Goal: Communication & Community: Answer question/provide support

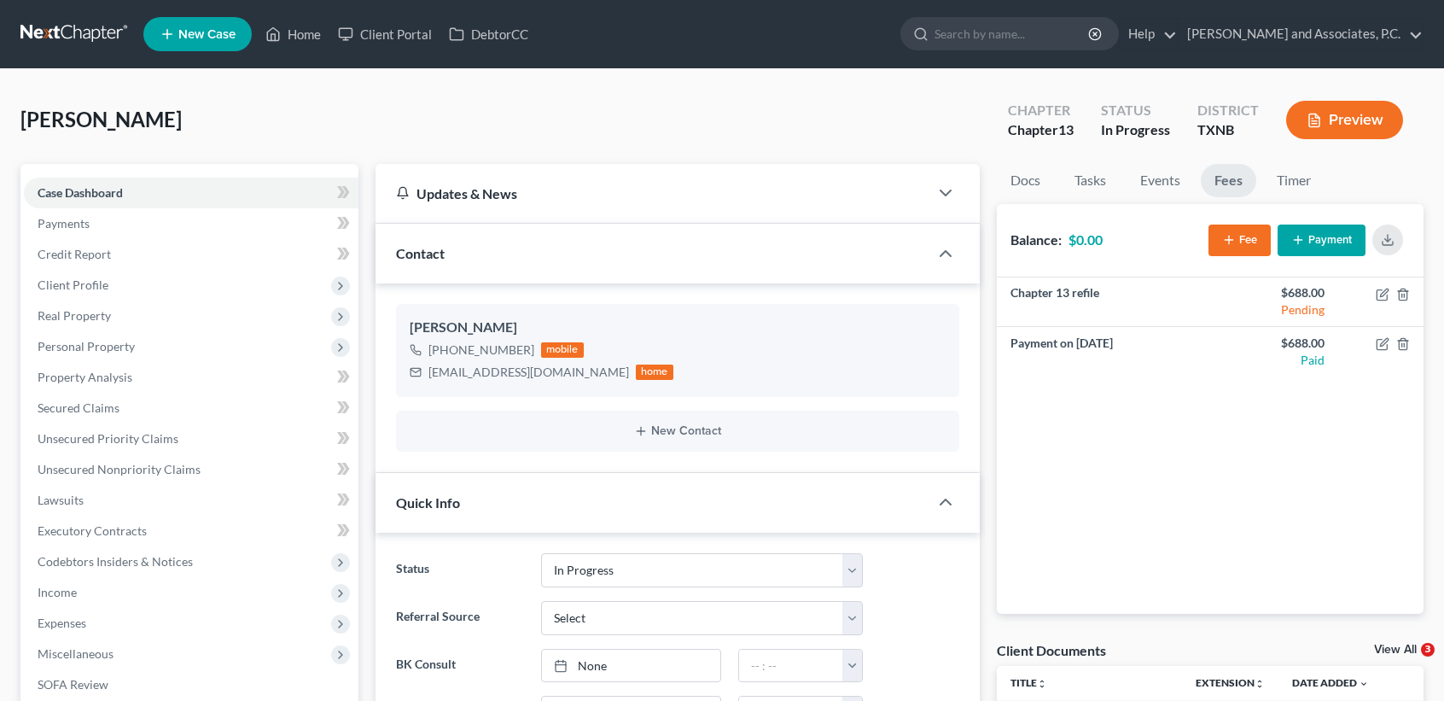
select select "7"
select select "0"
click at [270, 47] on link "Home" at bounding box center [293, 34] width 73 height 31
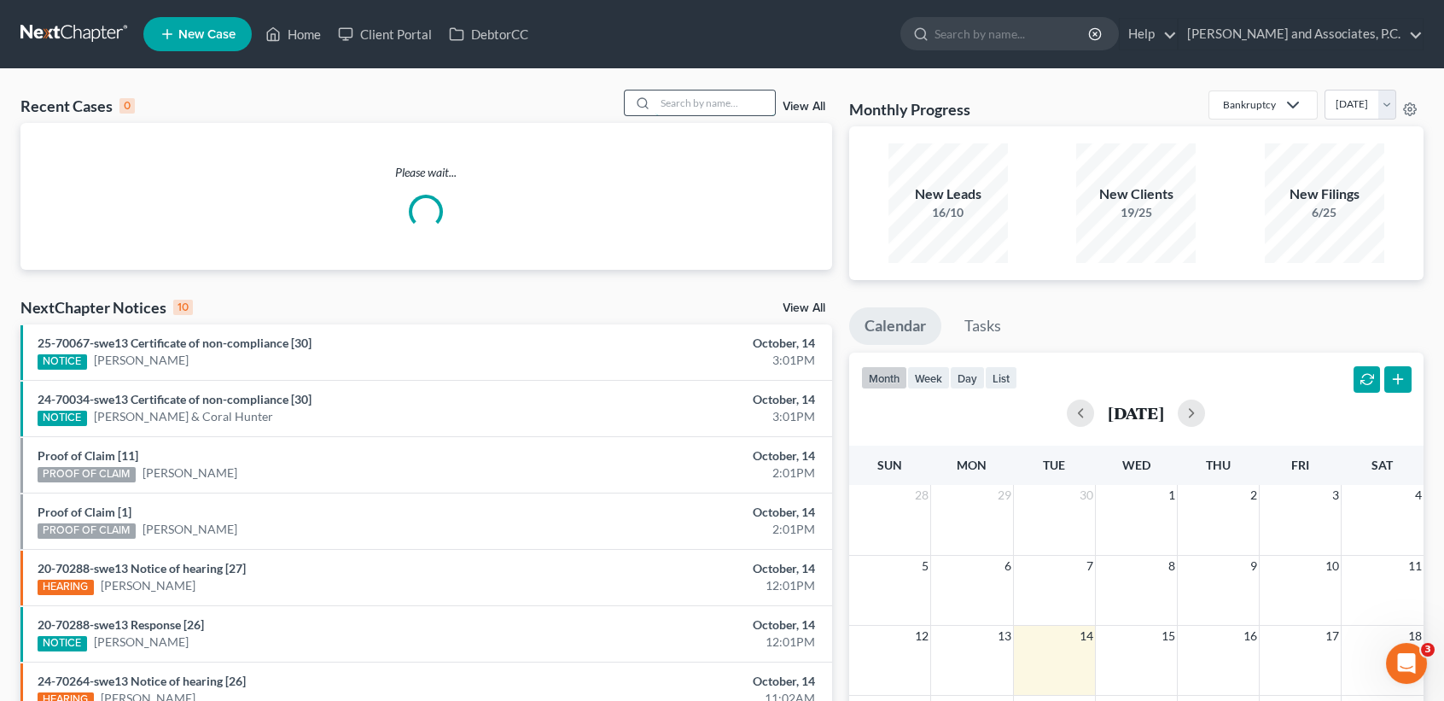
click at [716, 103] on input "search" at bounding box center [716, 102] width 120 height 25
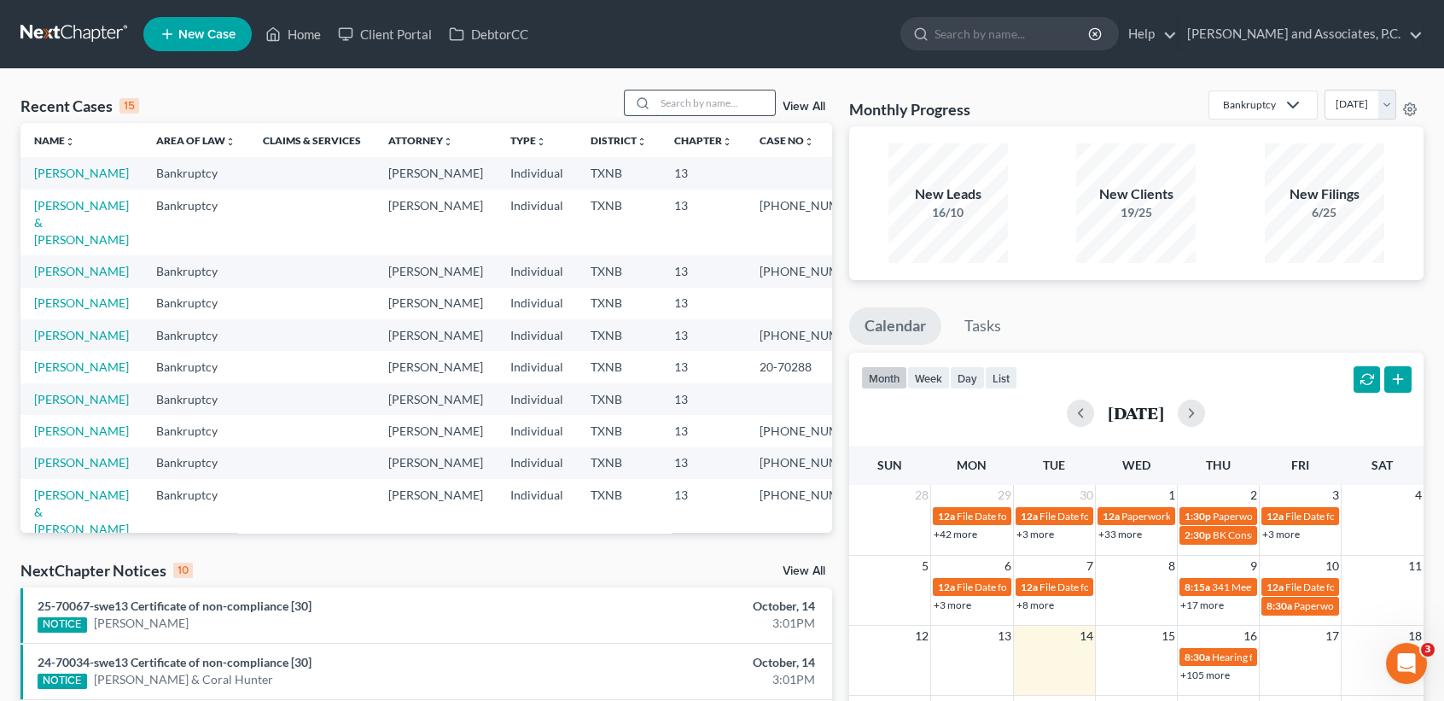
drag, startPoint x: 710, startPoint y: 108, endPoint x: 762, endPoint y: 76, distance: 61.4
click at [710, 108] on input "search" at bounding box center [716, 102] width 120 height 25
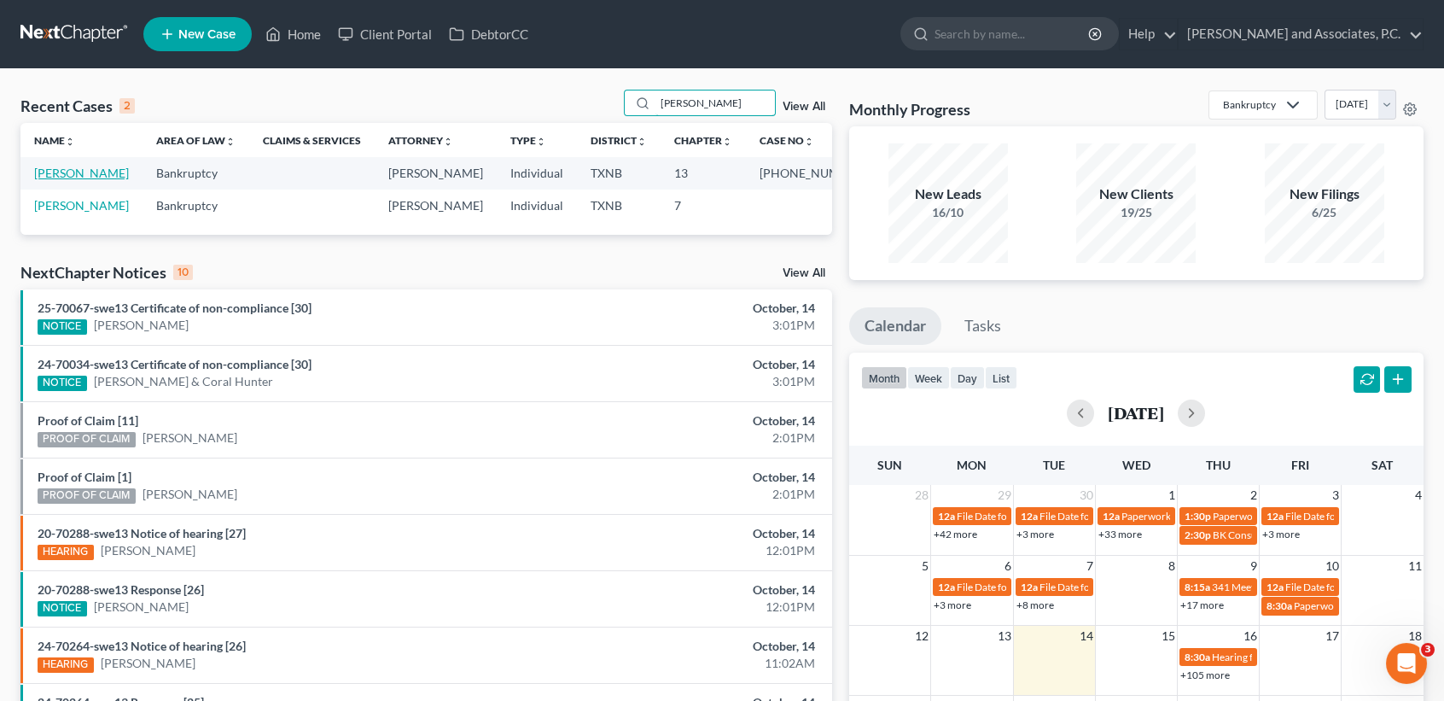
type input "puryear"
click at [56, 178] on link "[PERSON_NAME]" at bounding box center [81, 173] width 95 height 15
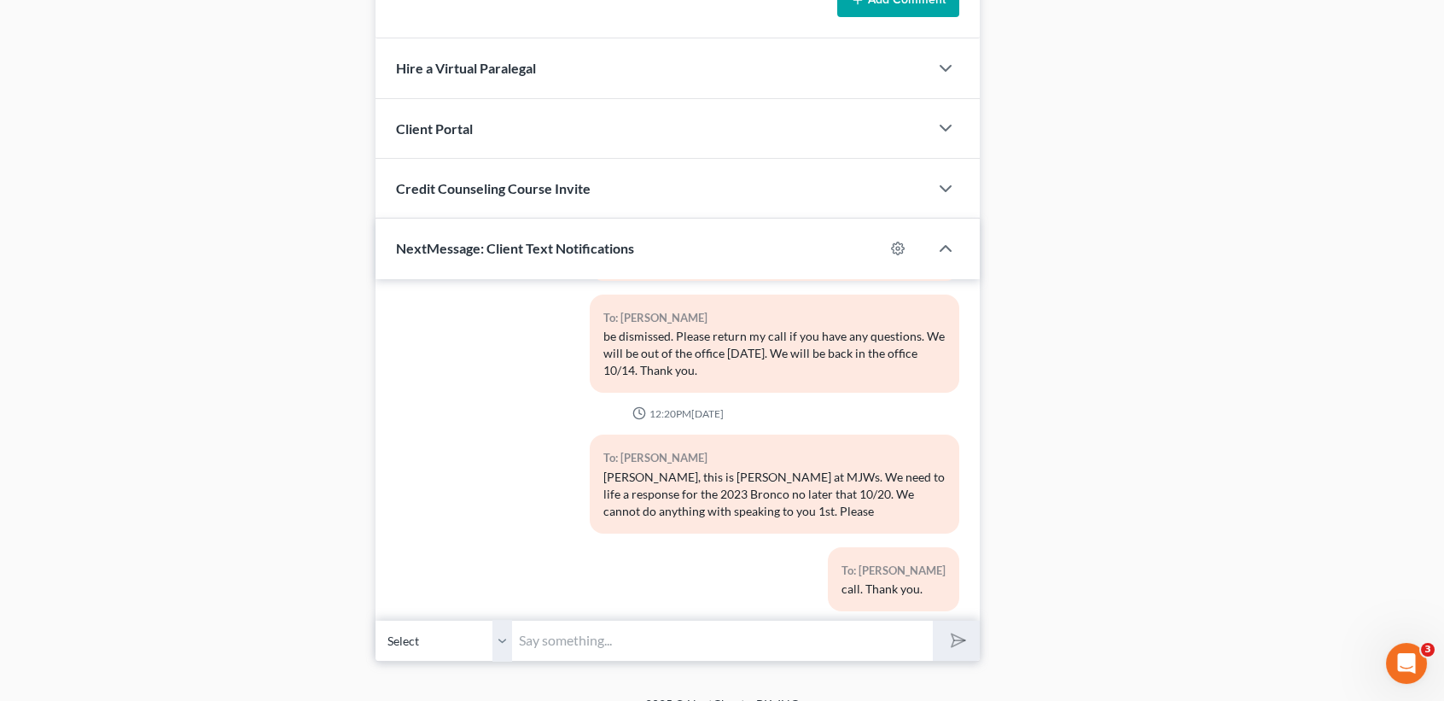
scroll to position [1474, 0]
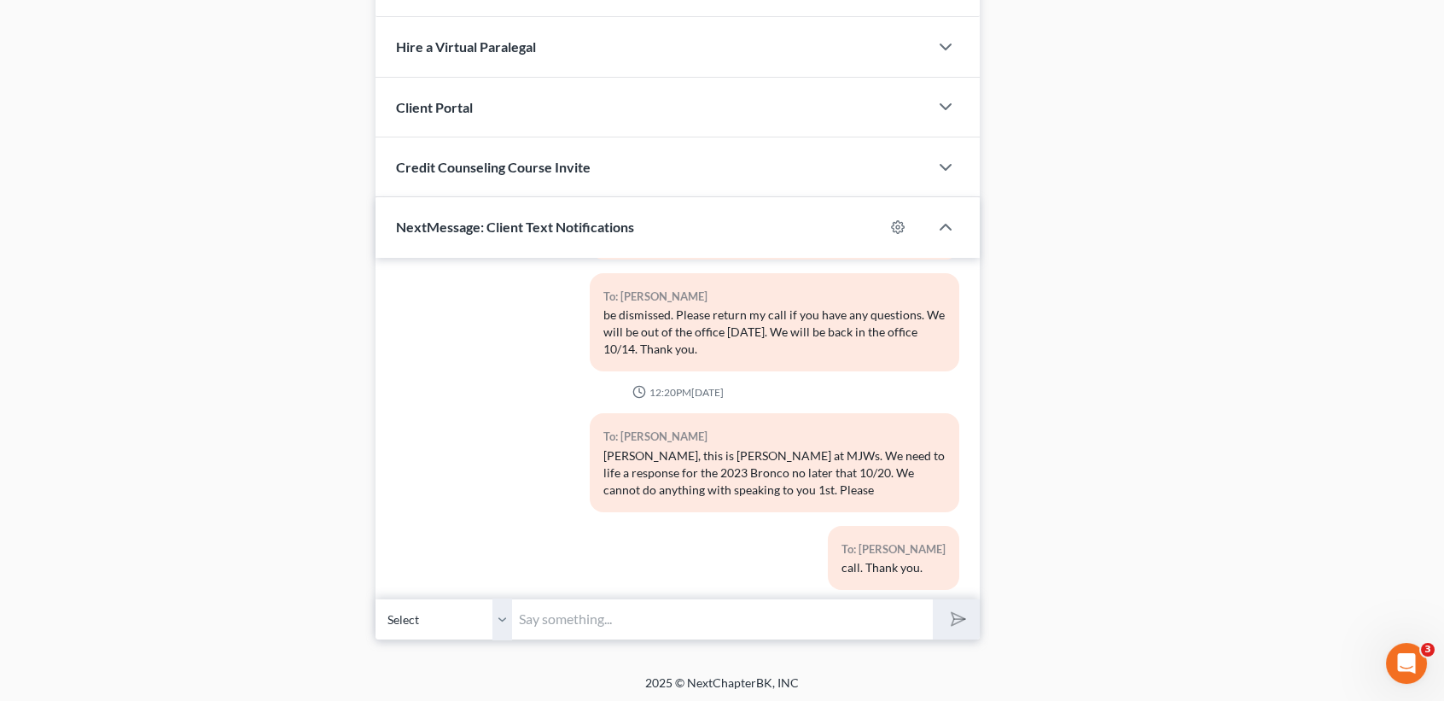
click at [732, 611] on input "text" at bounding box center [722, 619] width 421 height 42
type input "Janice, this is Desiree. are you getting this message?"
click at [933, 599] on button "submit" at bounding box center [956, 619] width 47 height 40
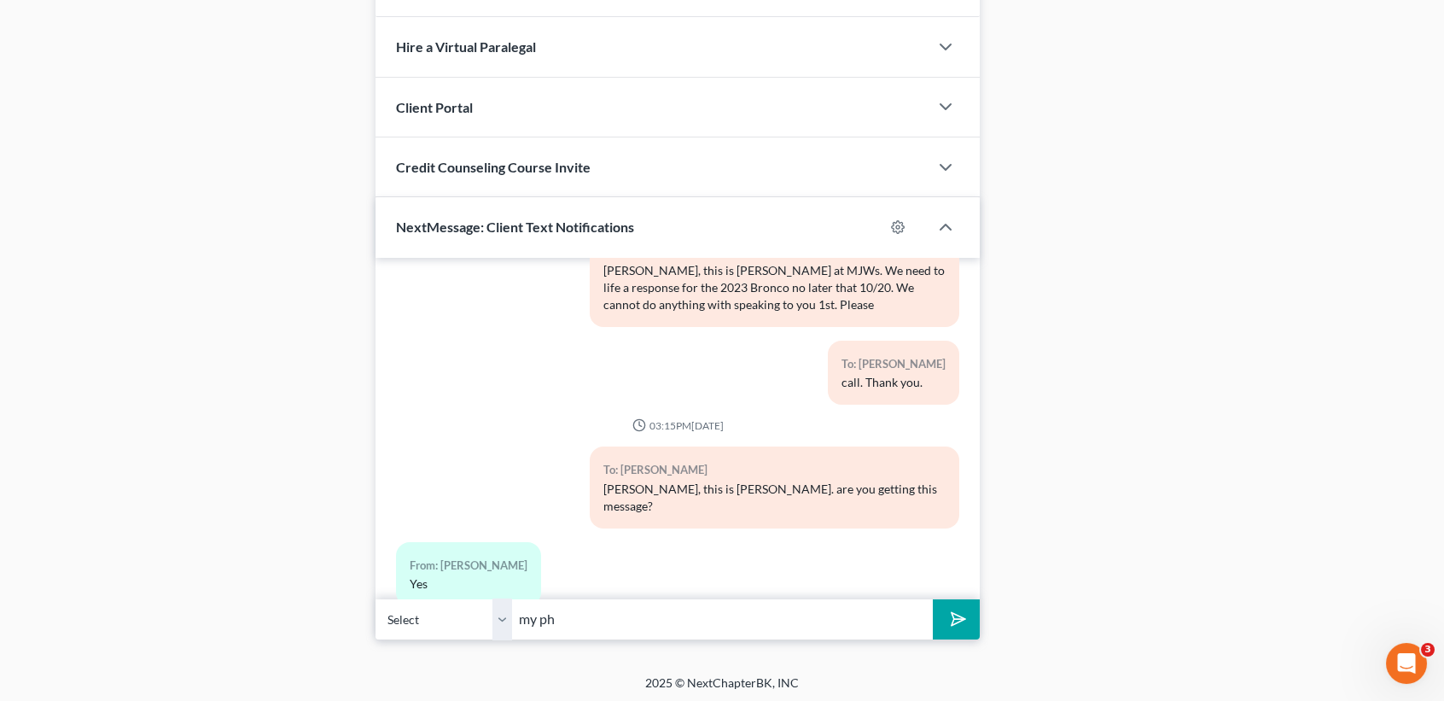
drag, startPoint x: 616, startPoint y: 635, endPoint x: 398, endPoint y: 667, distance: 220.8
type input "Call monte now"
click at [933, 599] on button "submit" at bounding box center [956, 619] width 47 height 40
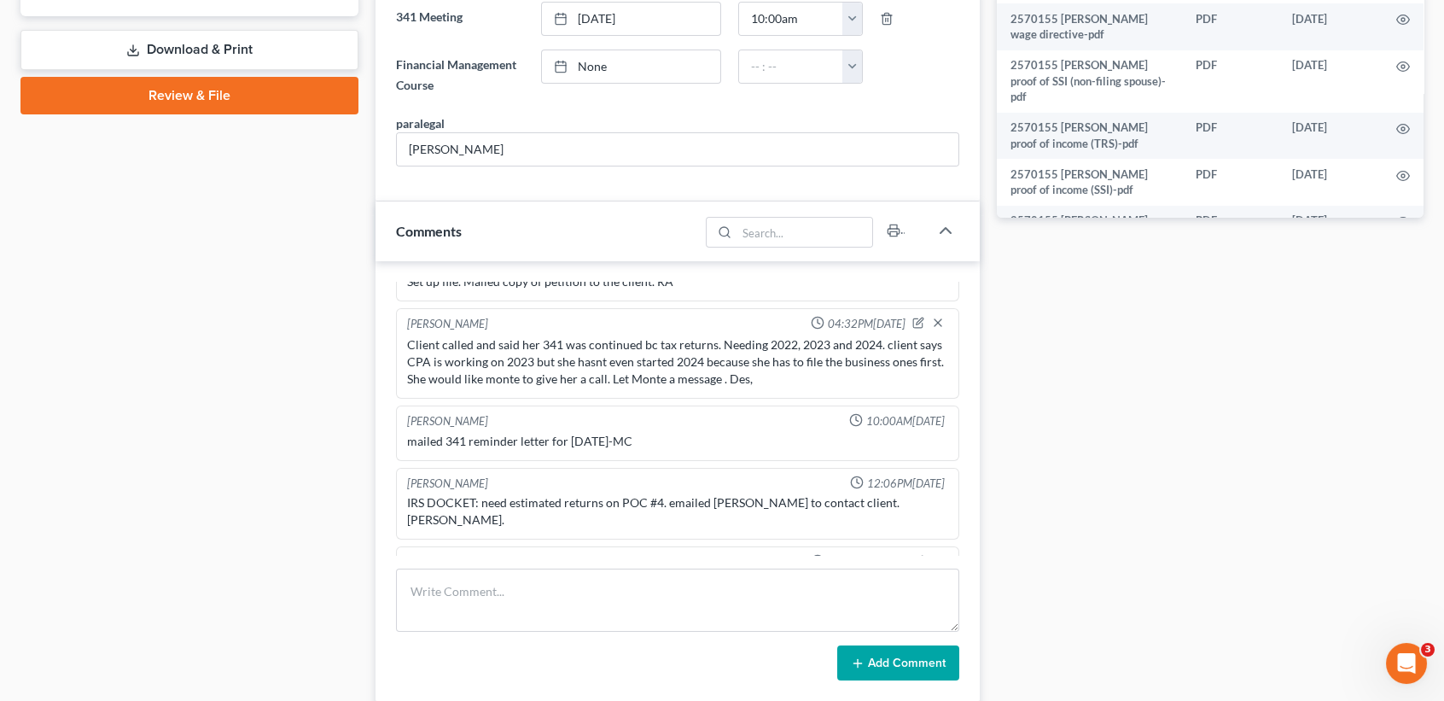
scroll to position [0, 0]
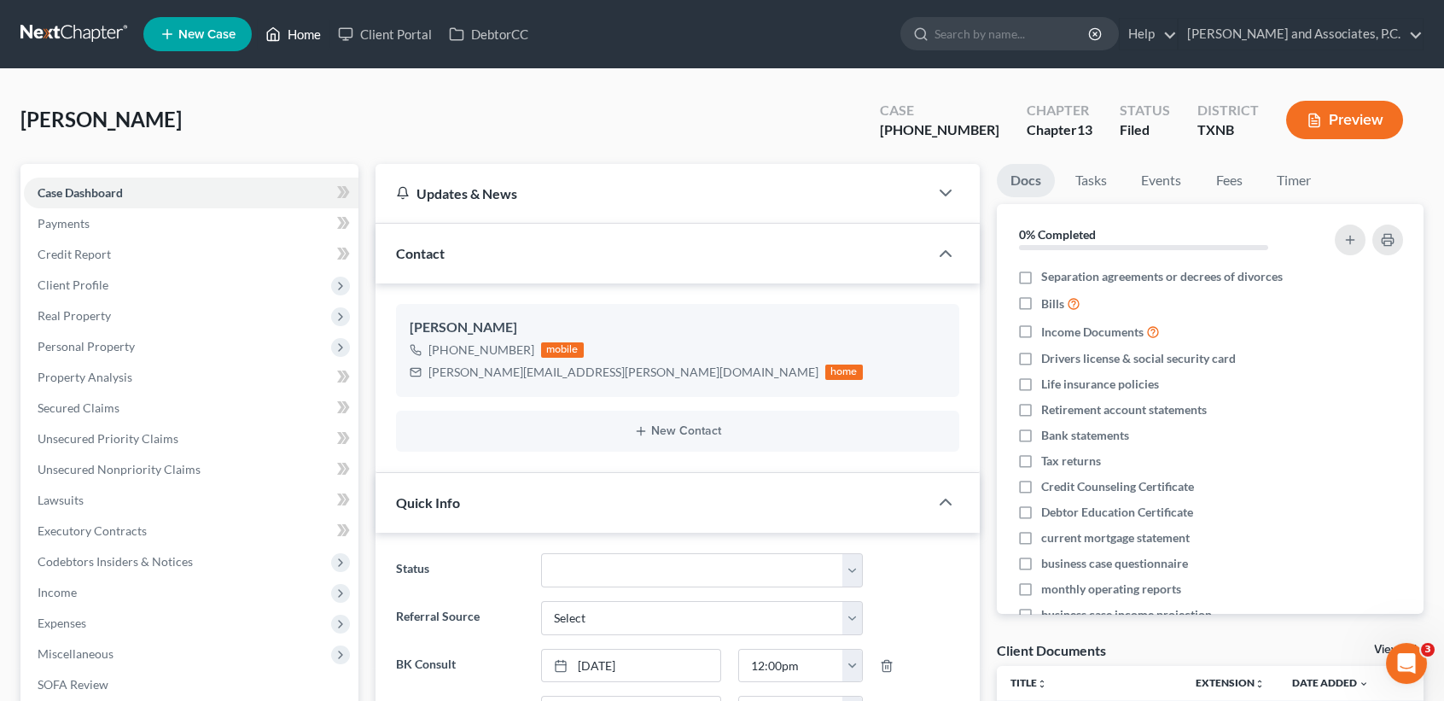
click at [311, 38] on link "Home" at bounding box center [293, 34] width 73 height 31
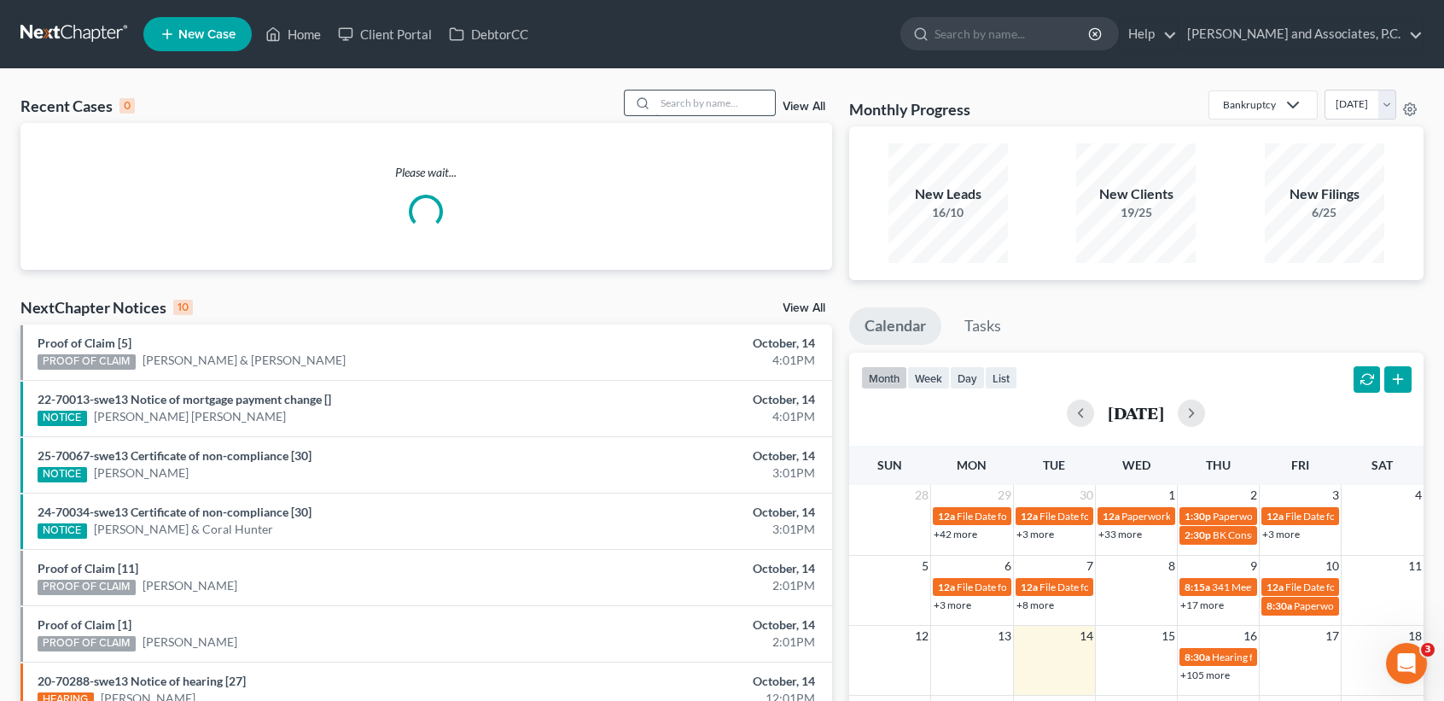
click at [755, 110] on input "search" at bounding box center [716, 102] width 120 height 25
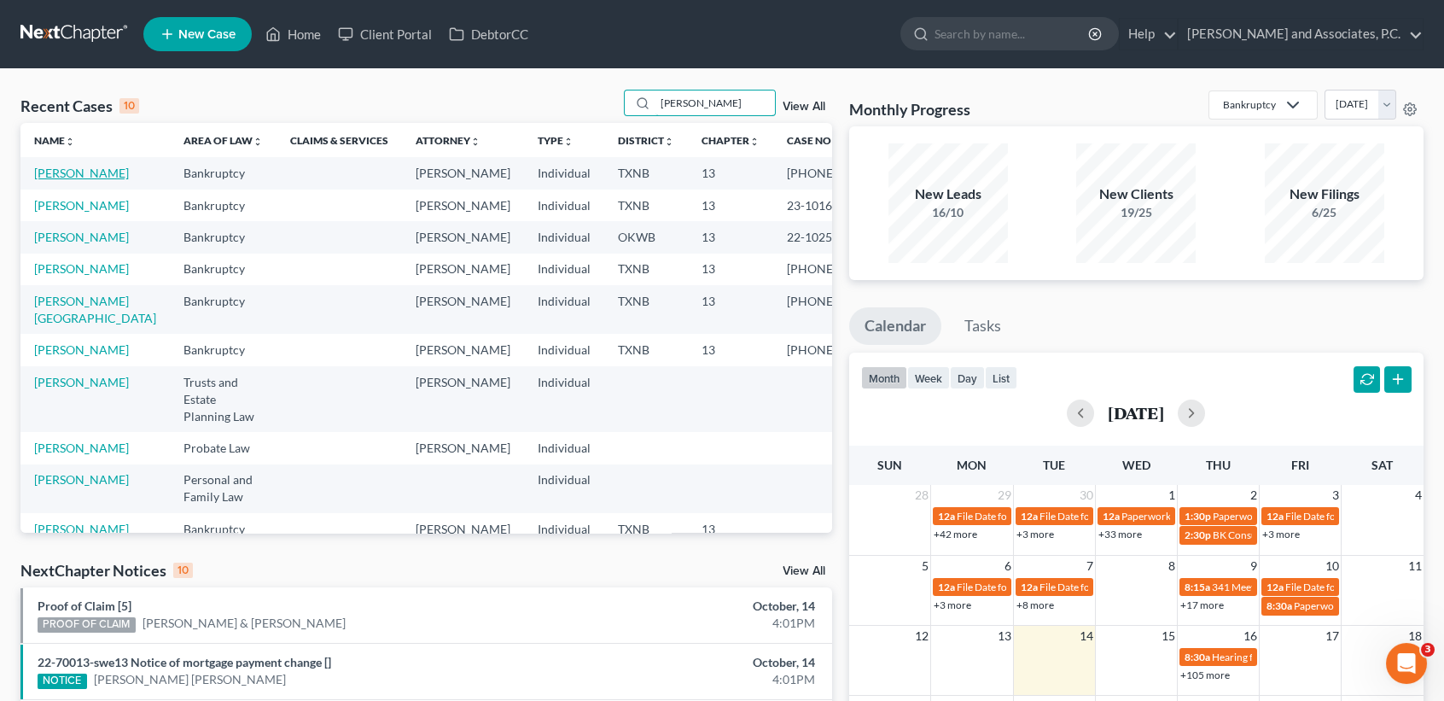
type input "andrews"
click at [57, 178] on link "[PERSON_NAME]" at bounding box center [81, 173] width 95 height 15
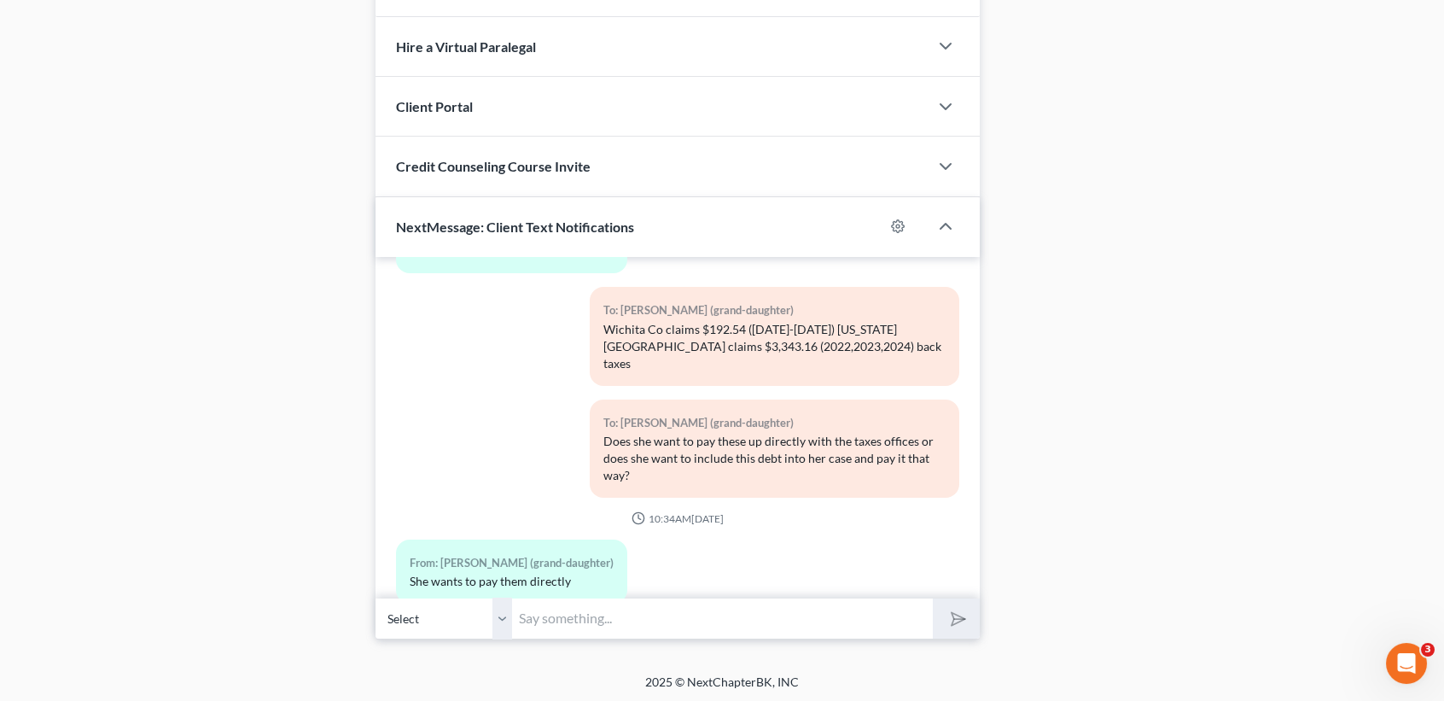
scroll to position [1537, 0]
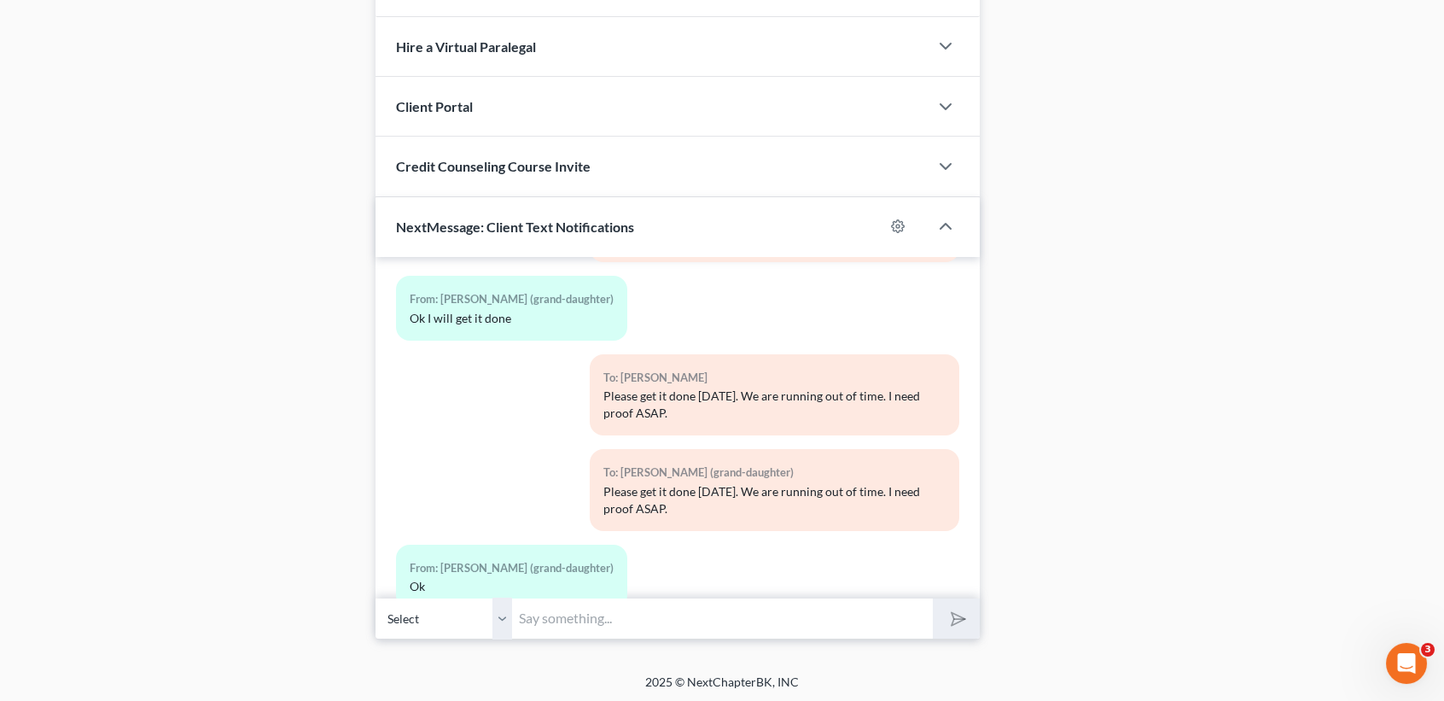
drag, startPoint x: 680, startPoint y: 604, endPoint x: 667, endPoint y: 600, distance: 13.5
click at [686, 607] on input "text" at bounding box center [722, 619] width 421 height 42
type input "Tara, did you get that payment scheduled? You dont want his to result in the Tr…"
click at [933, 598] on button "submit" at bounding box center [956, 618] width 47 height 40
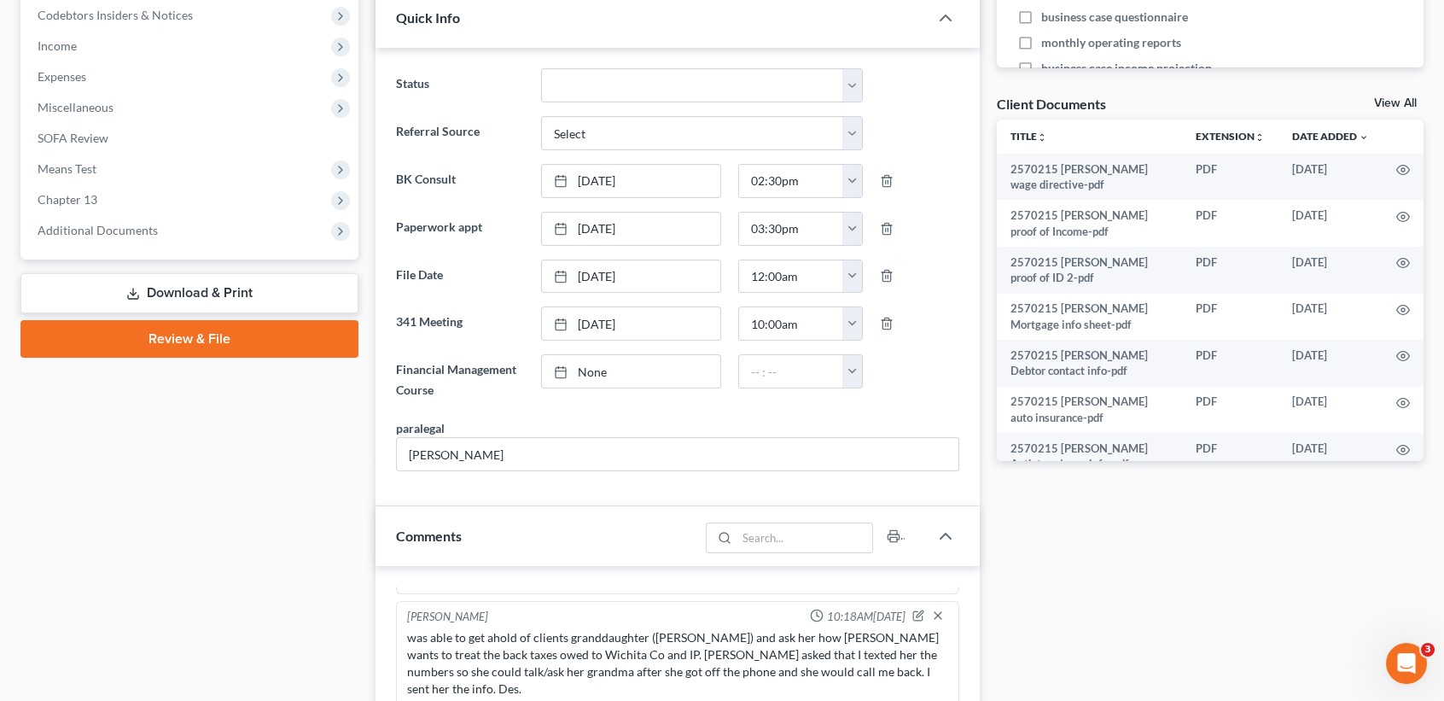
scroll to position [796, 0]
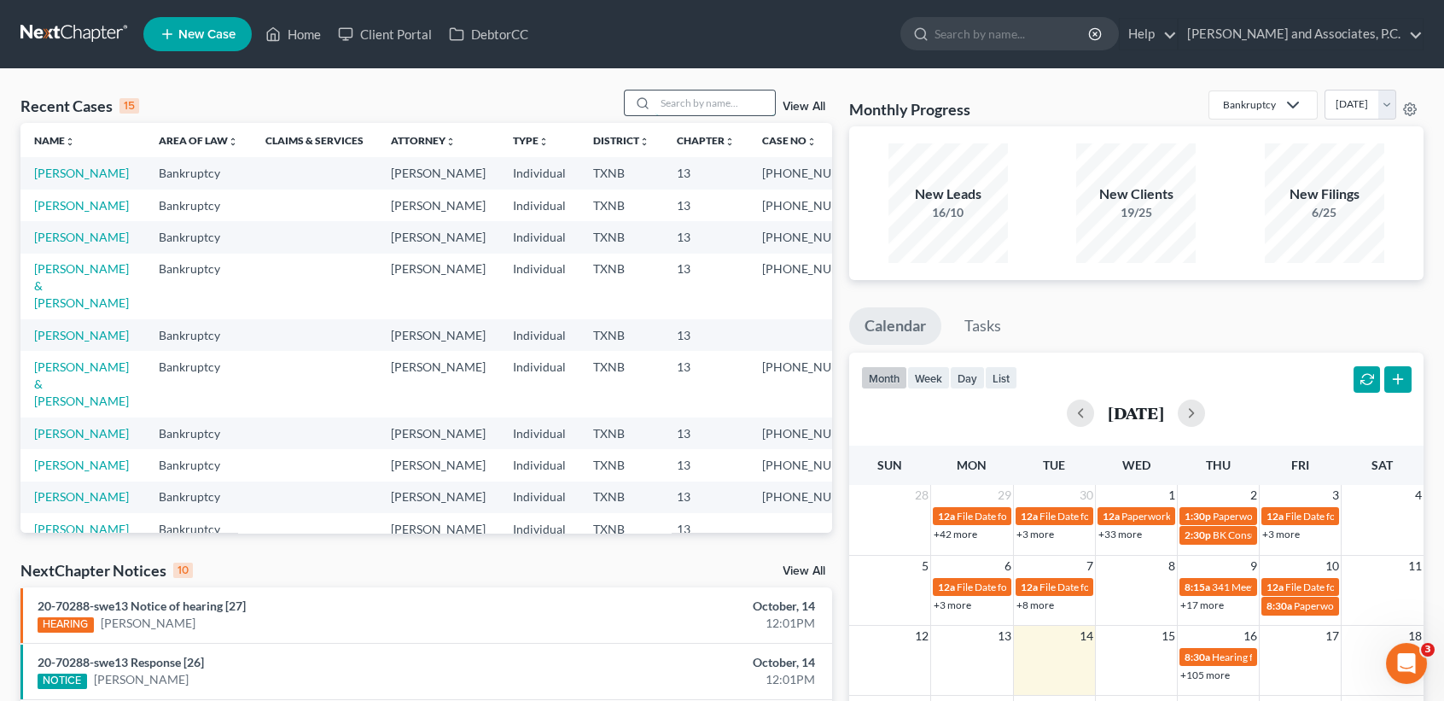
click at [701, 96] on input "search" at bounding box center [716, 102] width 120 height 25
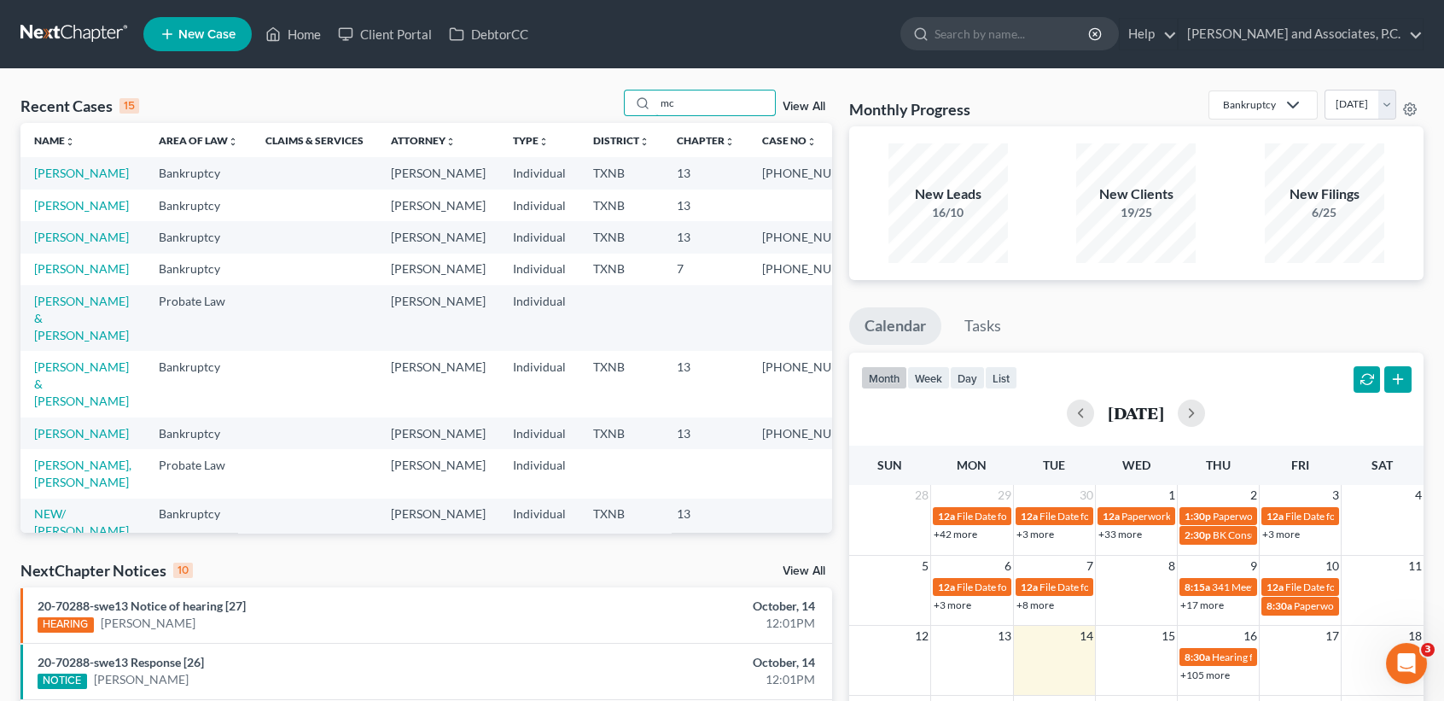
type input "m"
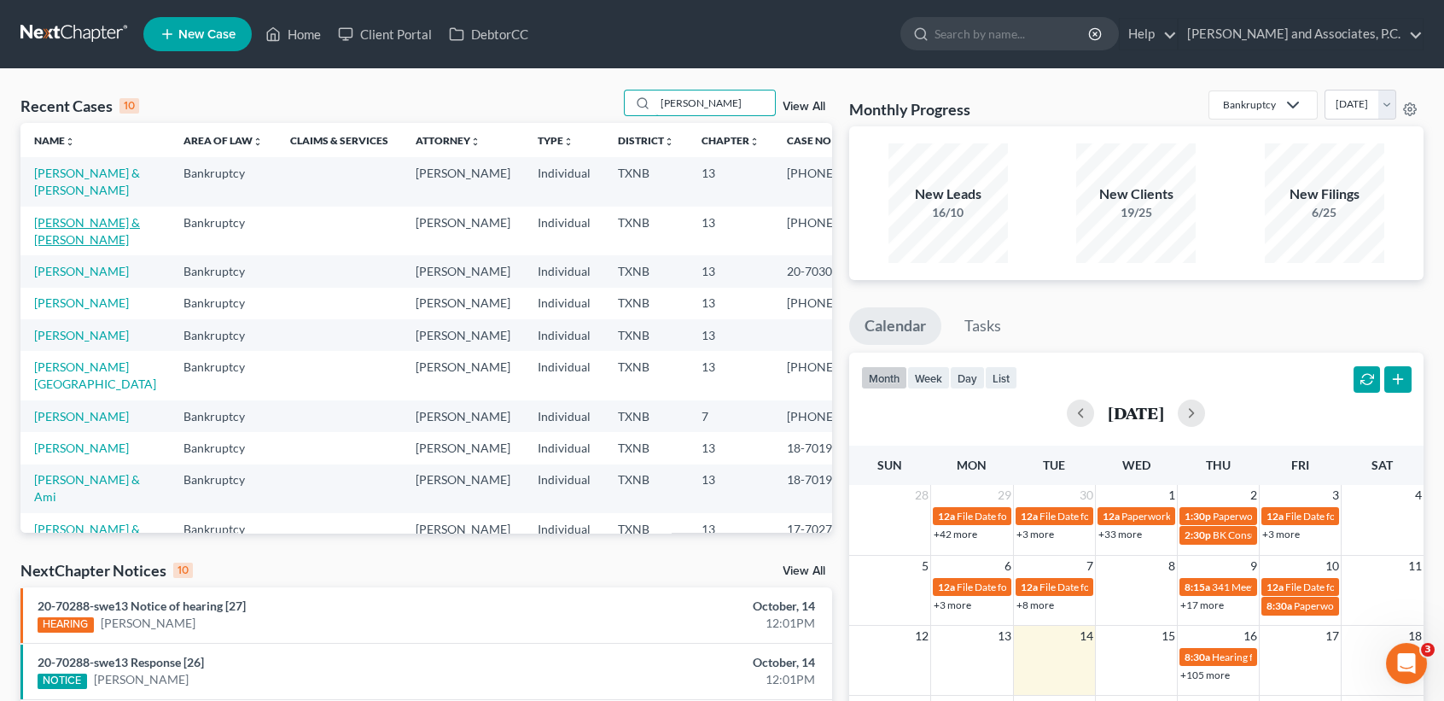
type input "[PERSON_NAME]"
click at [78, 247] on link "[PERSON_NAME] & [PERSON_NAME]" at bounding box center [87, 231] width 106 height 32
click at [73, 246] on link "[PERSON_NAME] & [PERSON_NAME]" at bounding box center [87, 231] width 106 height 32
click at [67, 247] on link "[PERSON_NAME] & [PERSON_NAME]" at bounding box center [87, 231] width 106 height 32
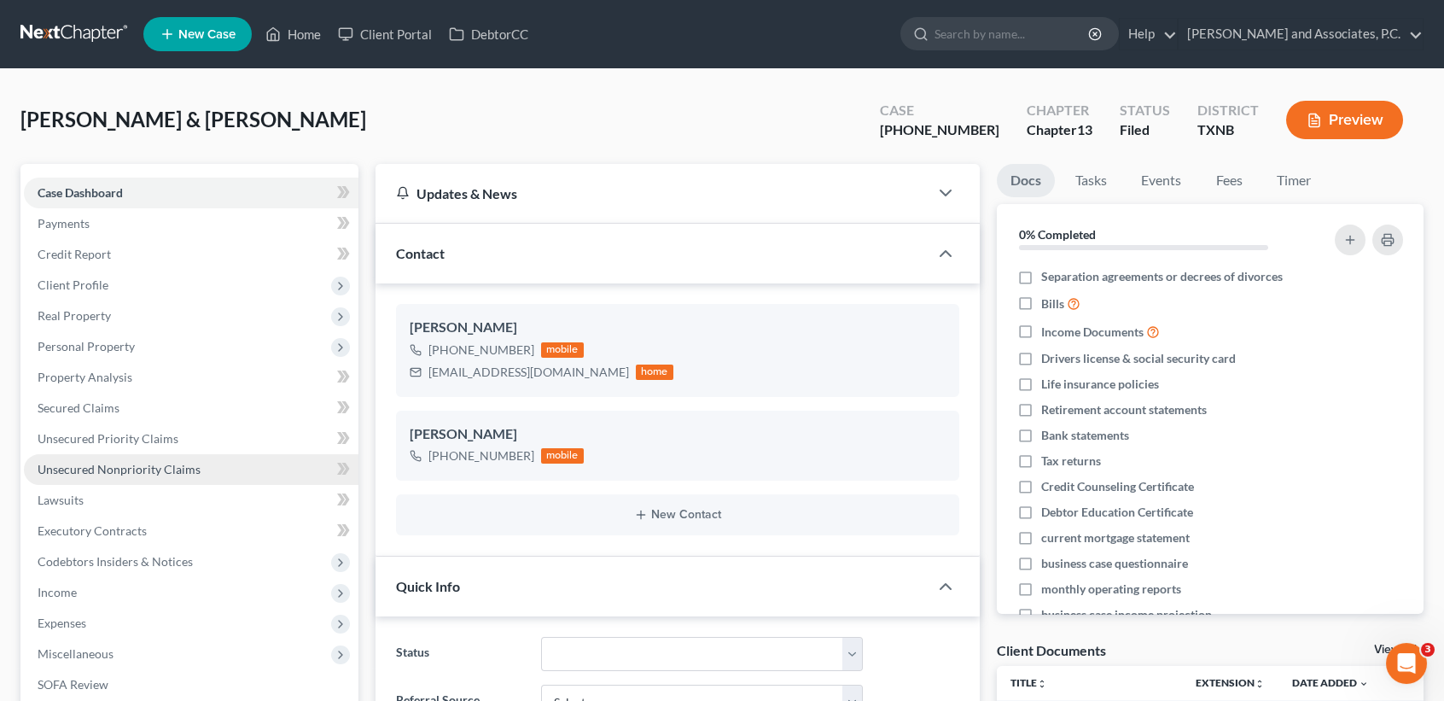
click at [97, 473] on span "Unsecured Nonpriority Claims" at bounding box center [119, 469] width 163 height 15
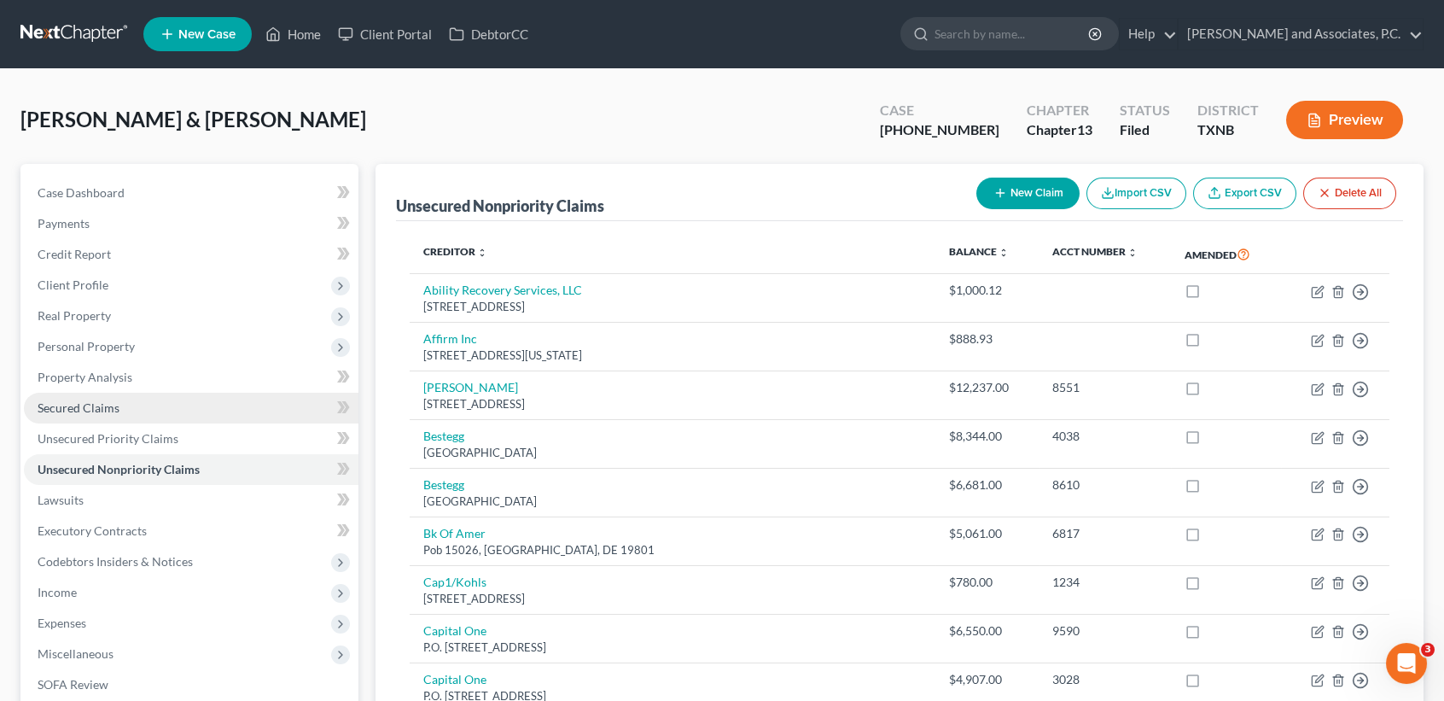
click at [103, 407] on span "Secured Claims" at bounding box center [79, 407] width 82 height 15
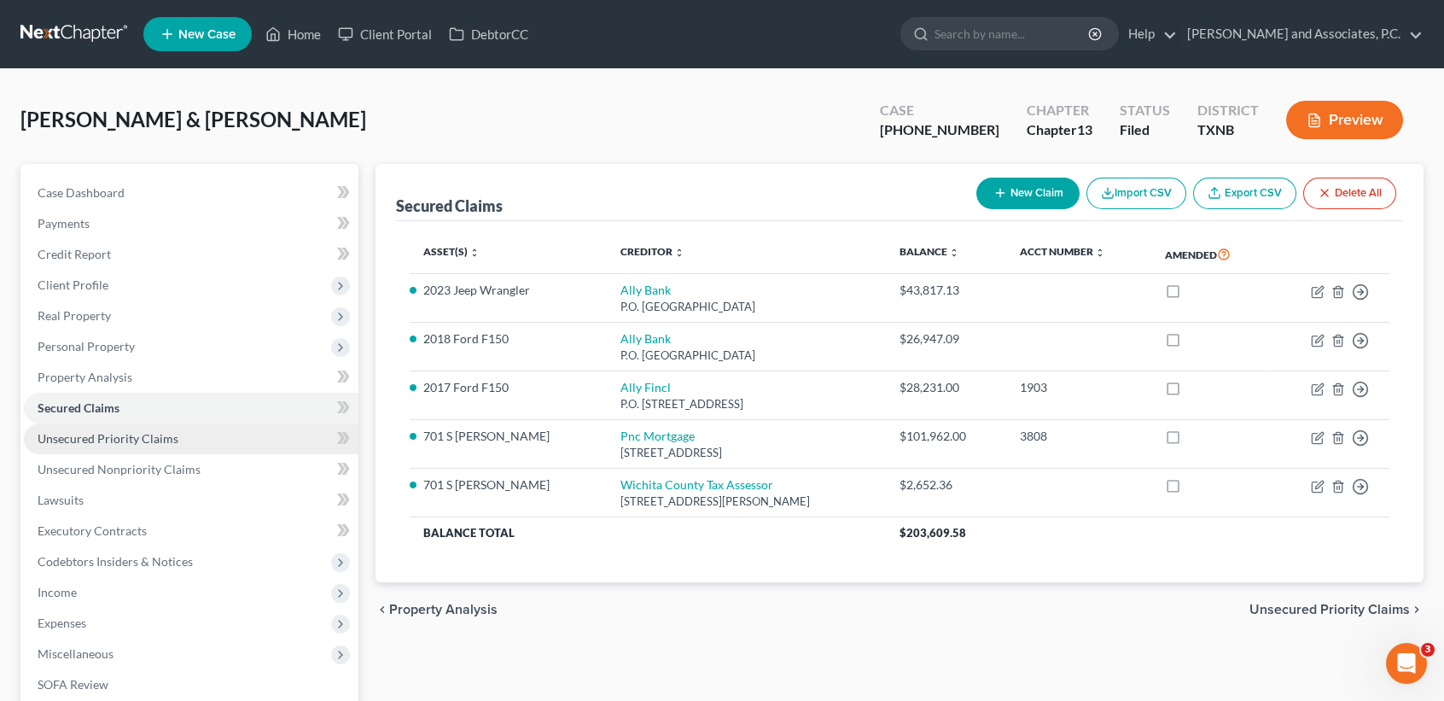
click at [136, 446] on link "Unsecured Priority Claims" at bounding box center [191, 438] width 335 height 31
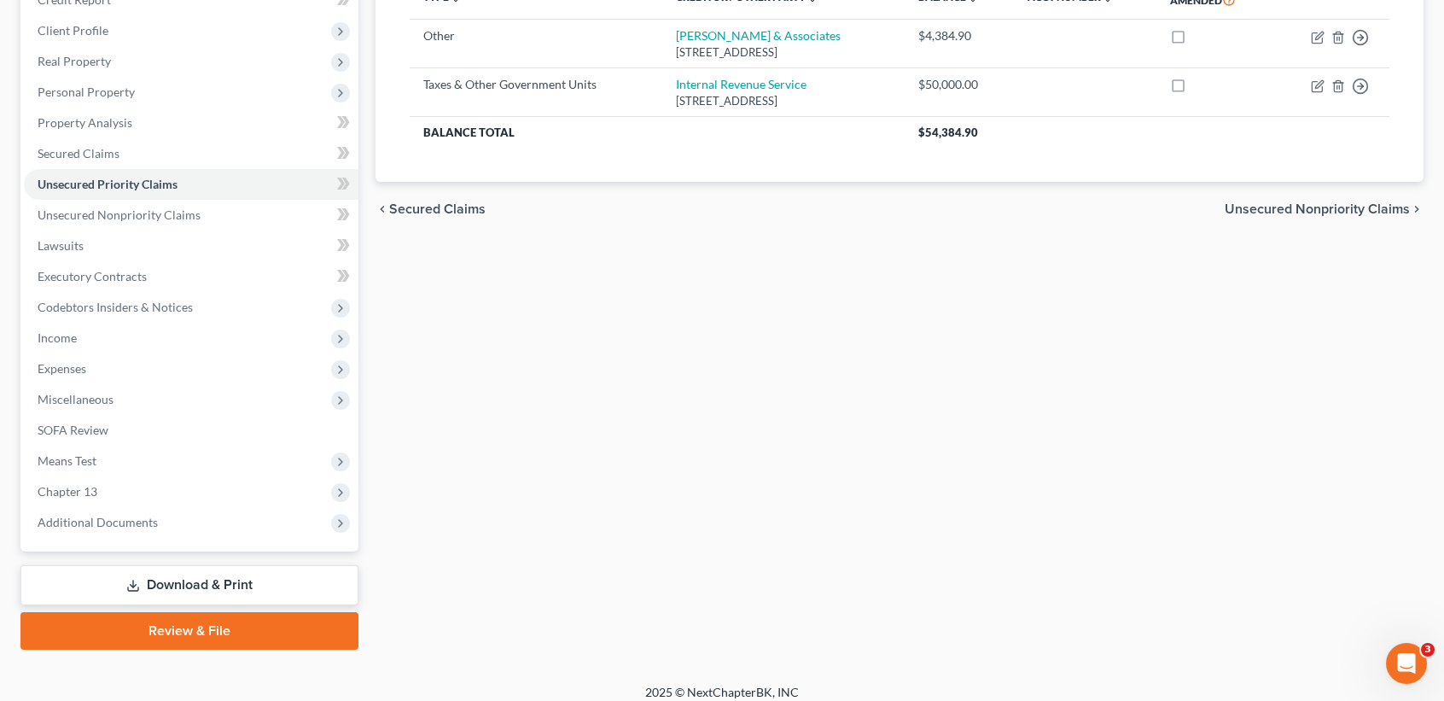
scroll to position [265, 0]
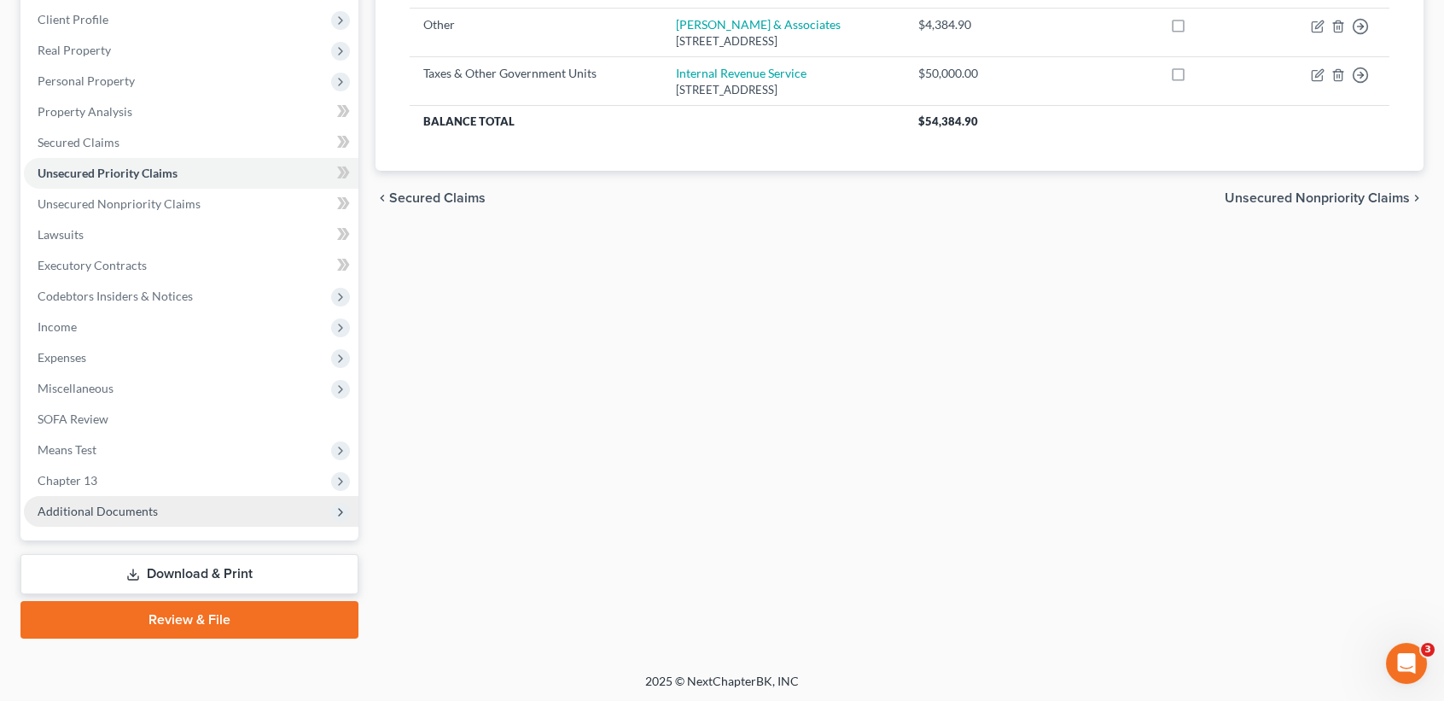
click at [176, 521] on span "Additional Documents" at bounding box center [191, 511] width 335 height 31
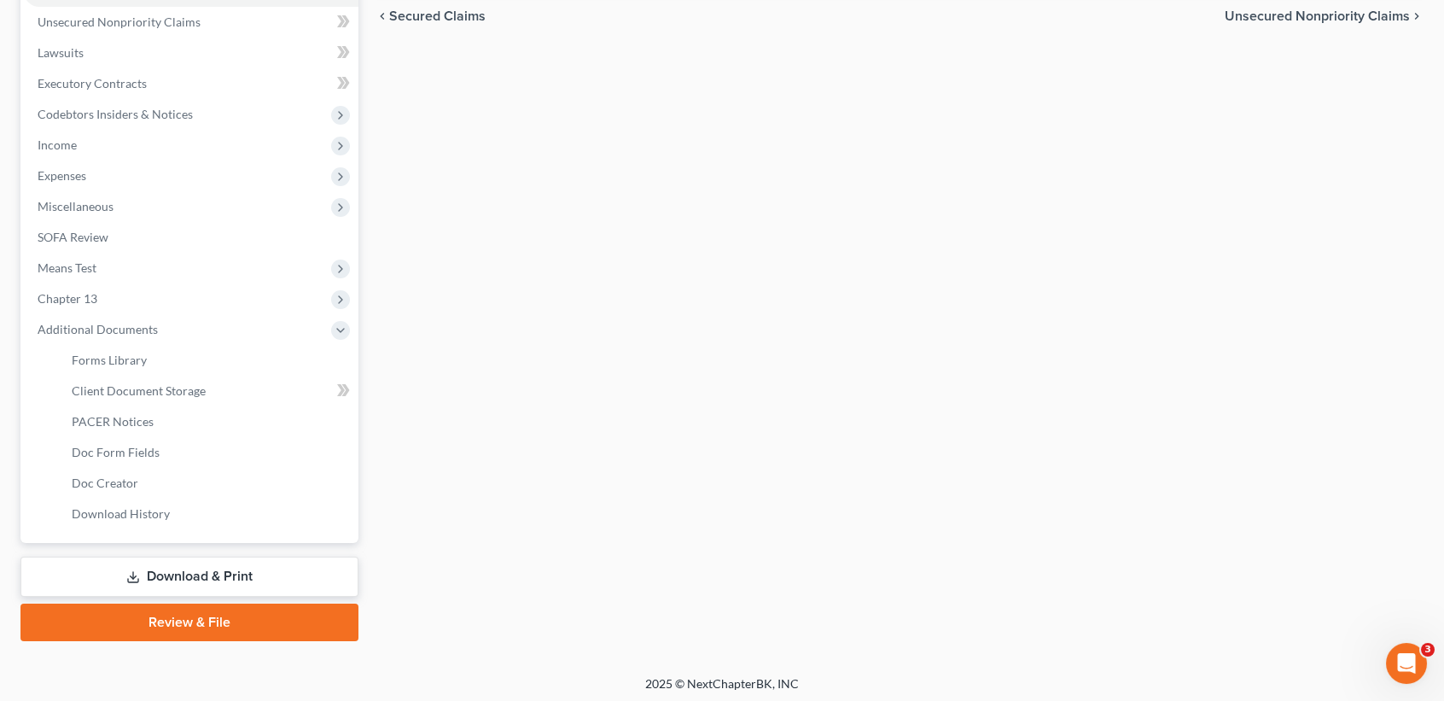
scroll to position [450, 0]
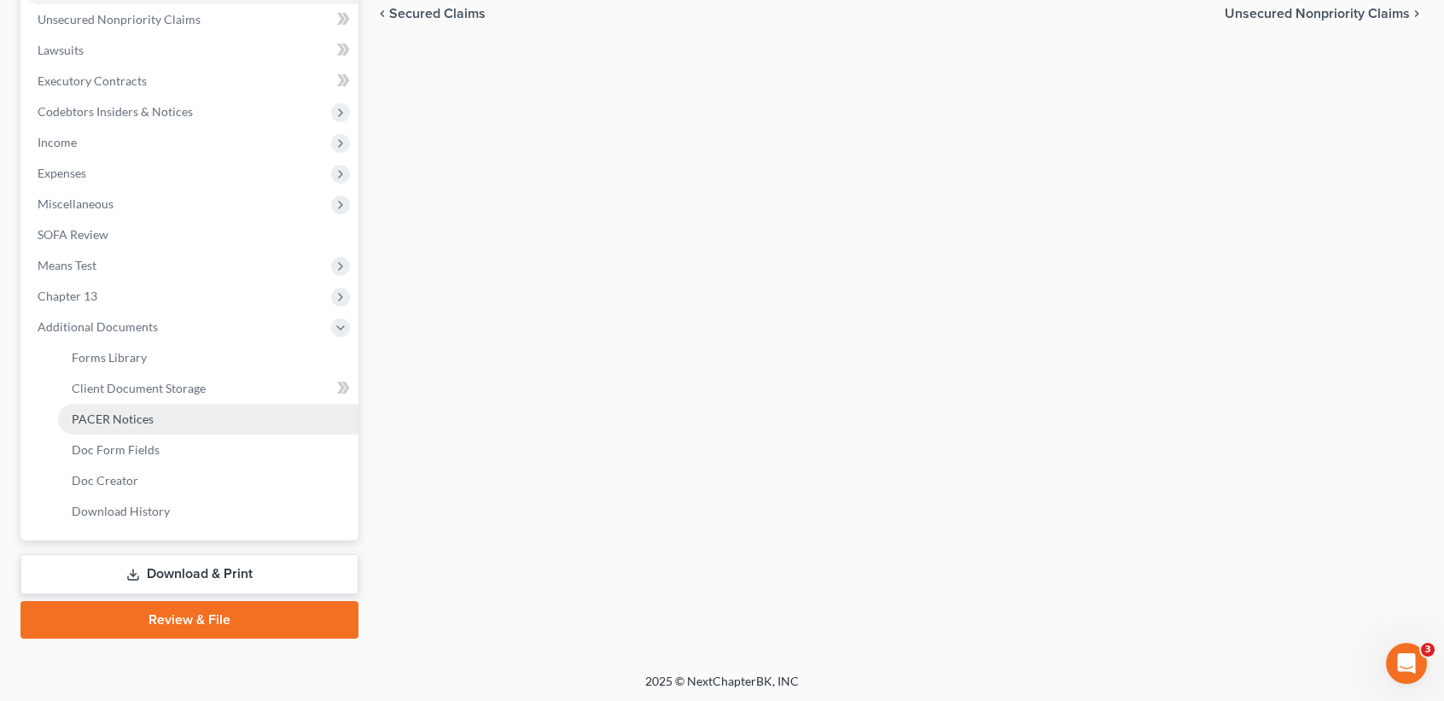
click at [139, 420] on span "PACER Notices" at bounding box center [113, 418] width 82 height 15
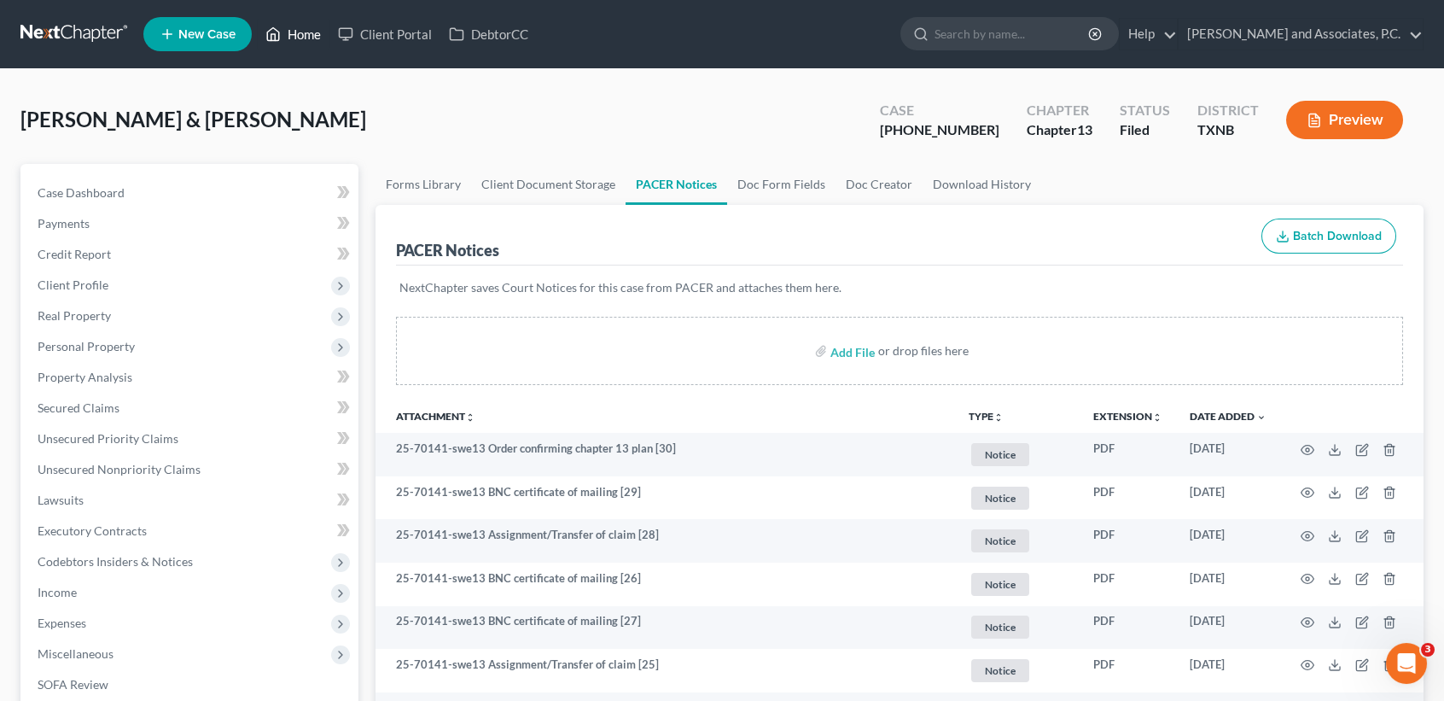
click at [311, 32] on link "Home" at bounding box center [293, 34] width 73 height 31
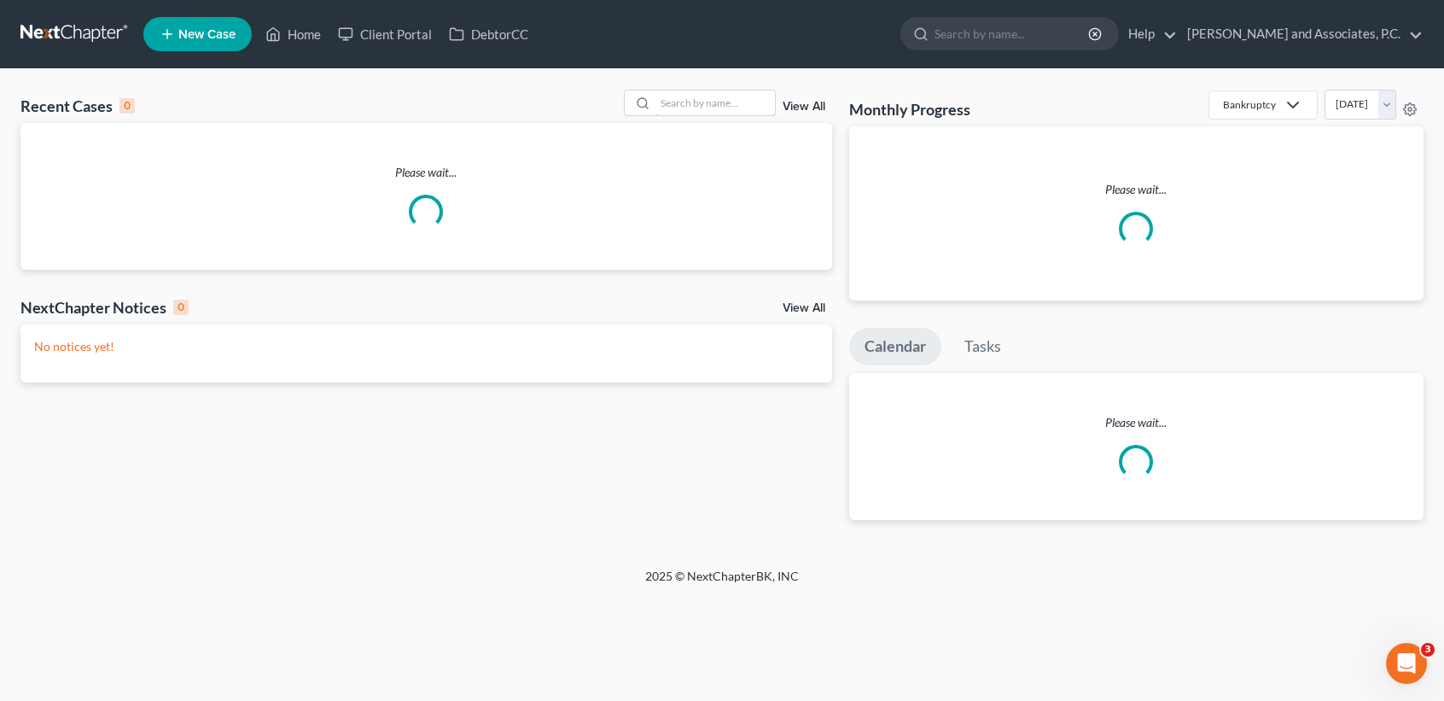
click at [709, 103] on input "search" at bounding box center [716, 102] width 120 height 25
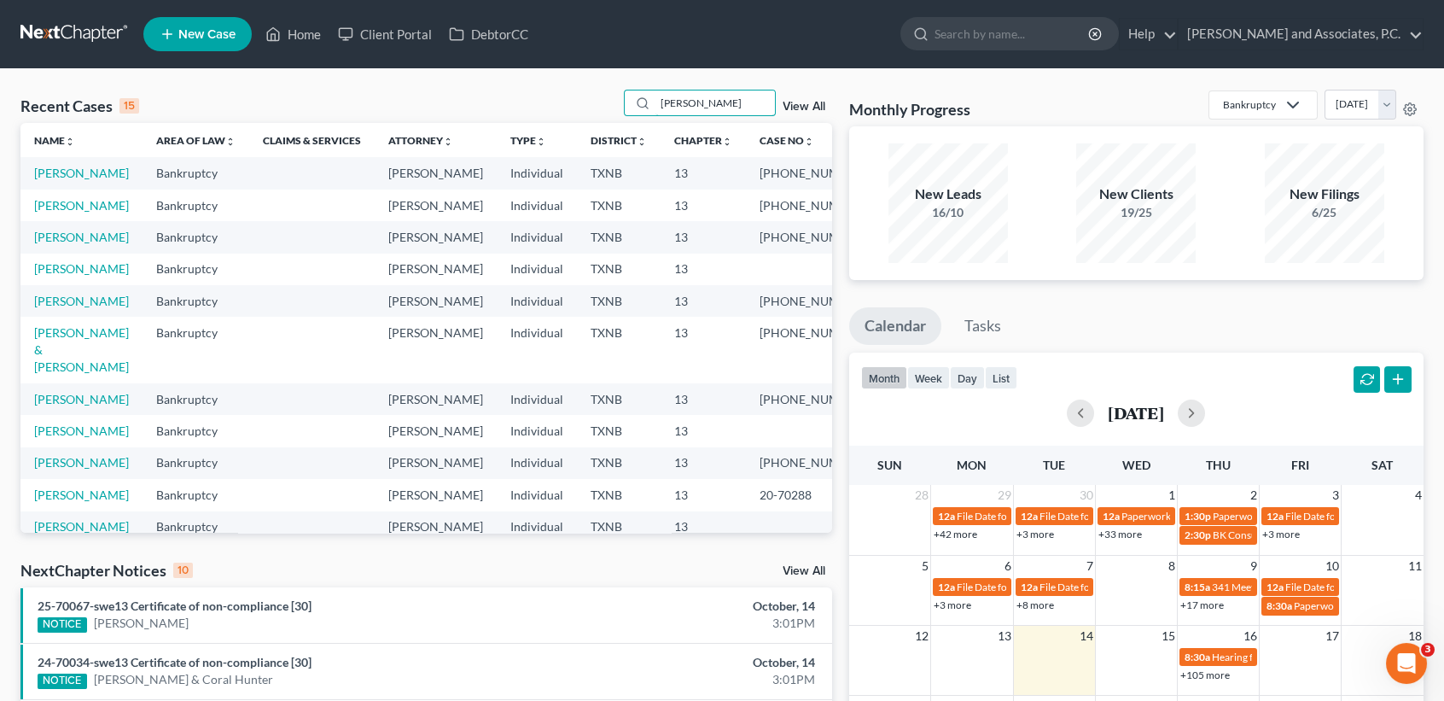
drag, startPoint x: 709, startPoint y: 96, endPoint x: 543, endPoint y: 125, distance: 168.0
click at [543, 125] on div "Recent Cases 15 [PERSON_NAME] View All Name unfold_more expand_more expand_less…" at bounding box center [426, 311] width 812 height 443
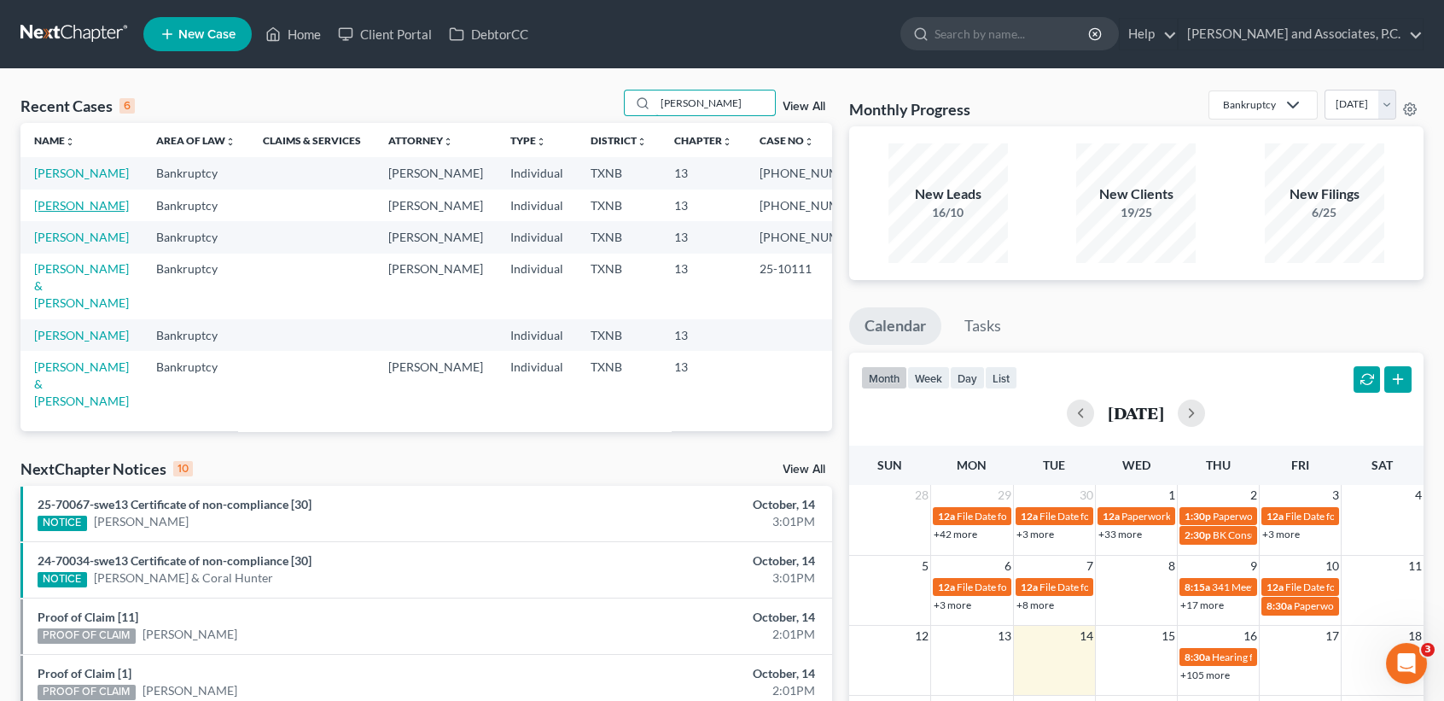
type input "[PERSON_NAME]"
click at [89, 213] on link "[PERSON_NAME]" at bounding box center [81, 205] width 95 height 15
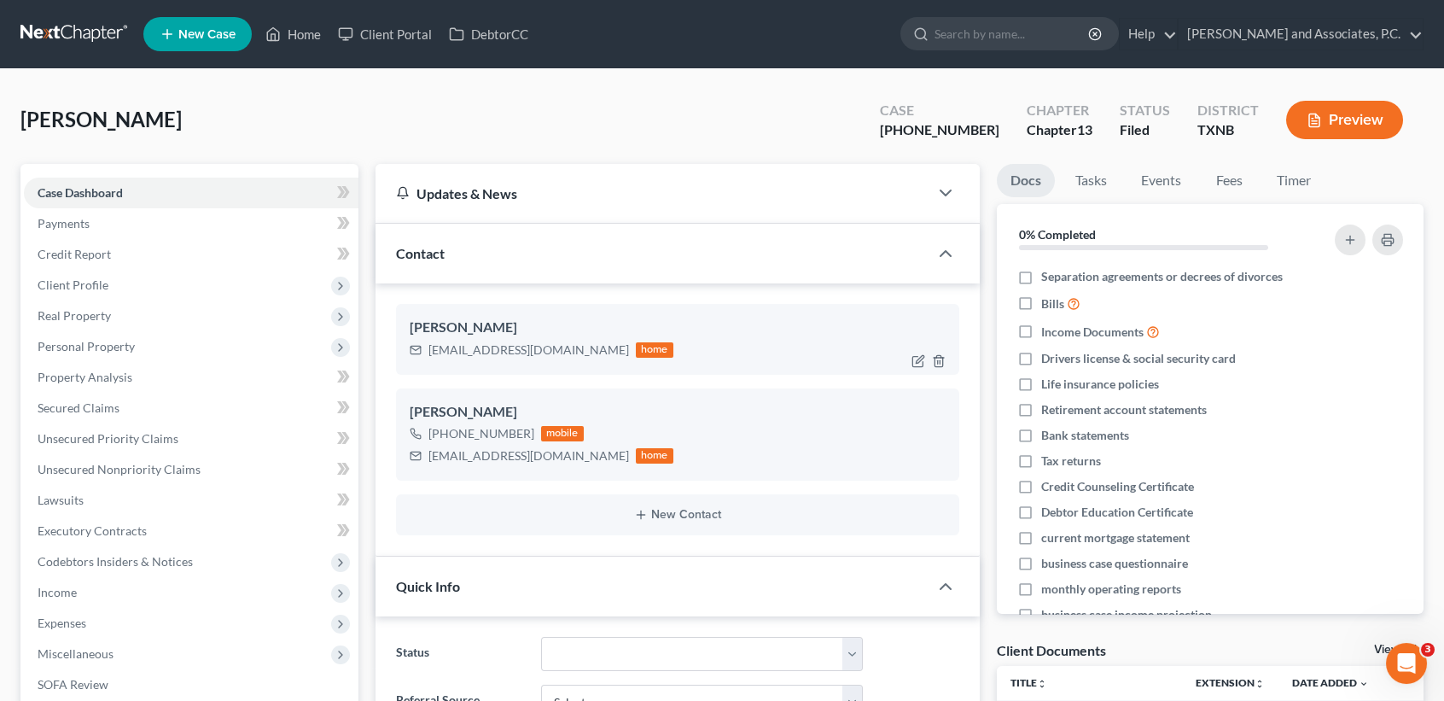
scroll to position [910, 0]
drag, startPoint x: 428, startPoint y: 345, endPoint x: 540, endPoint y: 353, distance: 112.9
click at [550, 351] on div "[EMAIL_ADDRESS][DOMAIN_NAME]" at bounding box center [529, 349] width 201 height 17
copy div "[EMAIL_ADDRESS][DOMAIN_NAME]"
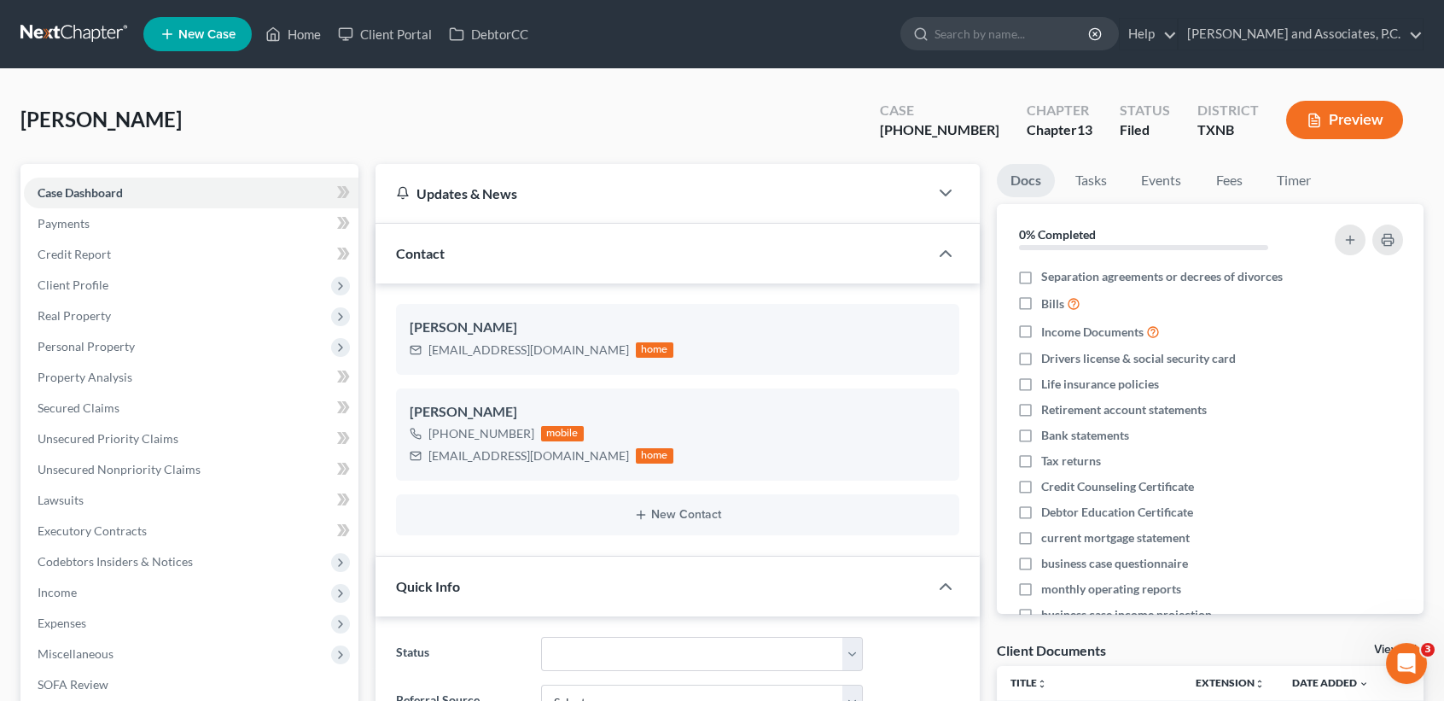
click at [987, 128] on div "[PHONE_NUMBER]" at bounding box center [940, 130] width 120 height 20
click at [272, 37] on polyline at bounding box center [273, 37] width 4 height 7
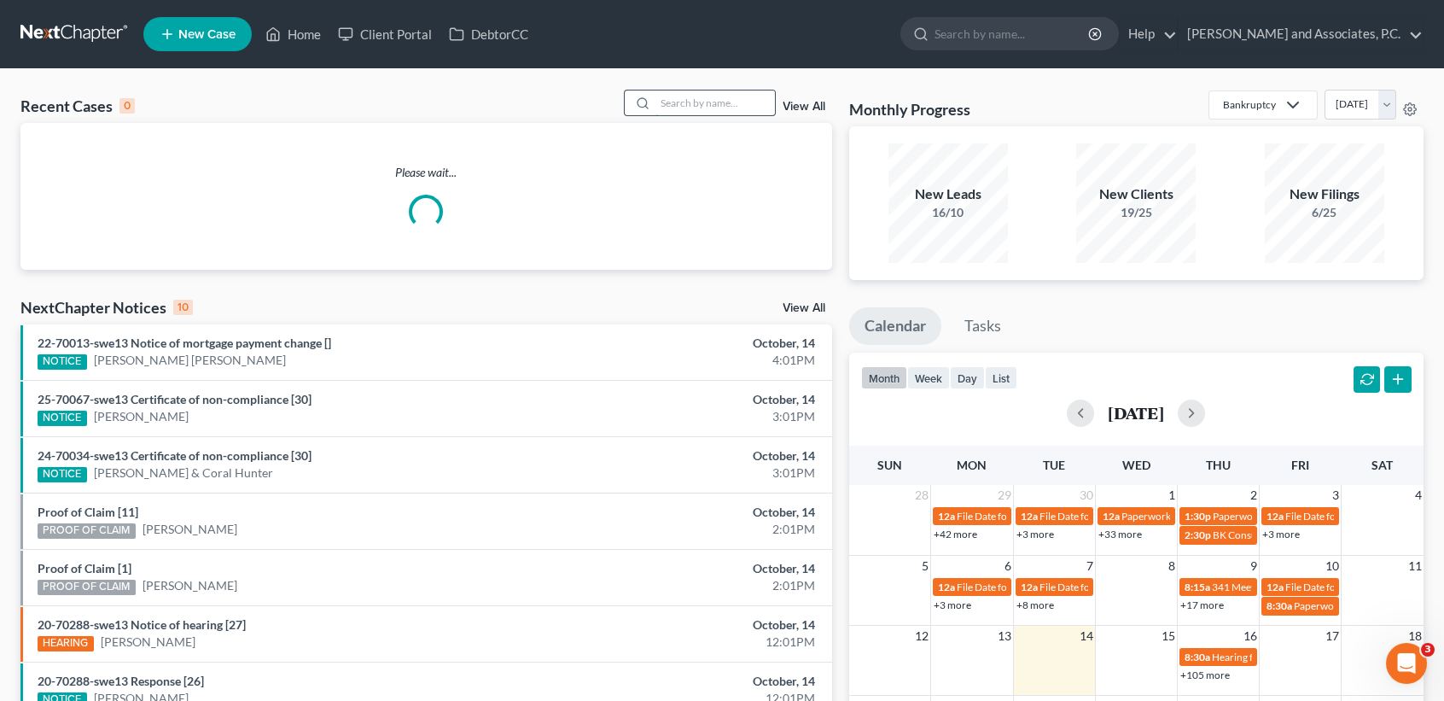
click at [690, 98] on input "search" at bounding box center [716, 102] width 120 height 25
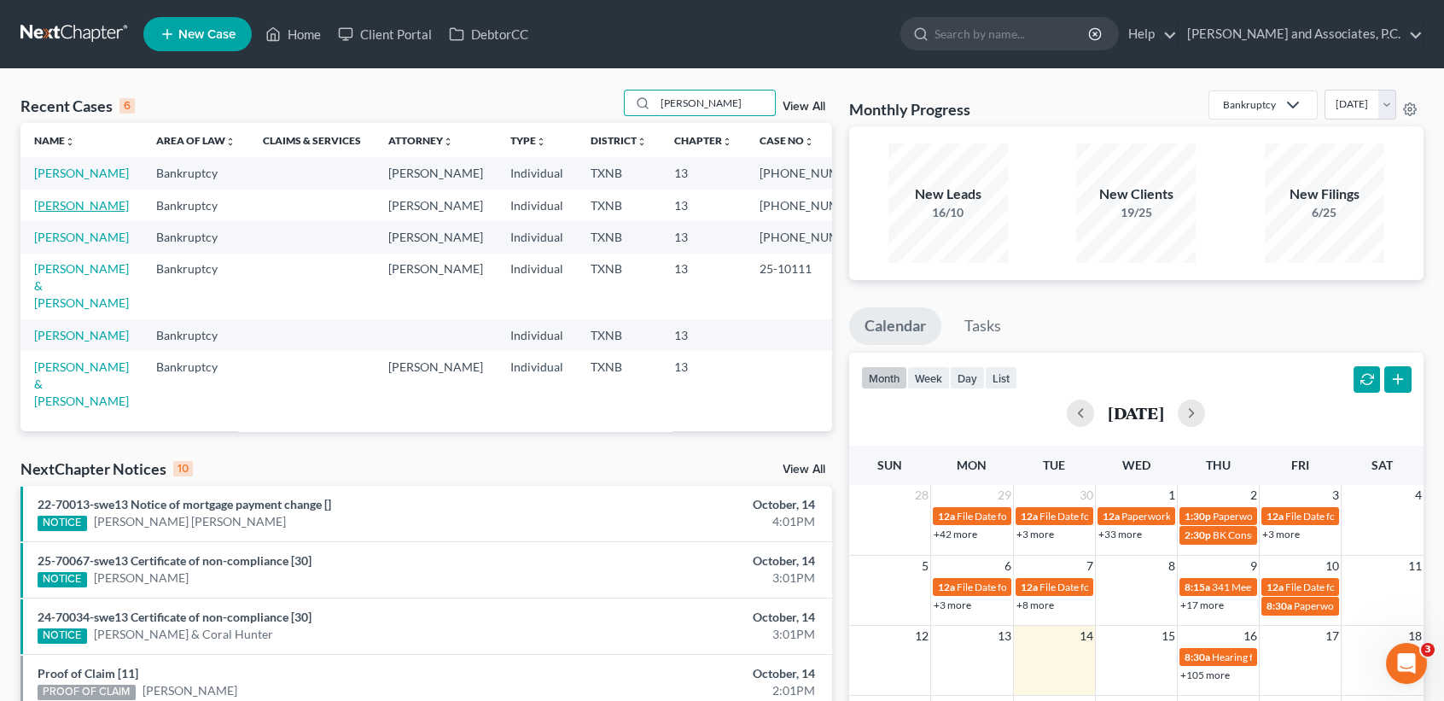
type input "[PERSON_NAME]"
click at [89, 213] on link "[PERSON_NAME]" at bounding box center [81, 205] width 95 height 15
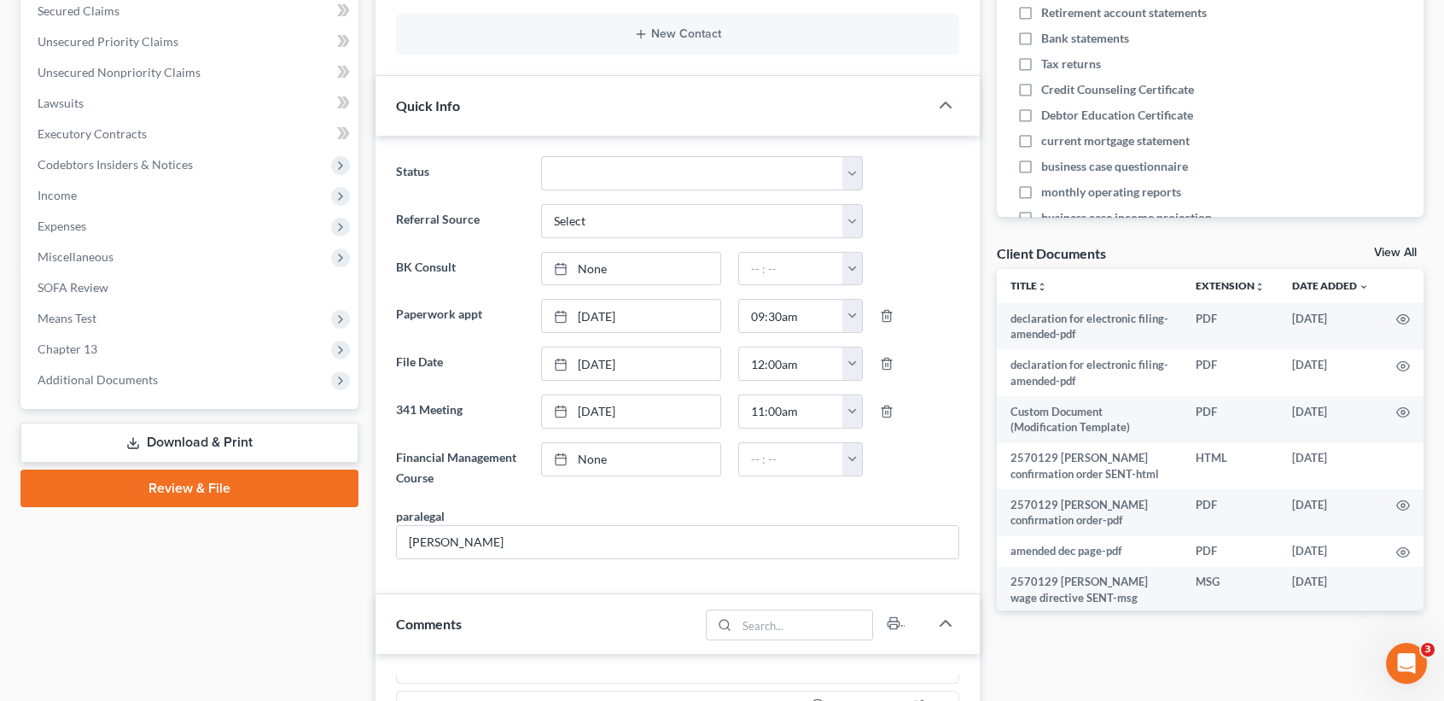
scroll to position [455, 0]
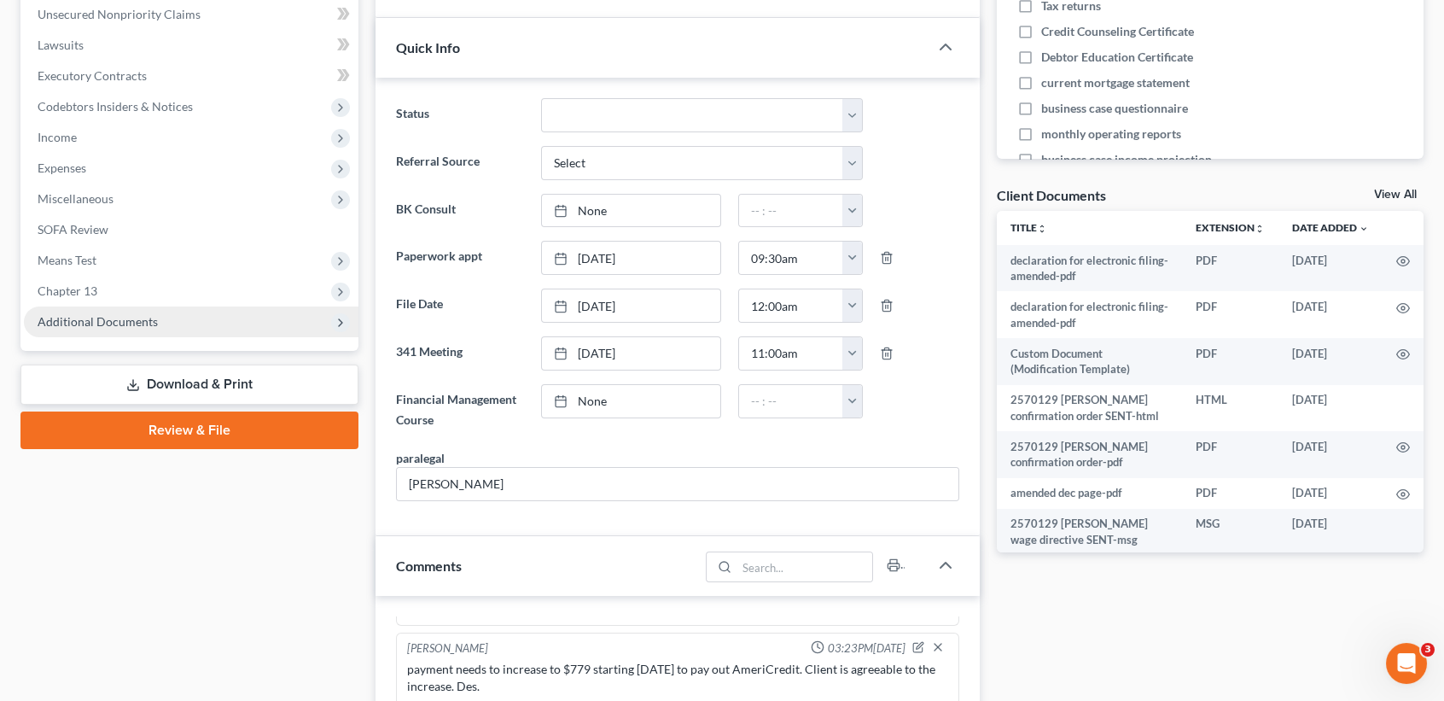
click at [120, 325] on span "Additional Documents" at bounding box center [98, 321] width 120 height 15
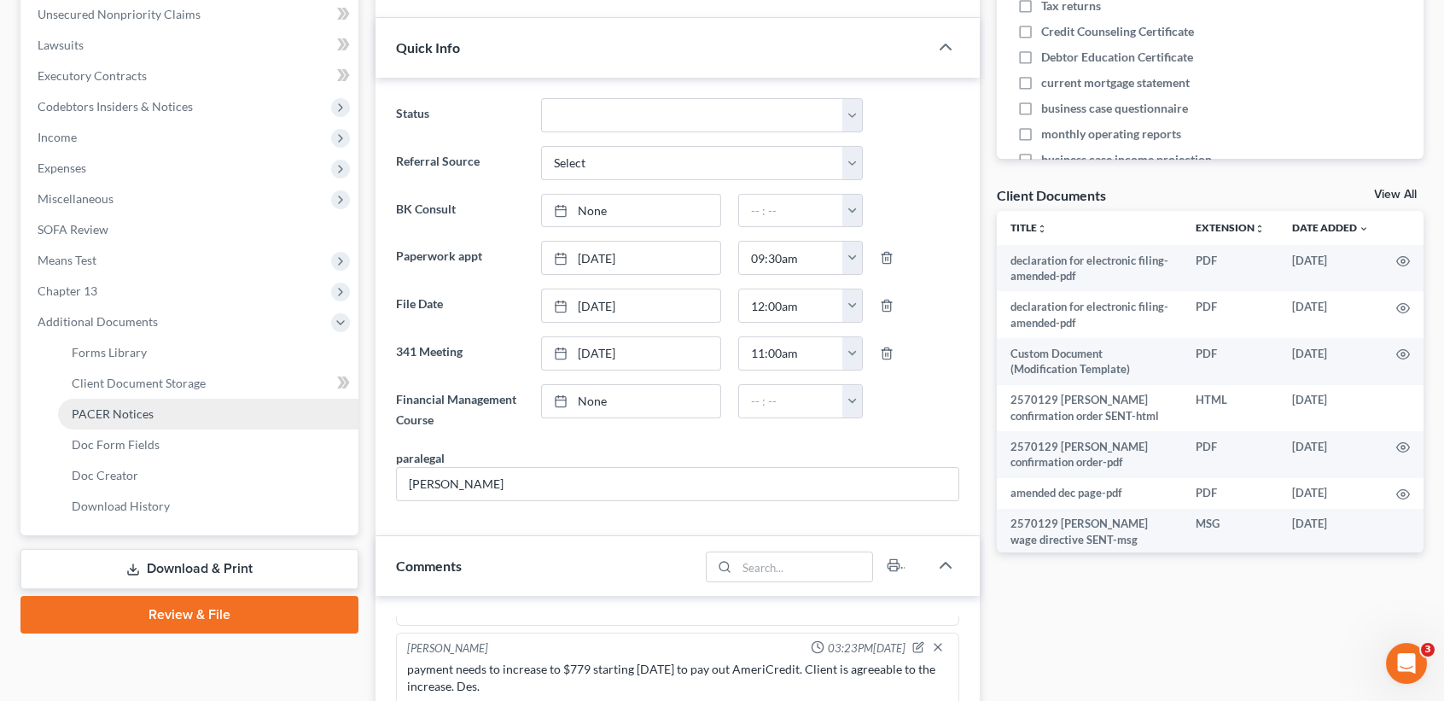
click at [131, 416] on span "PACER Notices" at bounding box center [113, 413] width 82 height 15
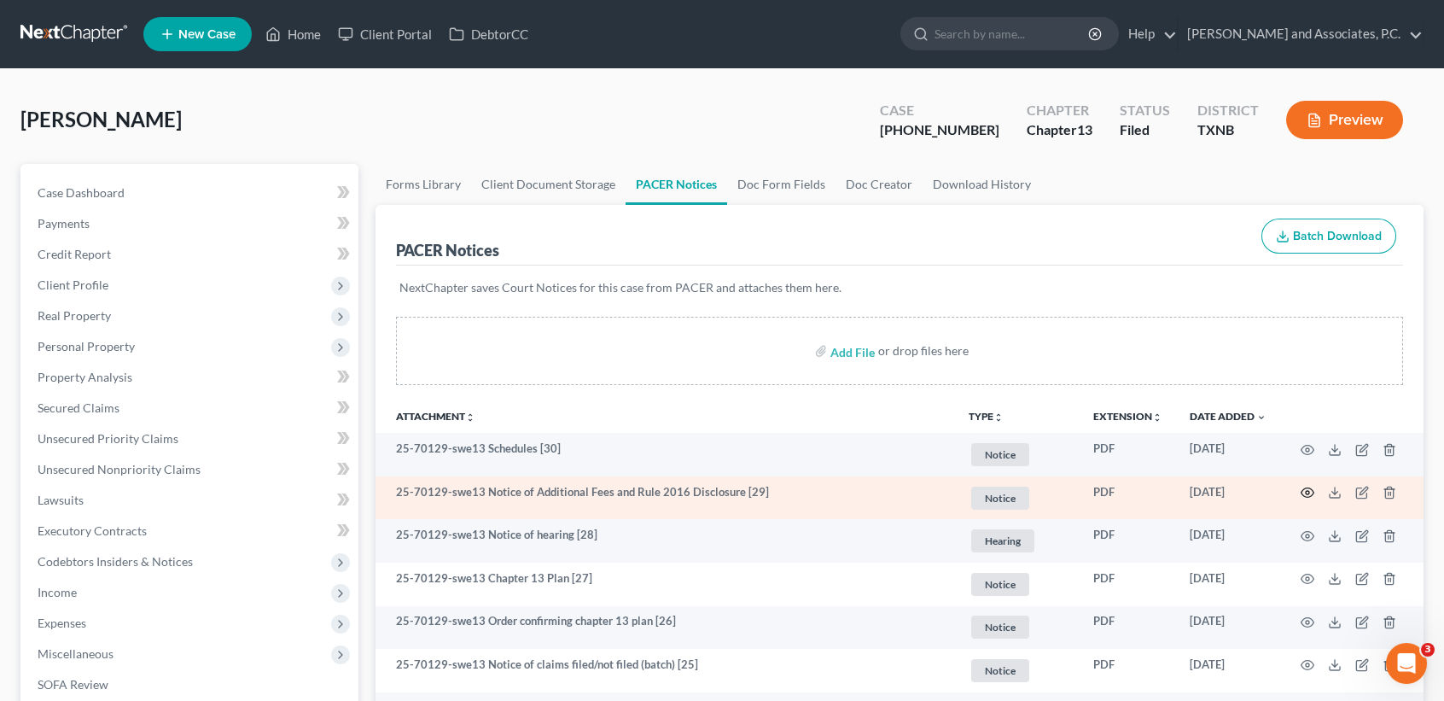
click at [1306, 496] on icon "button" at bounding box center [1308, 493] width 14 height 14
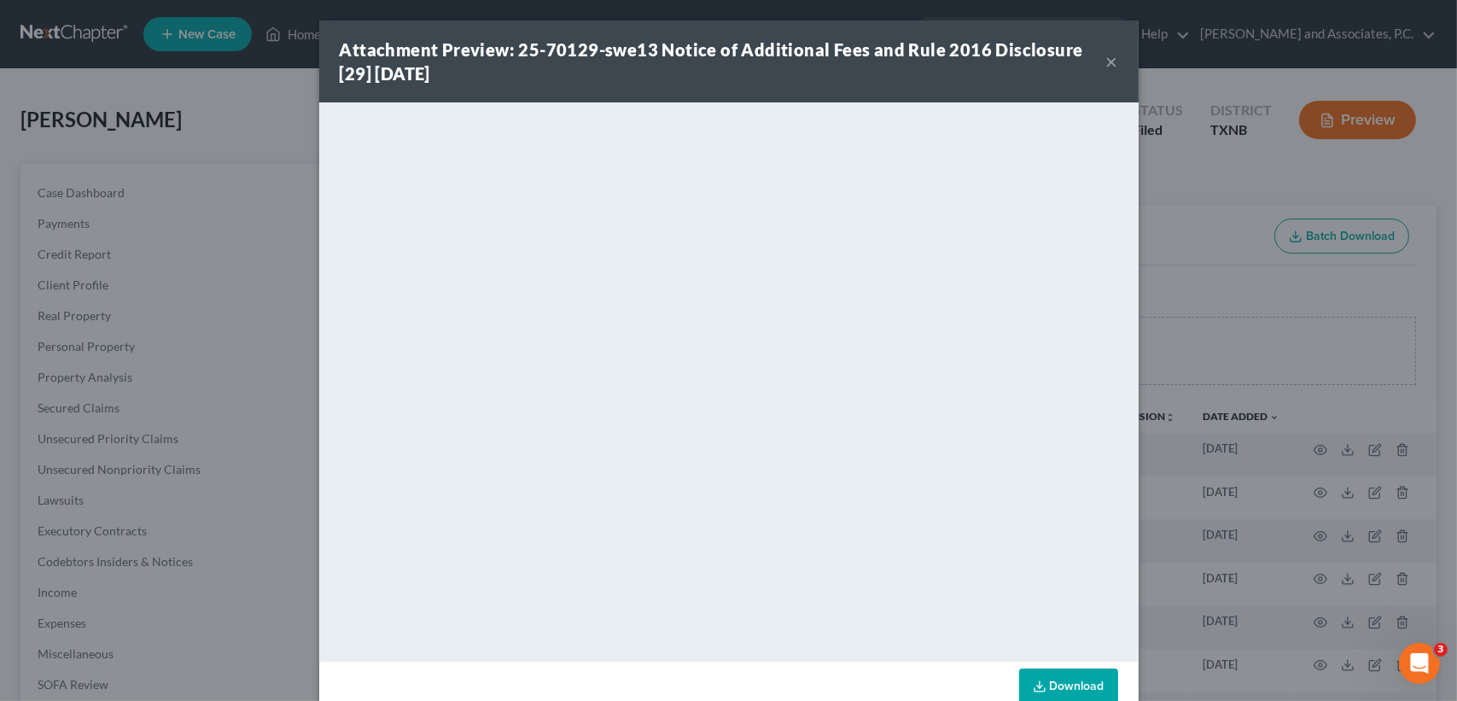
click at [1106, 59] on button "×" at bounding box center [1112, 61] width 12 height 20
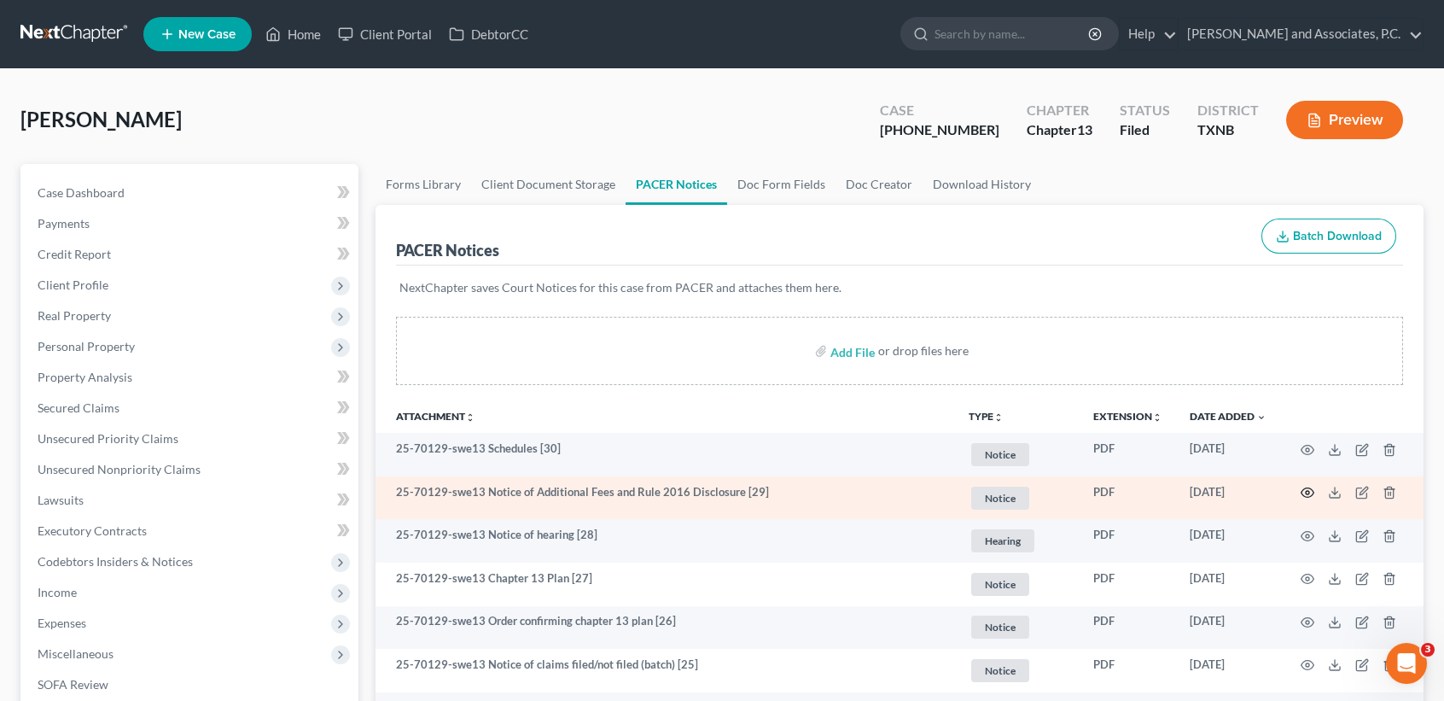
click at [1303, 493] on icon "button" at bounding box center [1308, 493] width 14 height 14
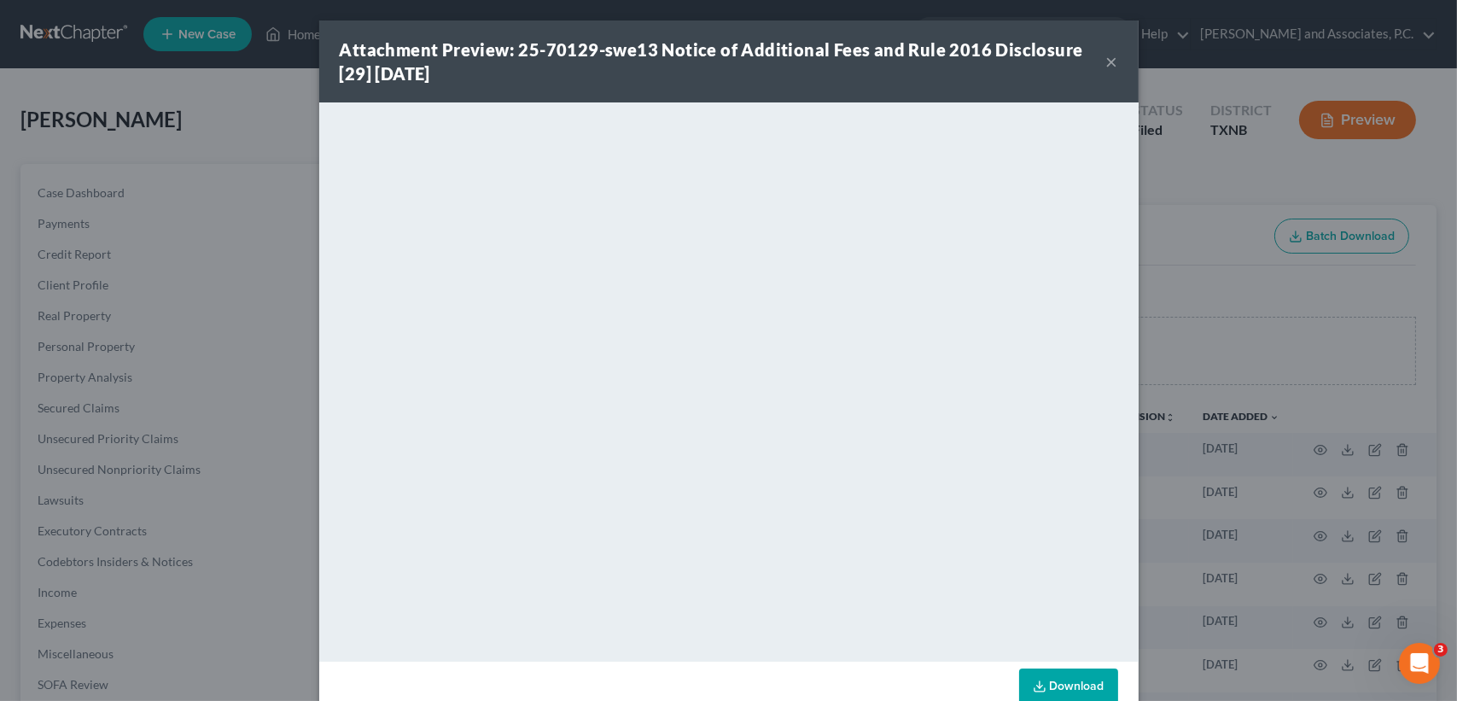
click at [1099, 64] on div "Attachment Preview: 25-70129-swe13 Notice of Additional Fees and Rule 2016 Disc…" at bounding box center [723, 62] width 767 height 48
click at [1106, 53] on button "×" at bounding box center [1112, 61] width 12 height 20
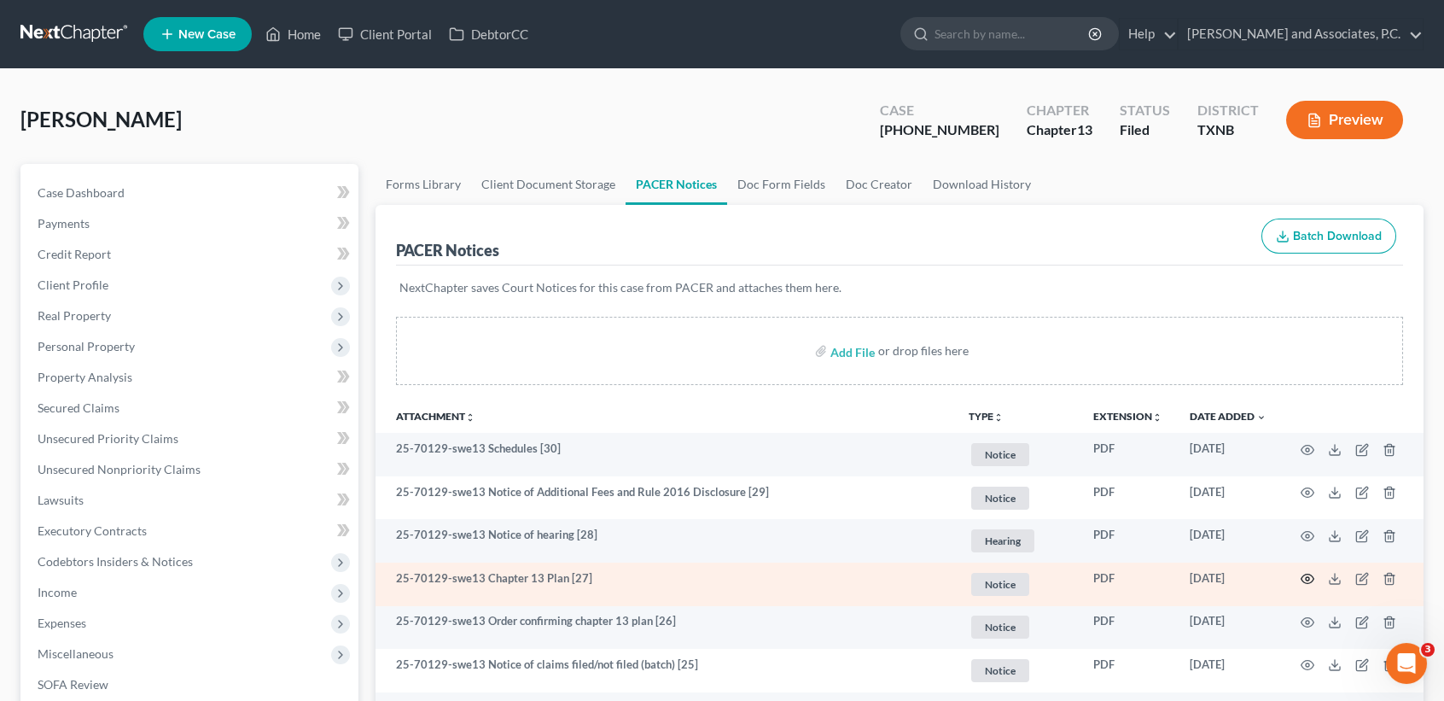
click at [1309, 578] on icon "button" at bounding box center [1308, 579] width 13 height 9
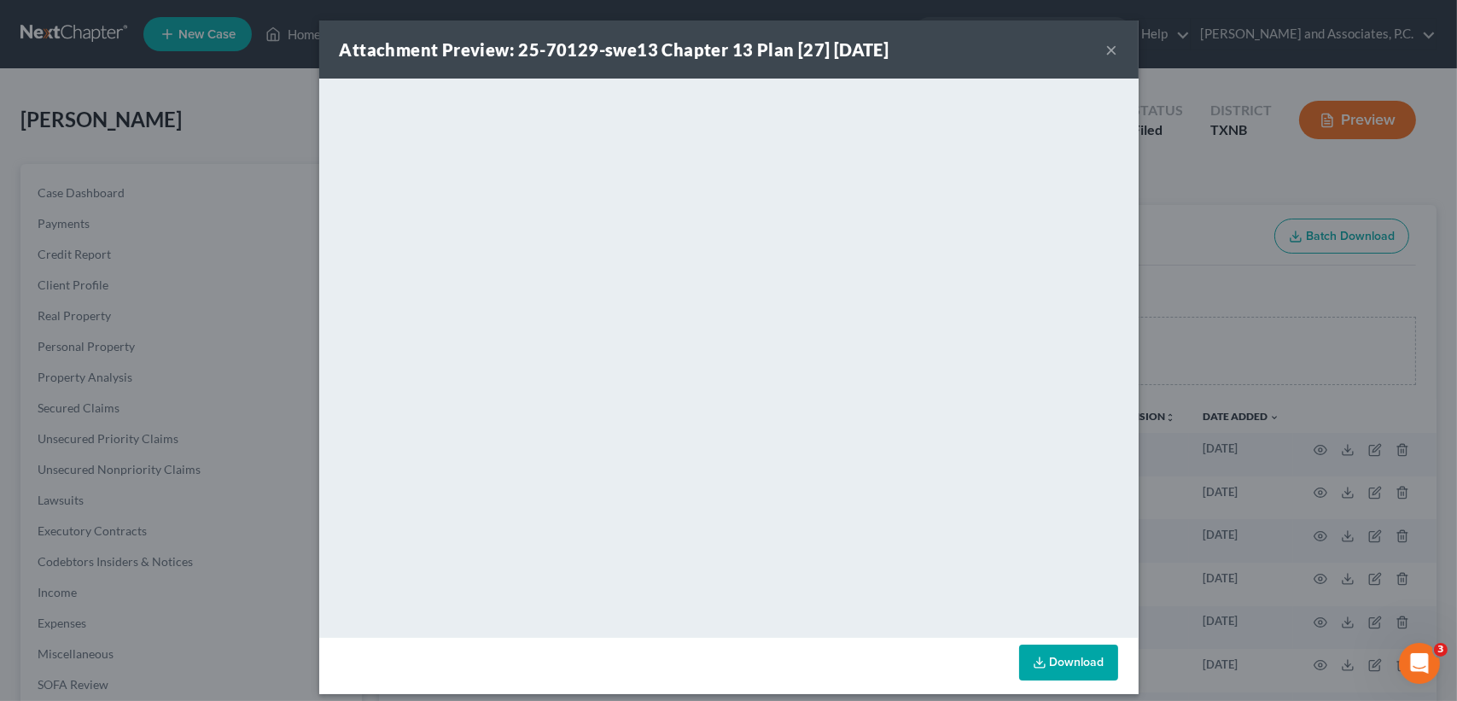
drag, startPoint x: 1103, startPoint y: 44, endPoint x: 840, endPoint y: 89, distance: 266.7
click at [1106, 44] on button "×" at bounding box center [1112, 49] width 12 height 20
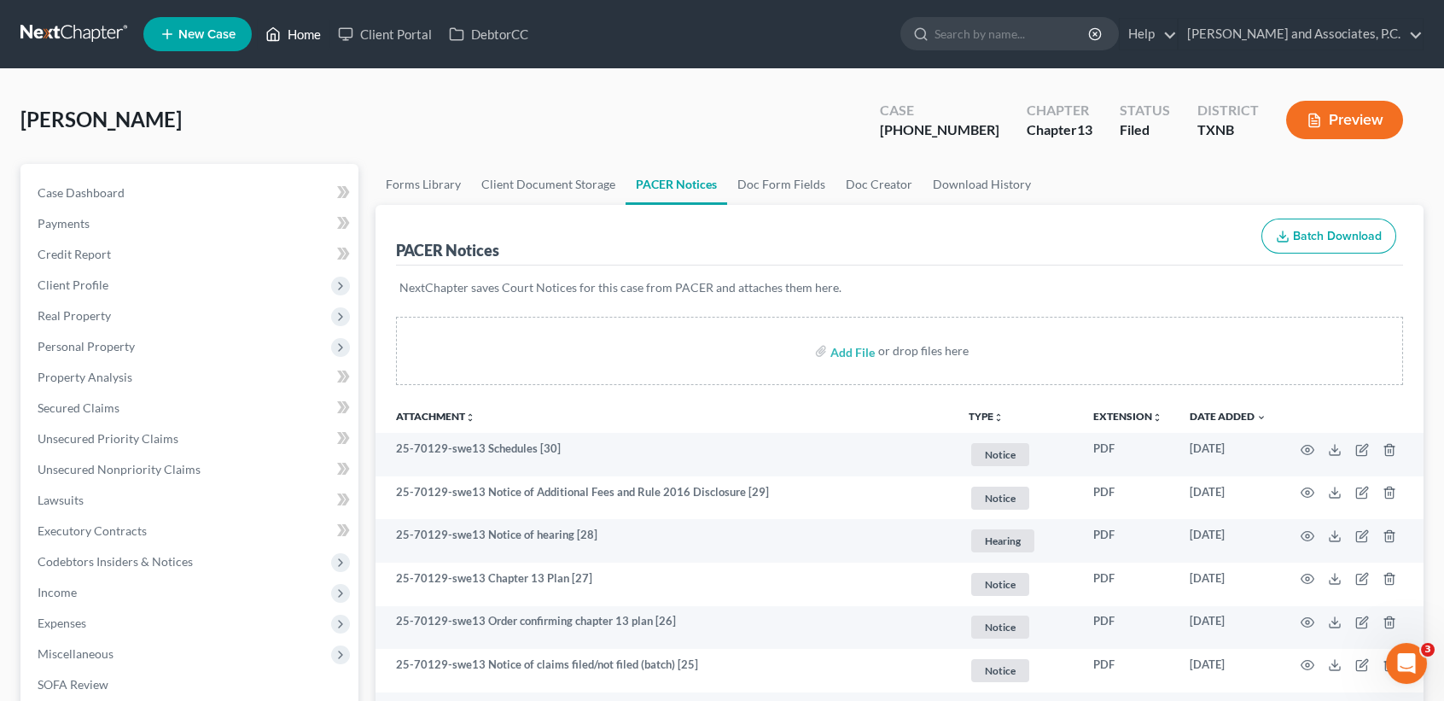
drag, startPoint x: 266, startPoint y: 40, endPoint x: 565, endPoint y: 140, distance: 315.0
click at [266, 39] on icon at bounding box center [272, 34] width 15 height 20
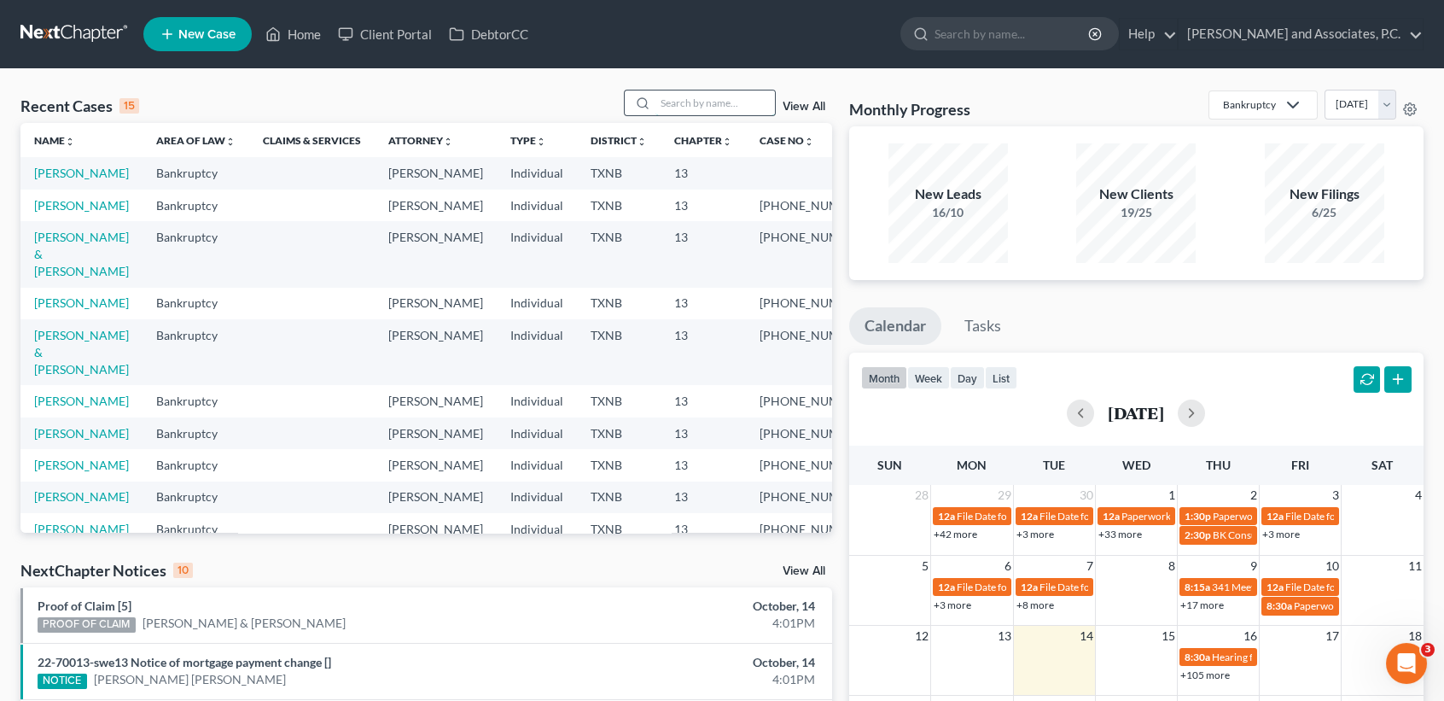
click at [732, 112] on input "search" at bounding box center [716, 102] width 120 height 25
type input "[PERSON_NAME]"
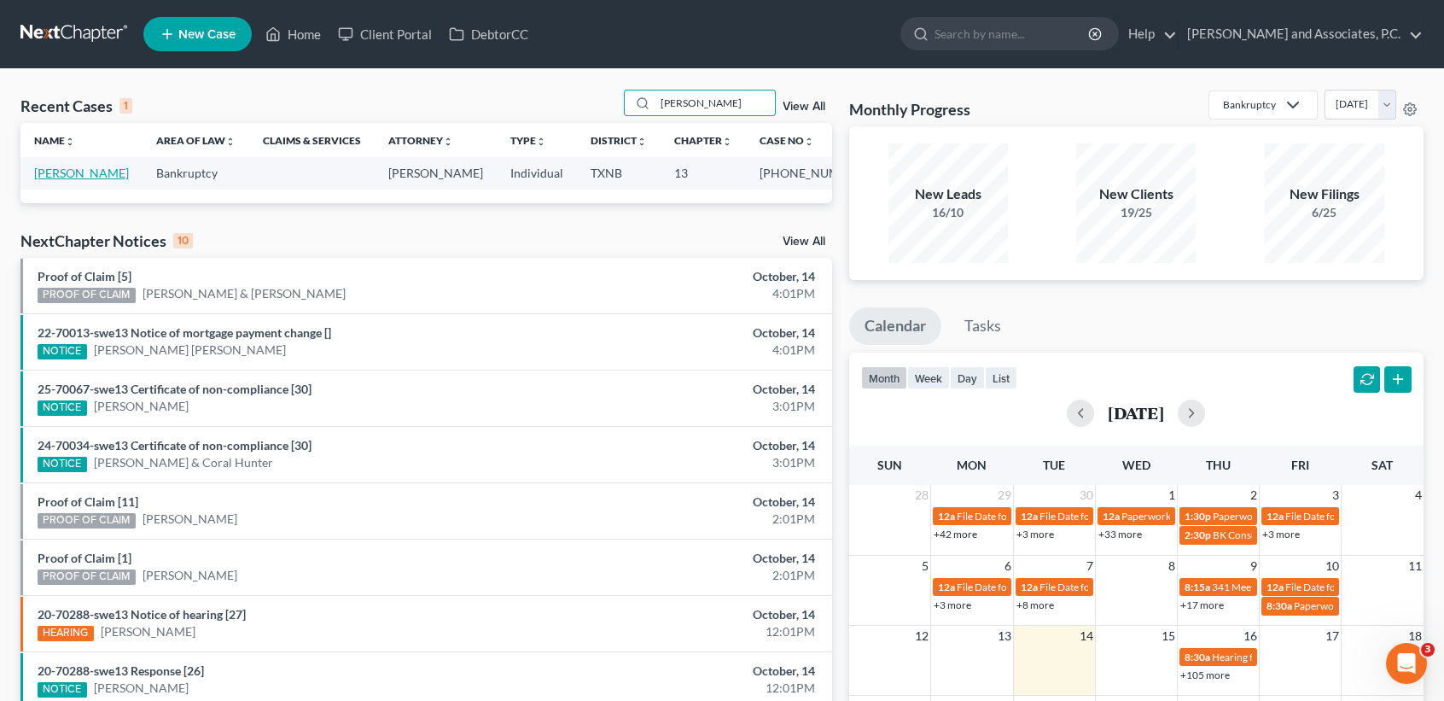
click at [49, 180] on link "[PERSON_NAME]" at bounding box center [81, 173] width 95 height 15
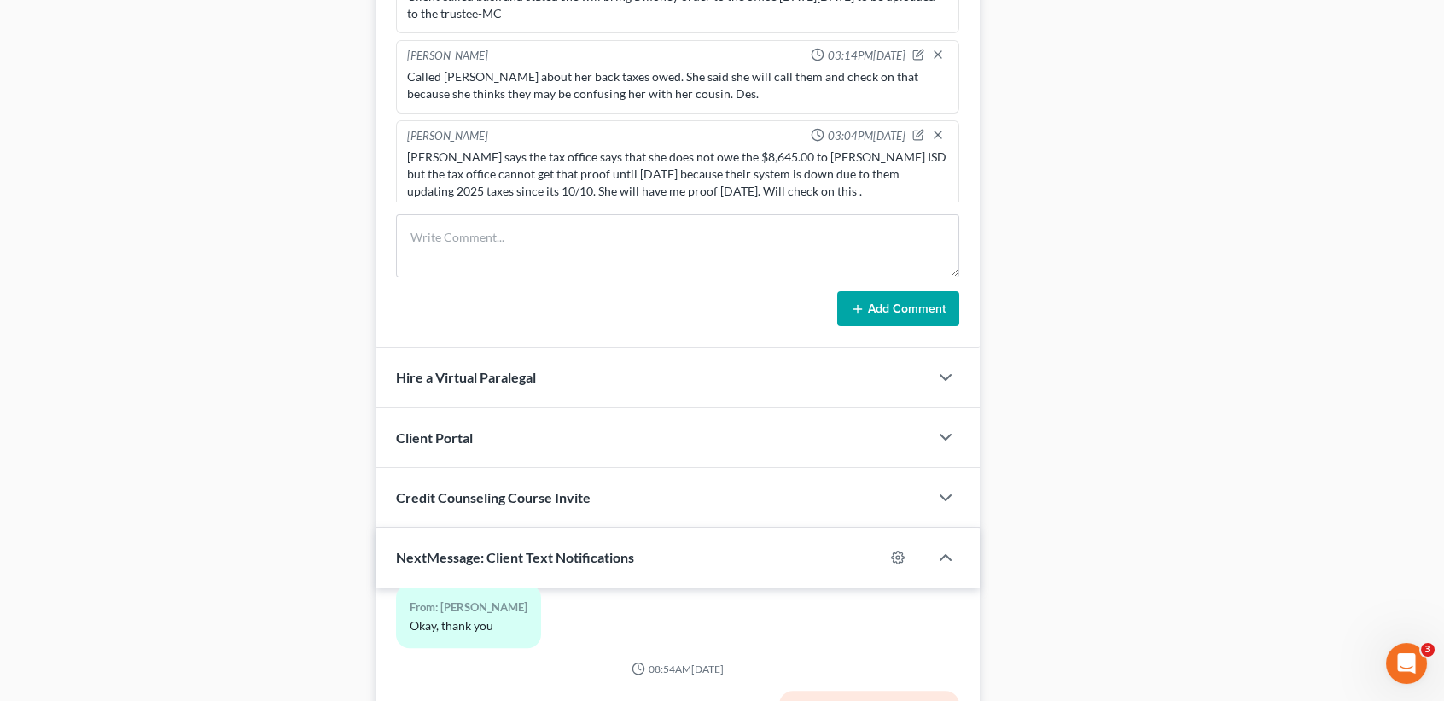
scroll to position [1474, 0]
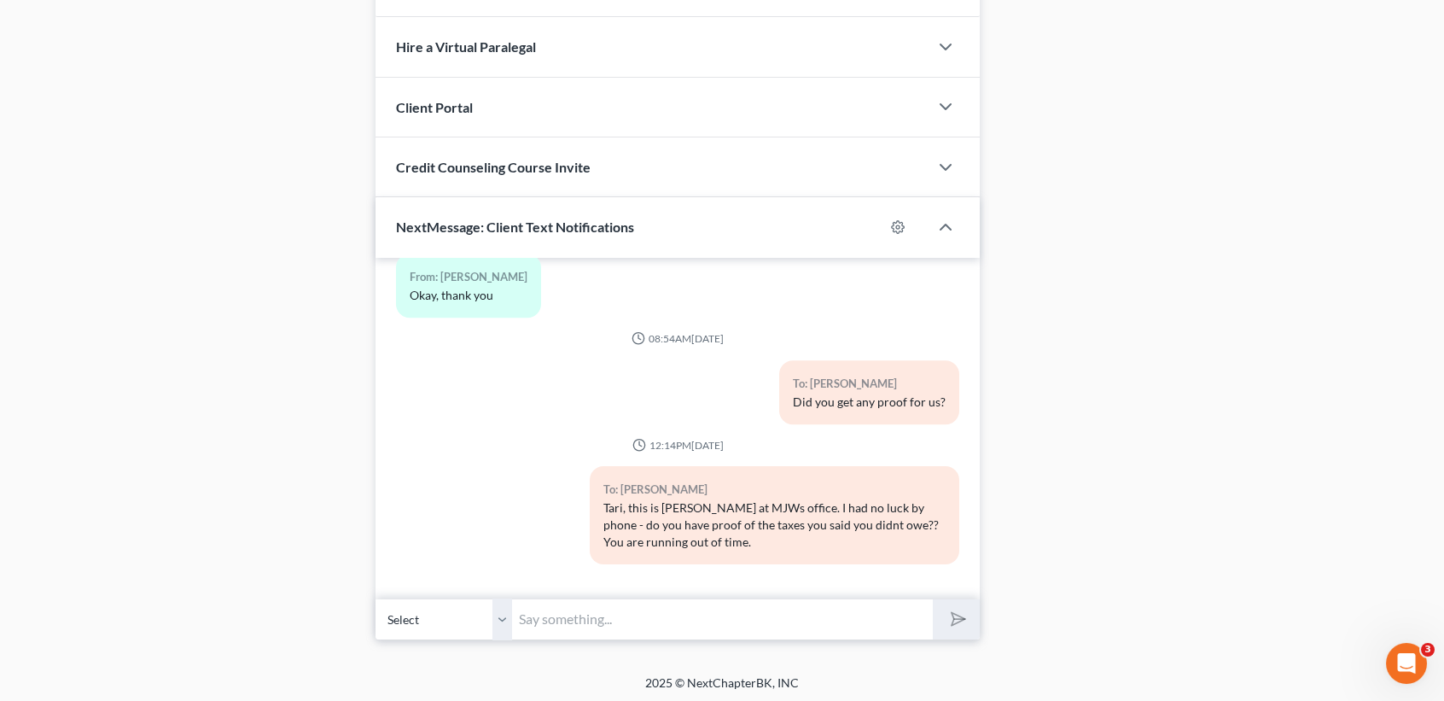
click at [754, 604] on input "text" at bounding box center [722, 619] width 421 height 42
drag, startPoint x: 1360, startPoint y: 457, endPoint x: 1350, endPoint y: 468, distance: 15.1
click at [813, 618] on input "text" at bounding box center [722, 619] width 421 height 42
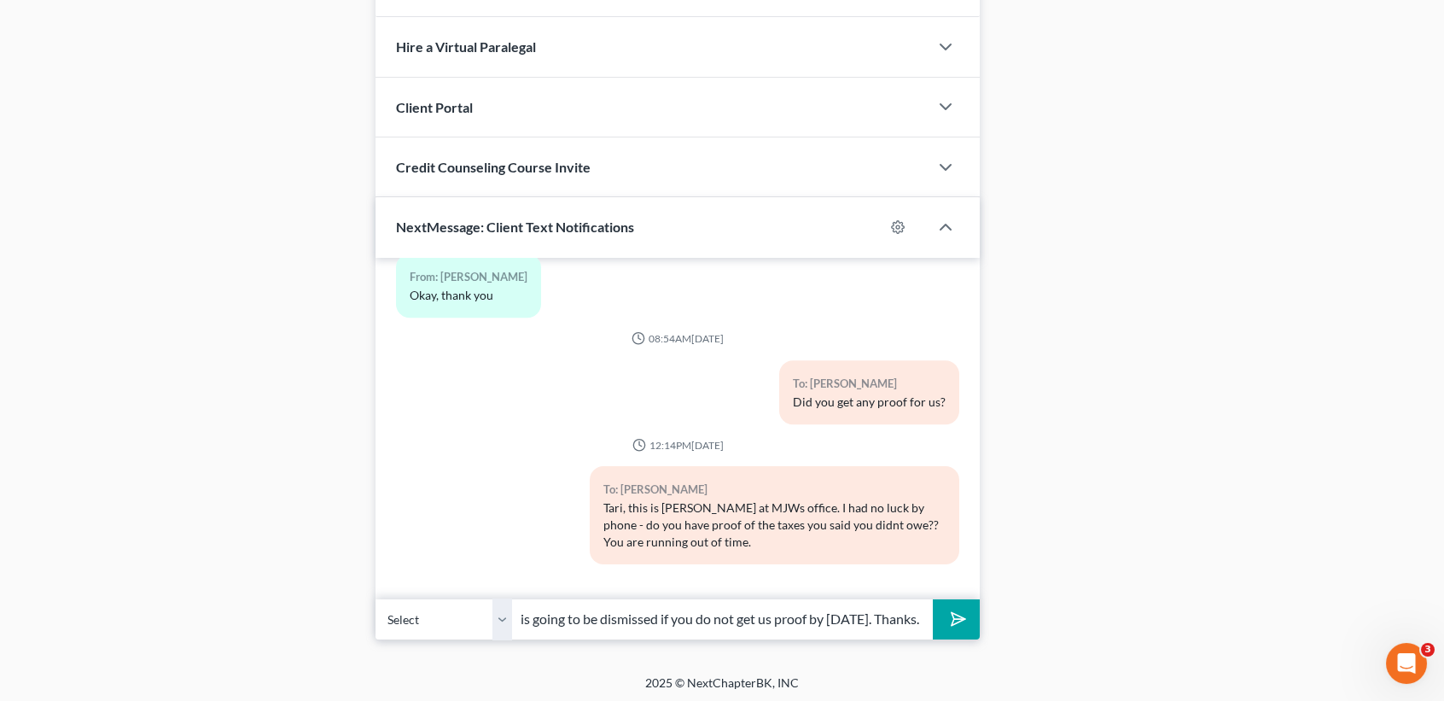
type input "Tari, your case is going to be dismissed if you do not get us proof by [DATE]. …"
click at [933, 599] on button "submit" at bounding box center [956, 619] width 47 height 40
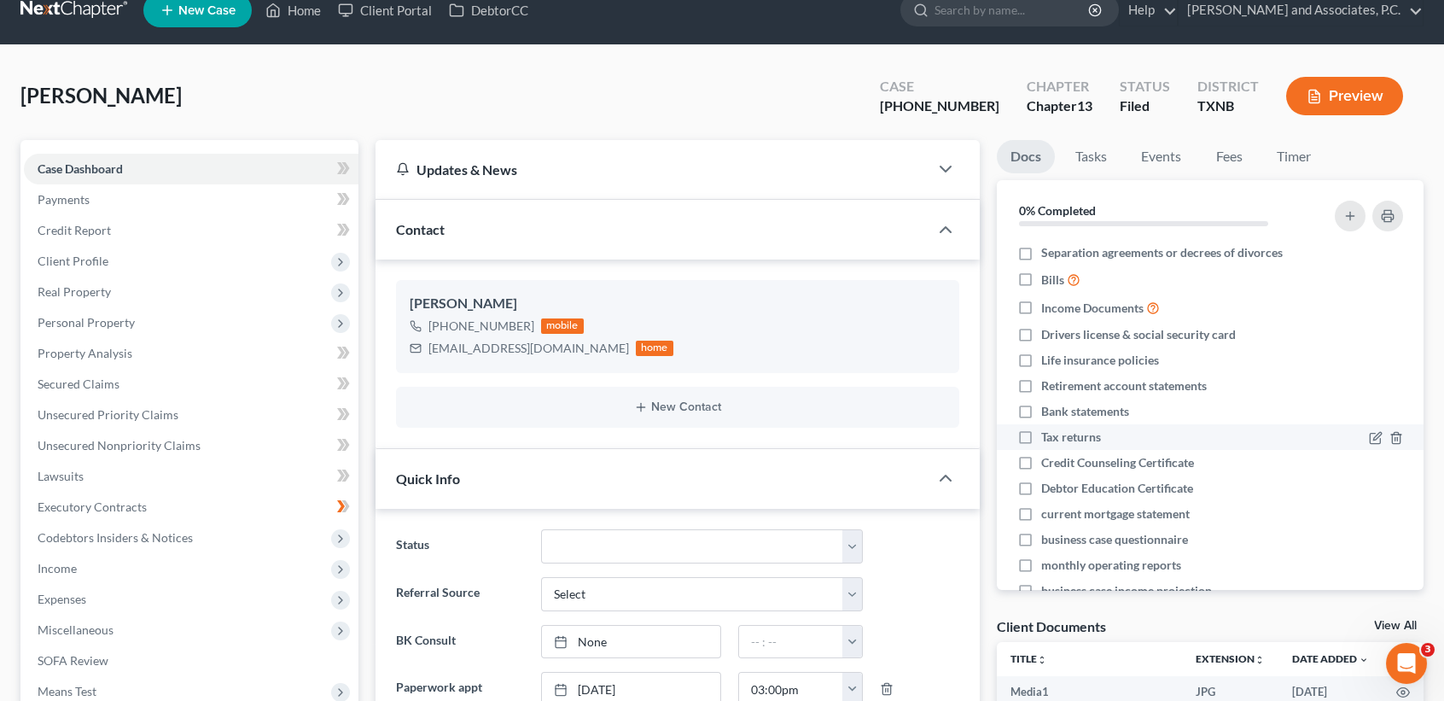
scroll to position [0, 0]
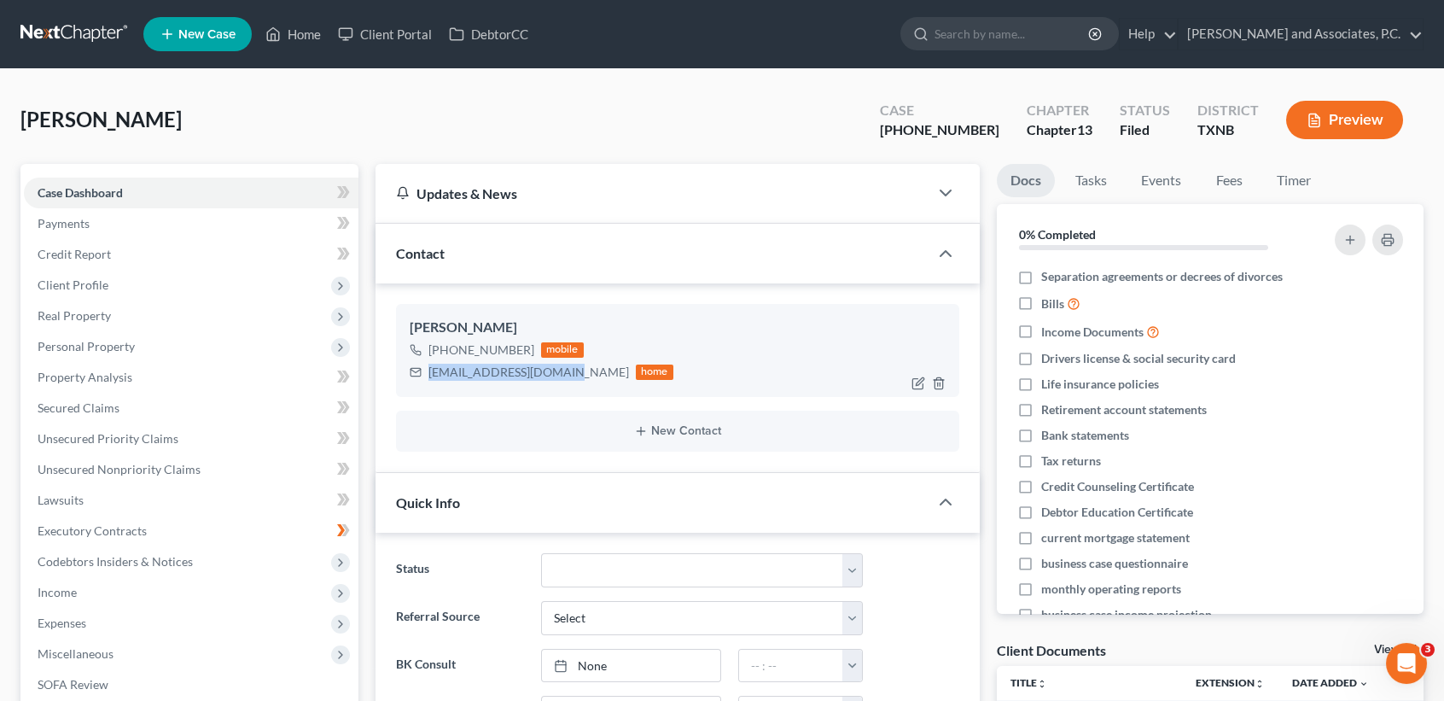
drag, startPoint x: 423, startPoint y: 366, endPoint x: 556, endPoint y: 382, distance: 133.3
click at [556, 382] on div "[PERSON_NAME] [PHONE_NUMBER] mobile [EMAIL_ADDRESS][DOMAIN_NAME] home" at bounding box center [677, 350] width 563 height 92
copy div "[EMAIL_ADDRESS][DOMAIN_NAME]"
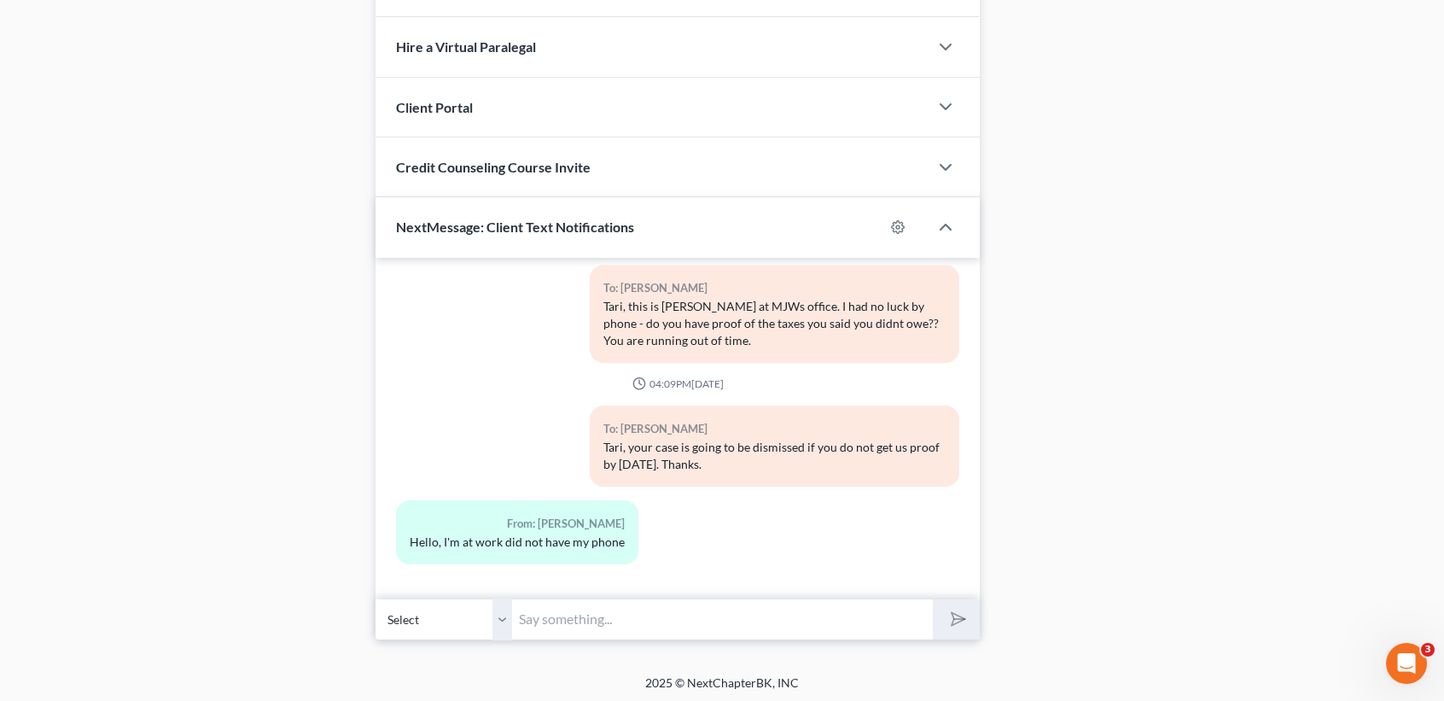
click at [528, 617] on input "text" at bounding box center [722, 619] width 421 height 42
drag, startPoint x: 728, startPoint y: 611, endPoint x: 753, endPoint y: 613, distance: 24.8
click at [736, 610] on input "text" at bounding box center [722, 619] width 421 height 42
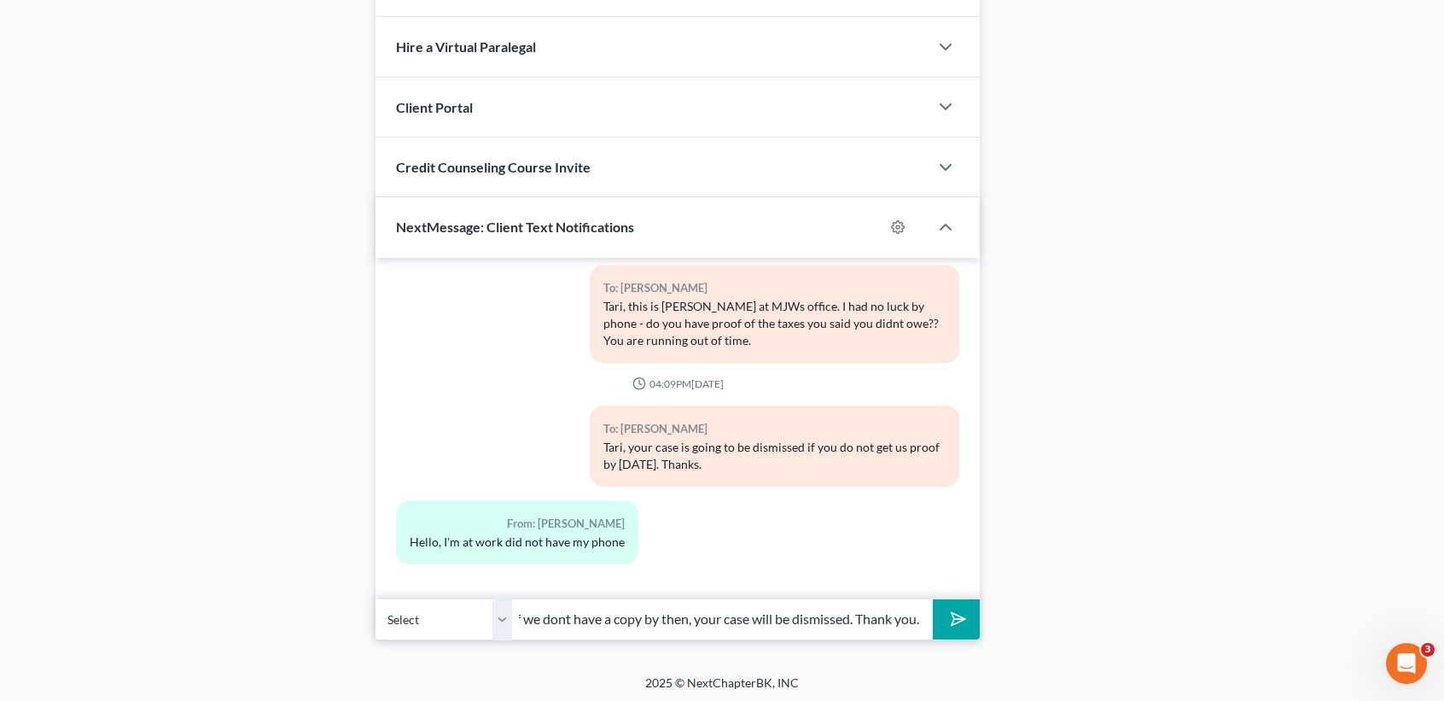
type input "Trustee is giving you until tomorrow at 3pm. If we dont have a copy by then, yo…"
click at [933, 599] on button "submit" at bounding box center [956, 619] width 47 height 40
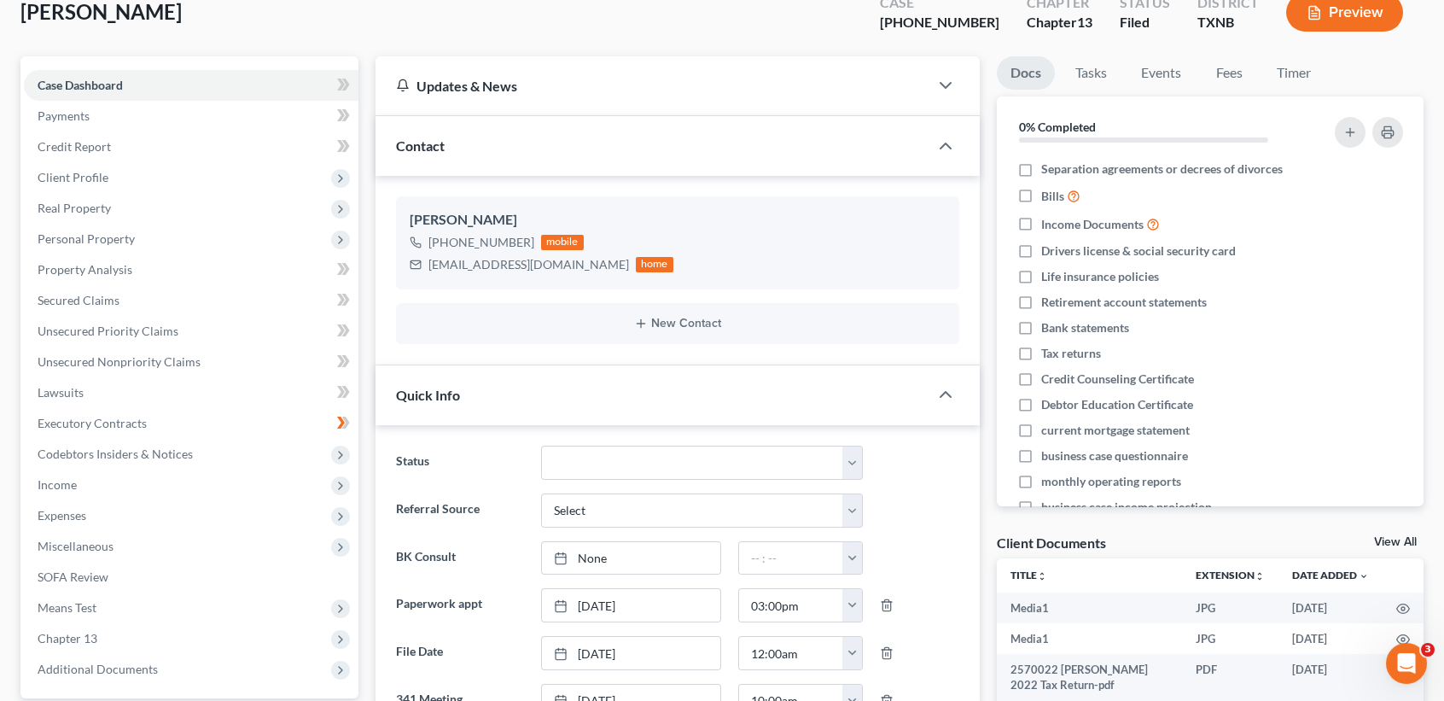
scroll to position [0, 0]
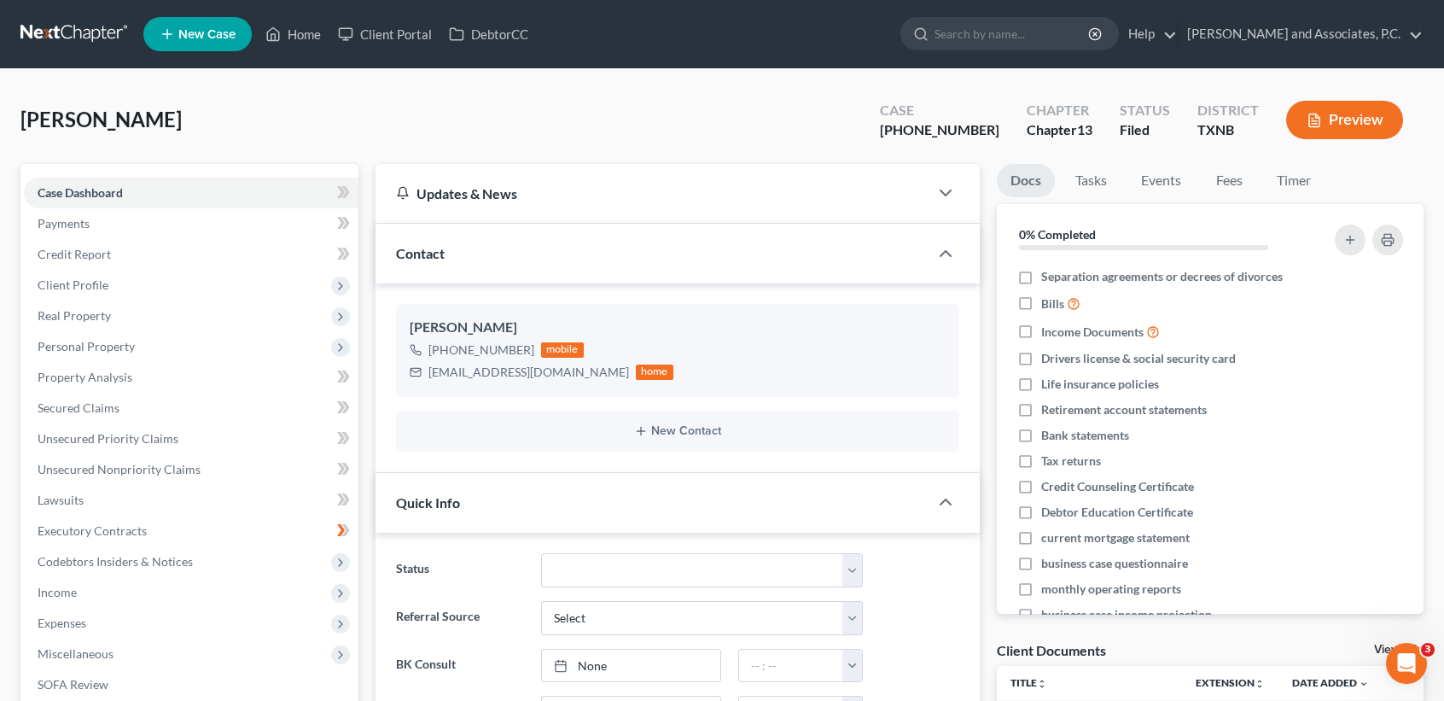
click at [499, 103] on div "Carson, Tari Upgraded Case 25-70022-13 Chapter Chapter 13 Status Filed District…" at bounding box center [721, 127] width 1403 height 74
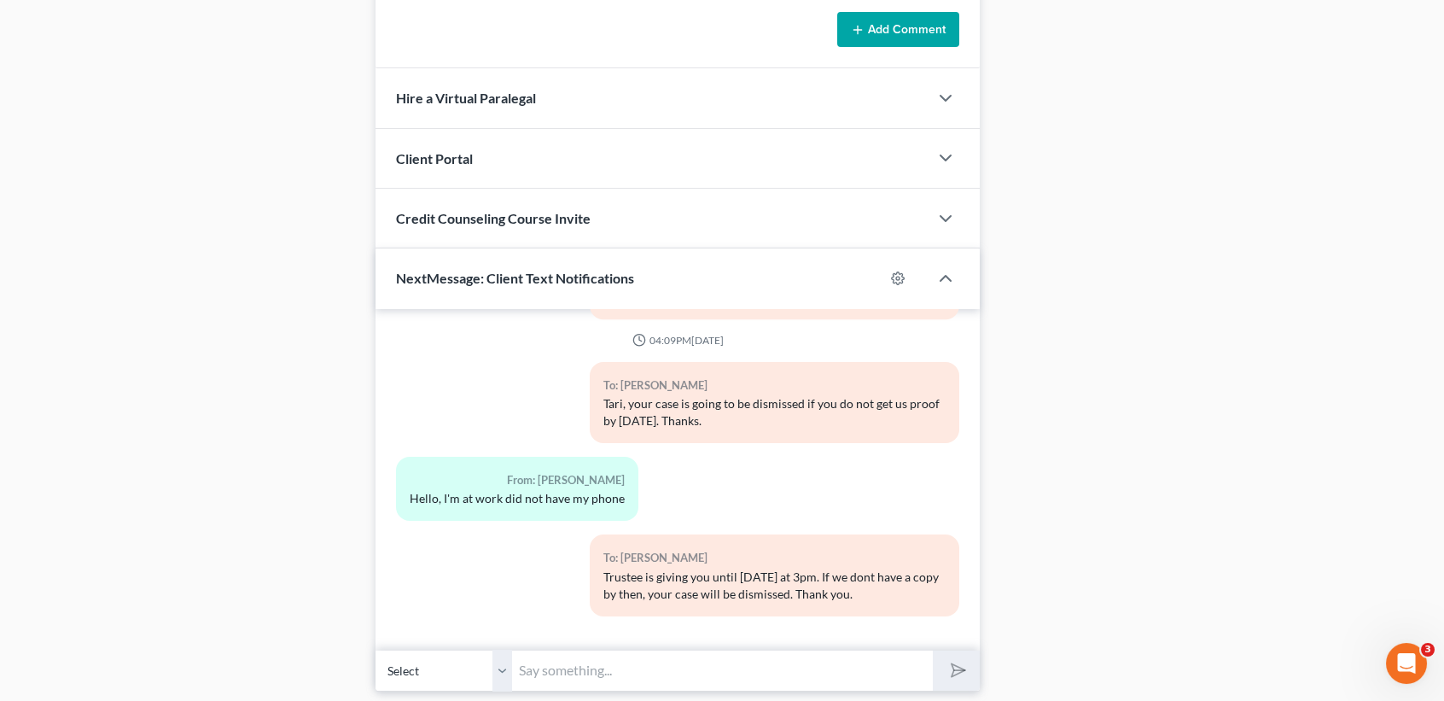
scroll to position [1474, 0]
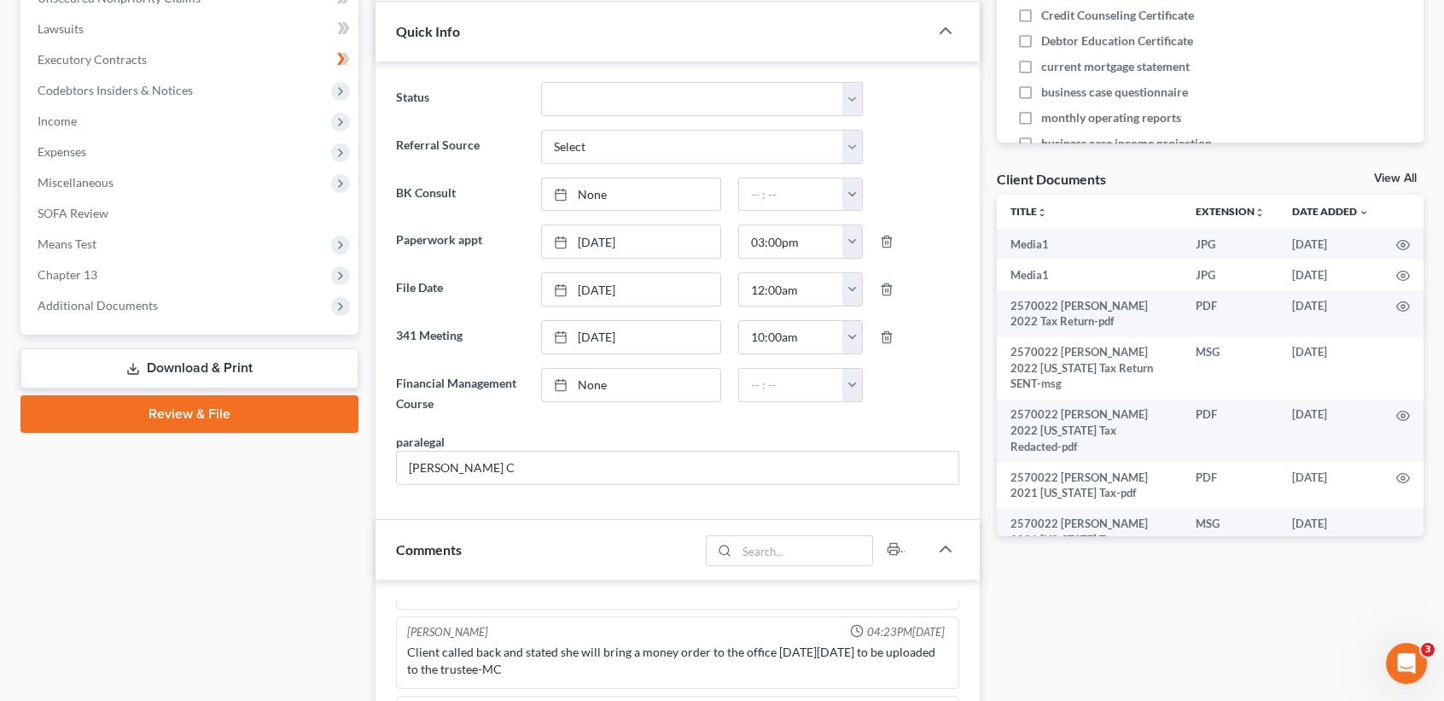
scroll to position [569, 0]
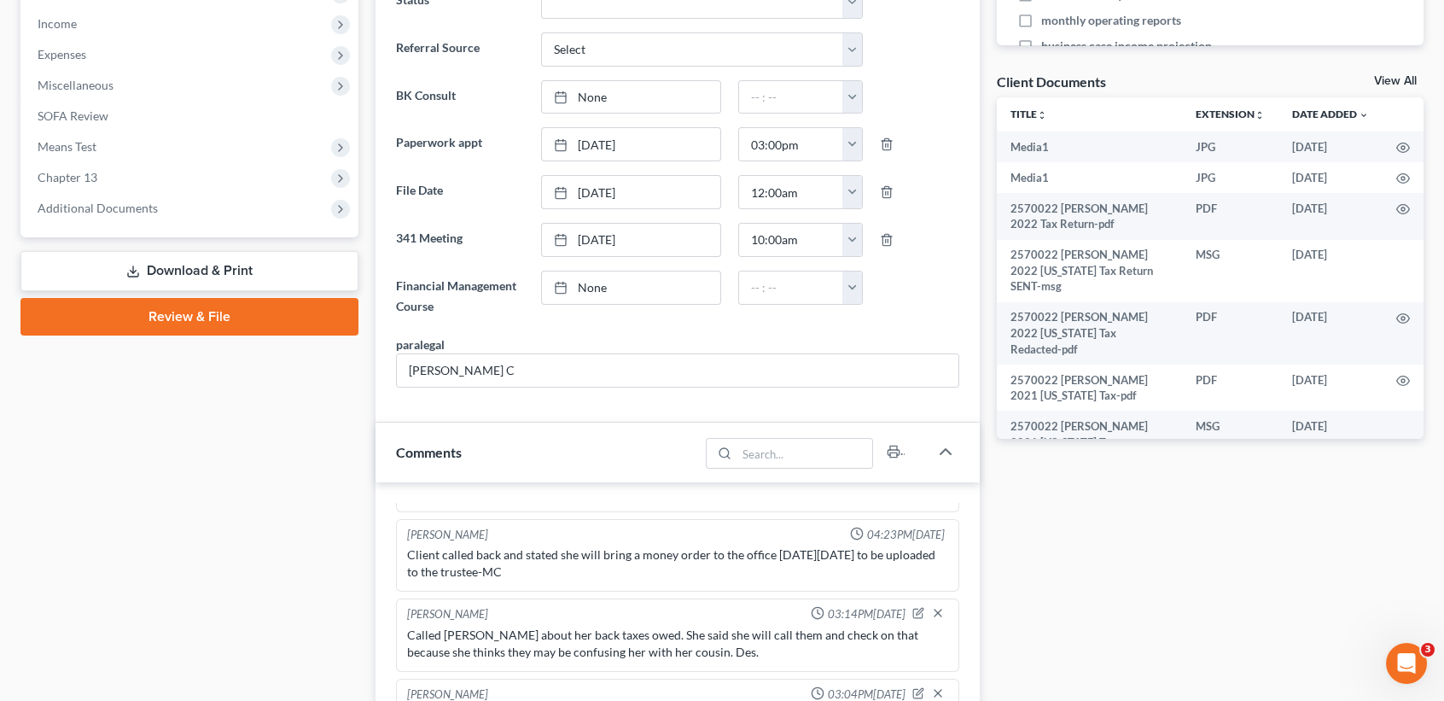
click at [1394, 77] on link "View All" at bounding box center [1395, 81] width 43 height 12
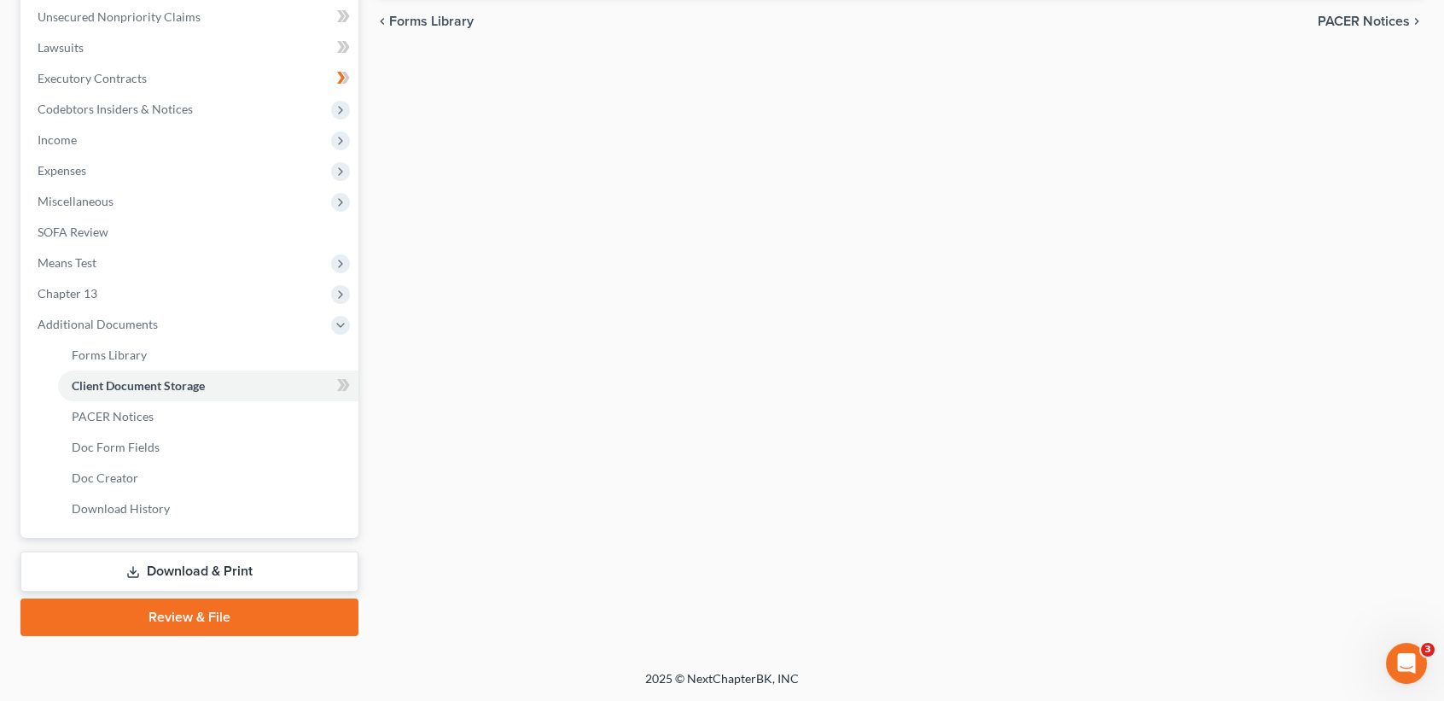
scroll to position [264, 0]
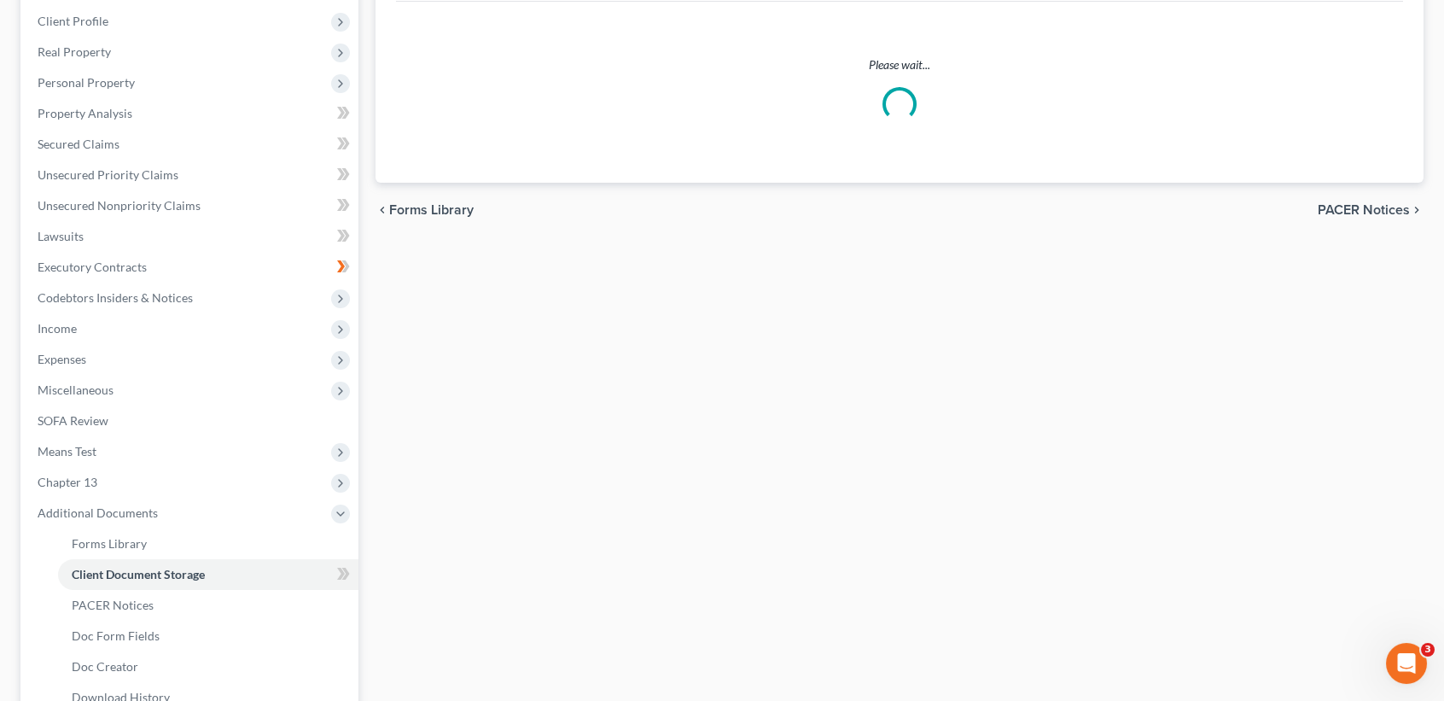
select select "6"
select select "18"
select select "21"
select select "10"
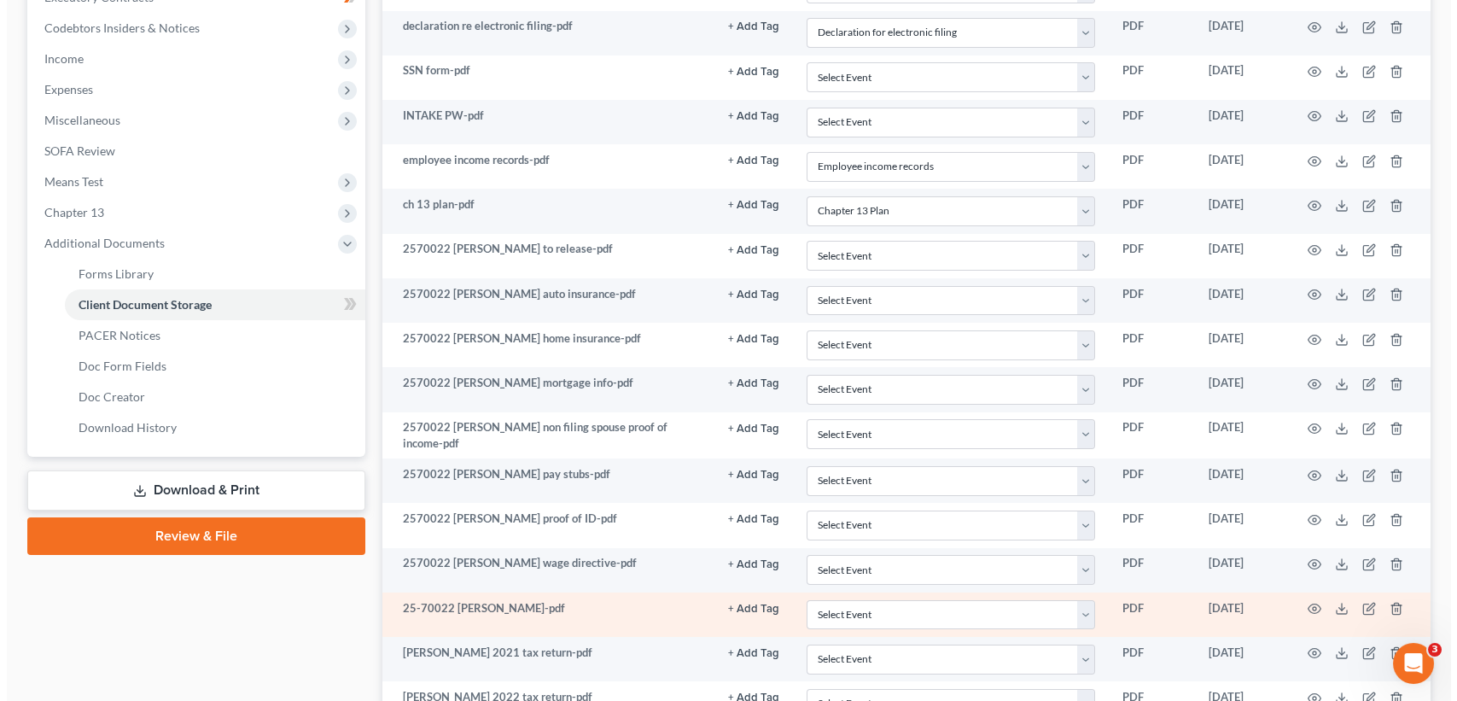
scroll to position [569, 0]
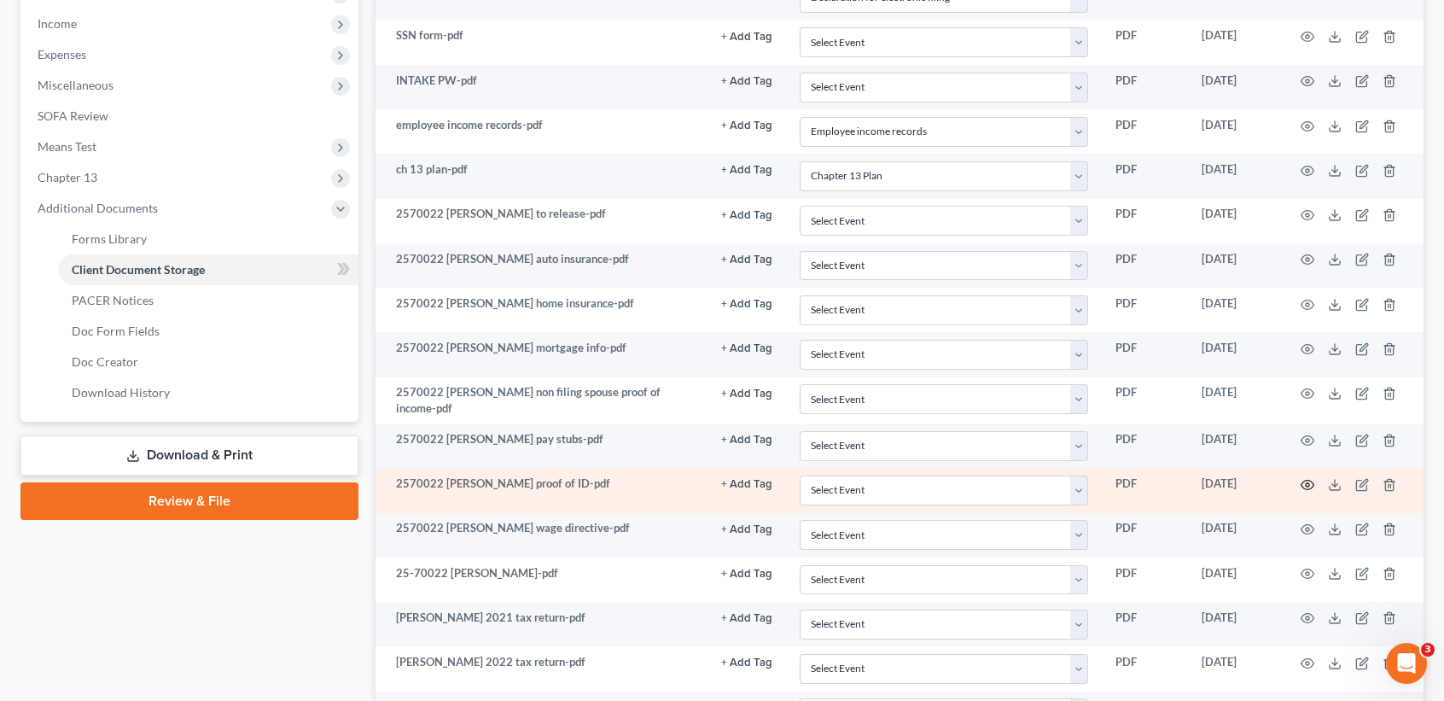
click at [1311, 492] on icon "button" at bounding box center [1308, 485] width 14 height 14
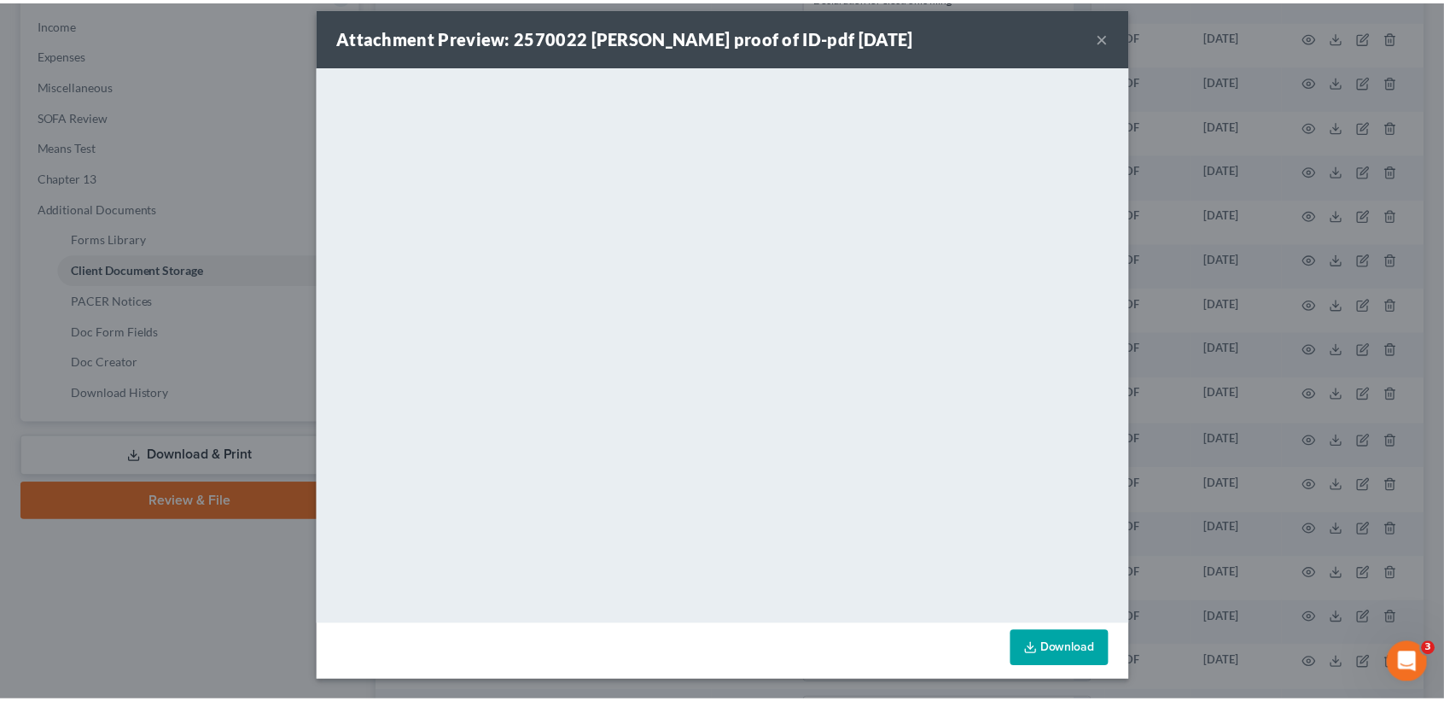
scroll to position [0, 0]
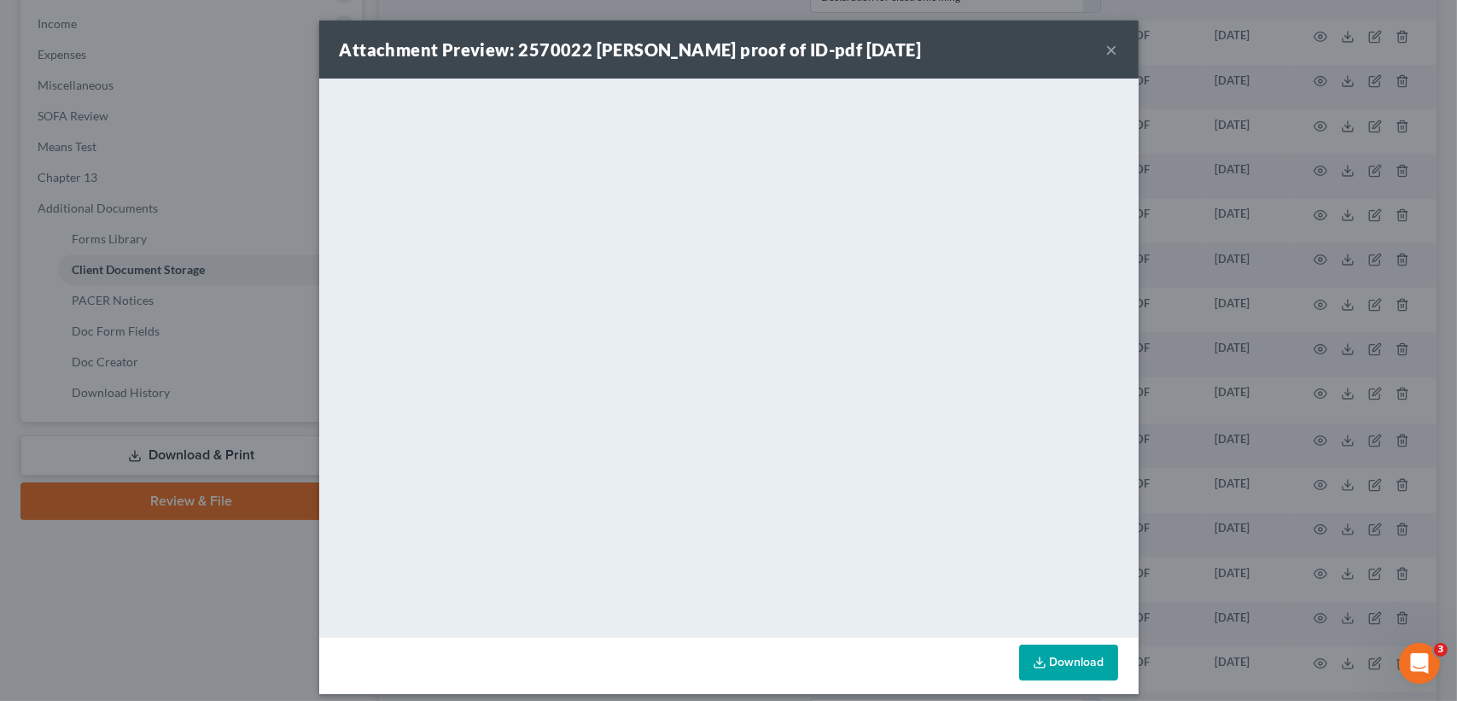
click at [1106, 43] on button "×" at bounding box center [1112, 49] width 12 height 20
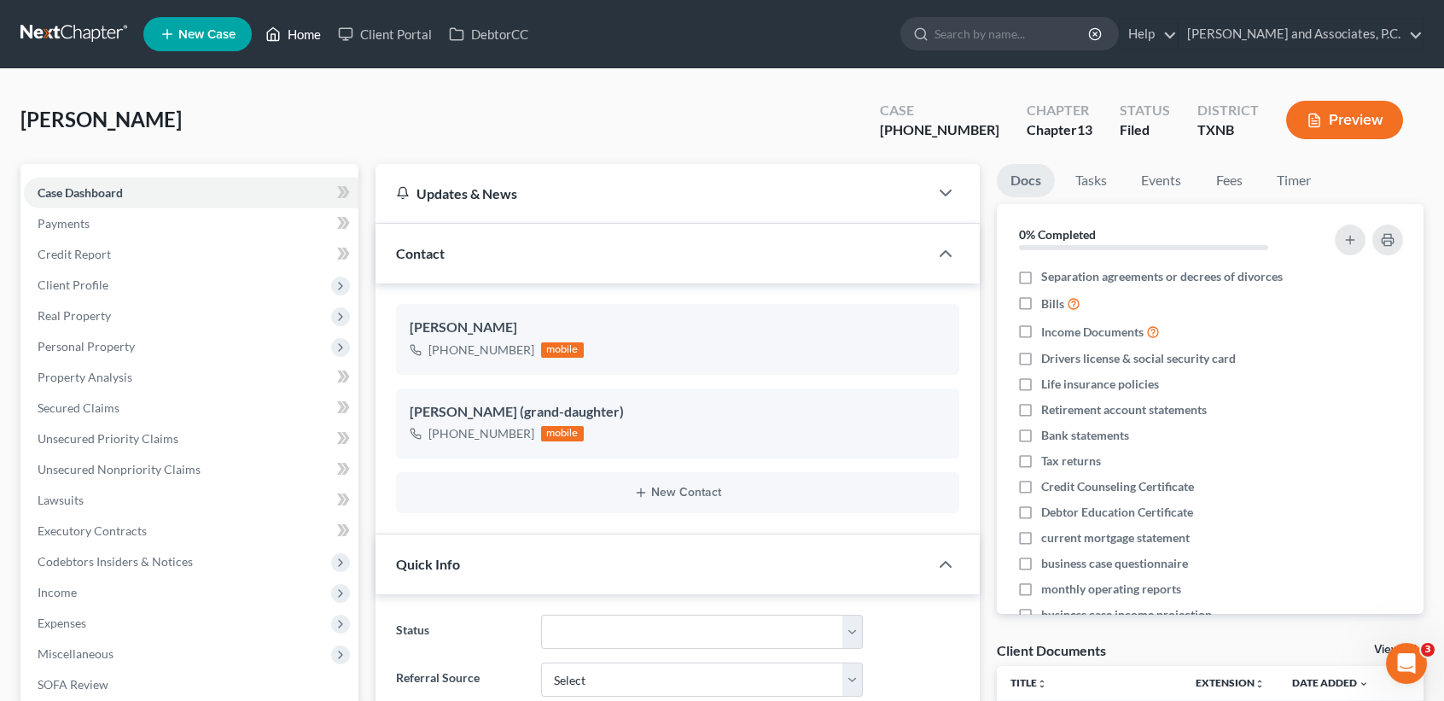
click at [274, 42] on icon at bounding box center [272, 34] width 15 height 20
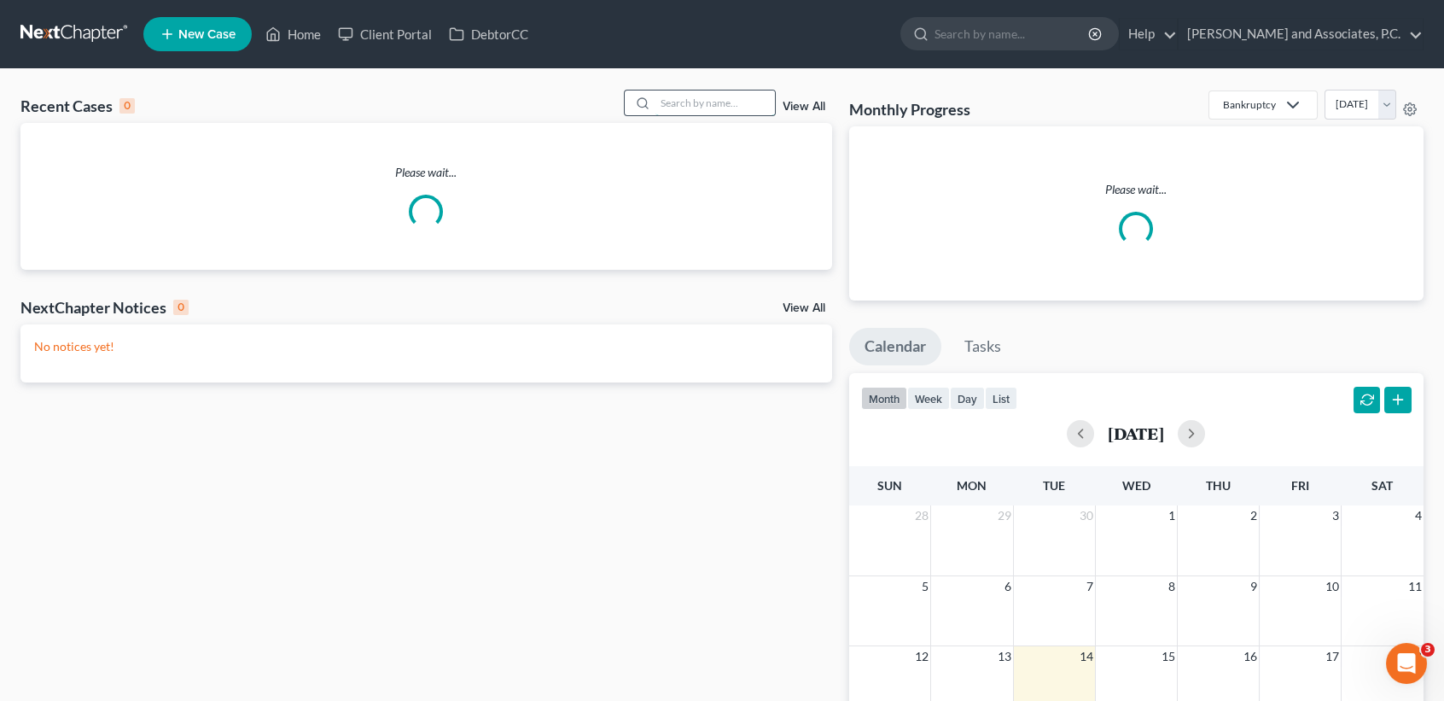
click at [729, 103] on input "search" at bounding box center [716, 102] width 120 height 25
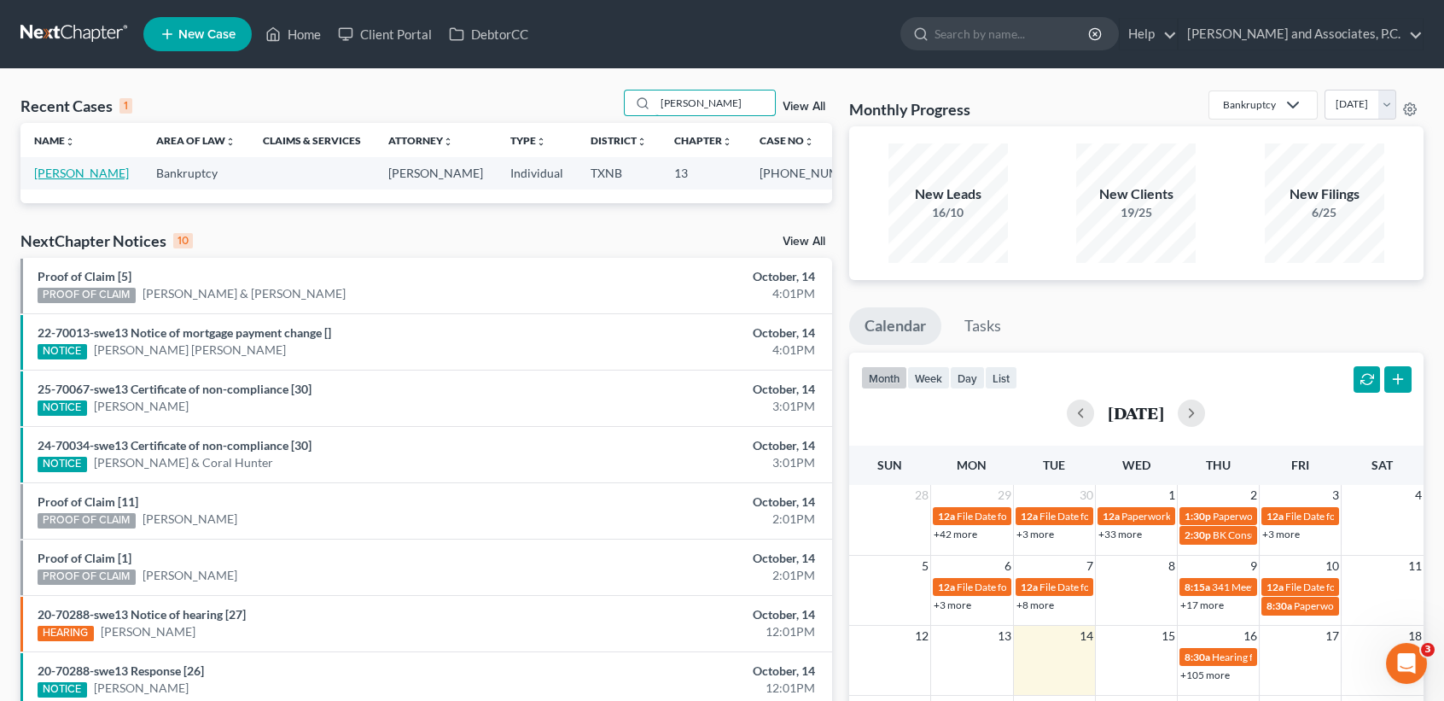
type input "shults"
click at [55, 180] on link "[PERSON_NAME]" at bounding box center [81, 173] width 95 height 15
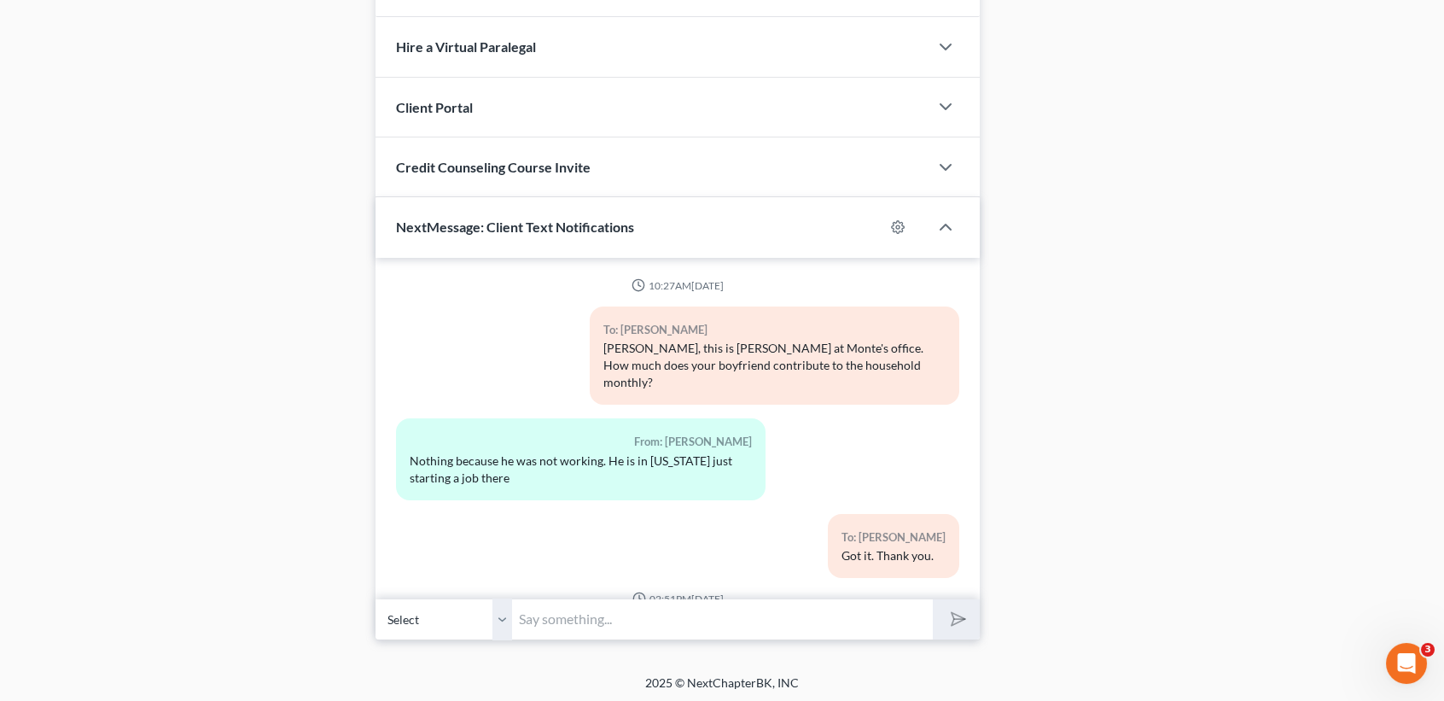
scroll to position [5079, 0]
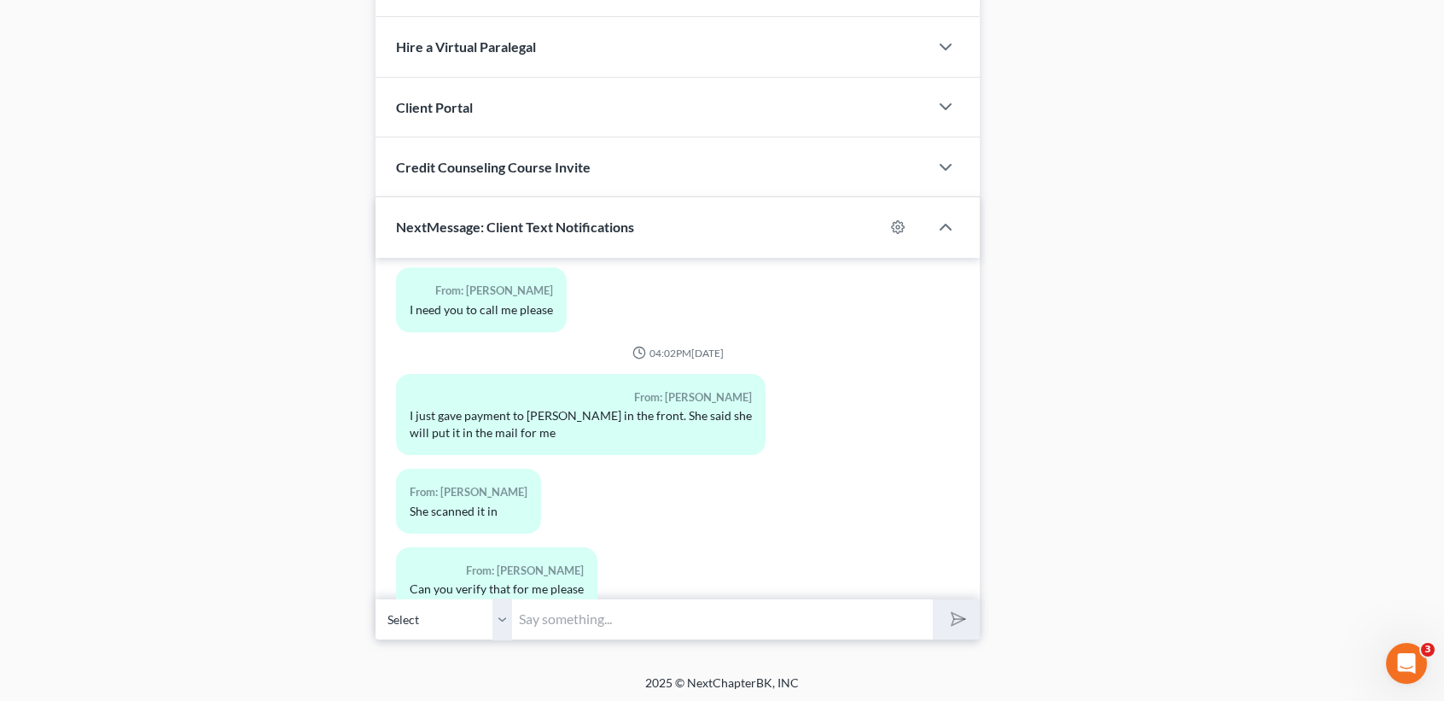
click at [588, 607] on input "text" at bounding box center [722, 619] width 421 height 42
click at [654, 622] on input "text" at bounding box center [722, 619] width 421 height 42
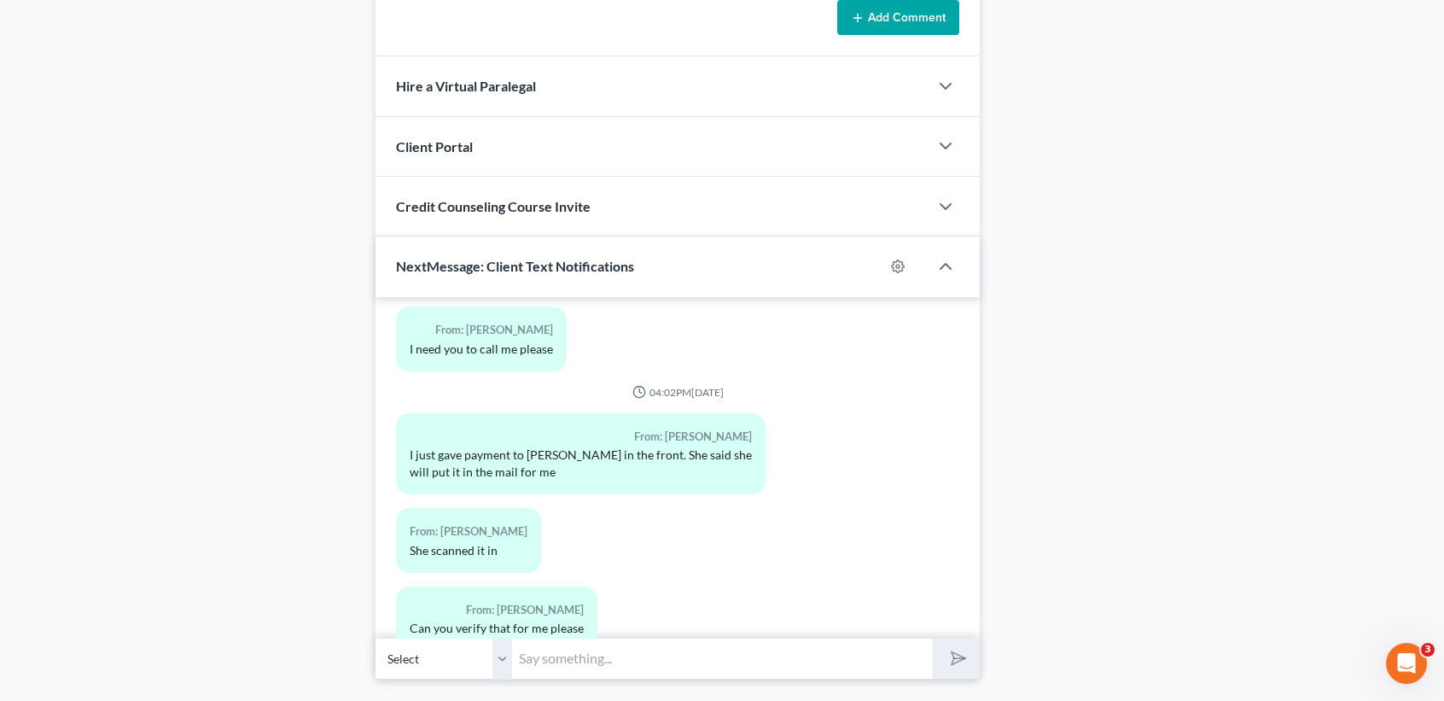
scroll to position [1474, 0]
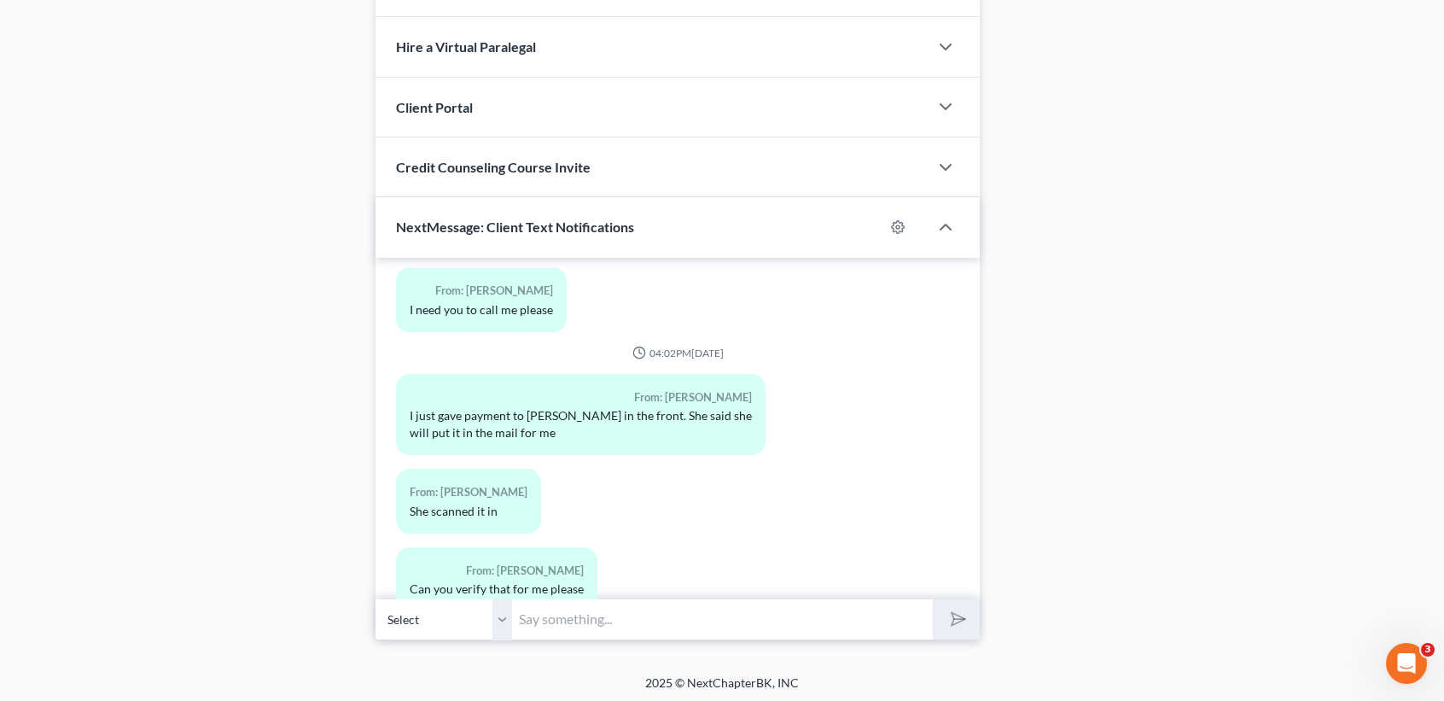
click at [694, 630] on input "text" at bounding box center [722, 619] width 421 height 42
type input "I"
type input "She scanned it in and mailed it off. Yes ma'am."
click at [933, 599] on button "submit" at bounding box center [956, 619] width 47 height 40
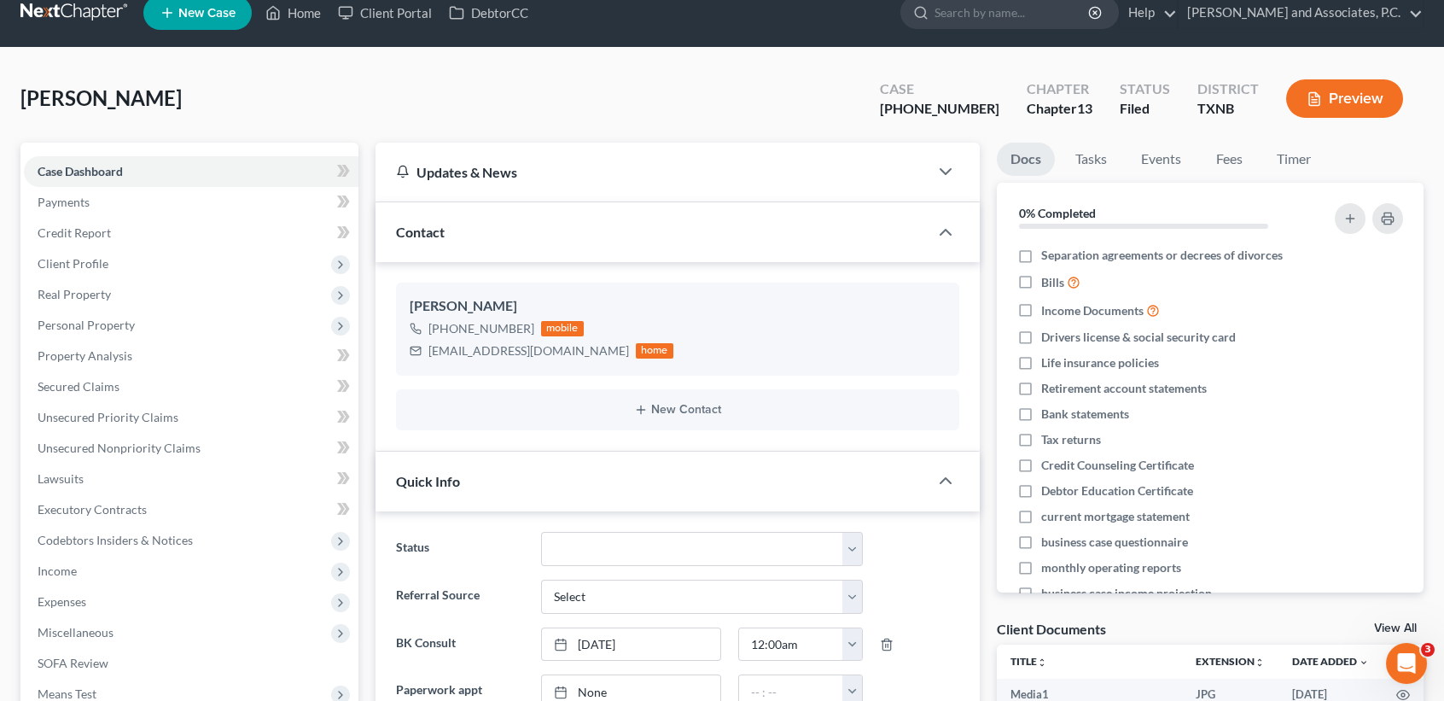
scroll to position [0, 0]
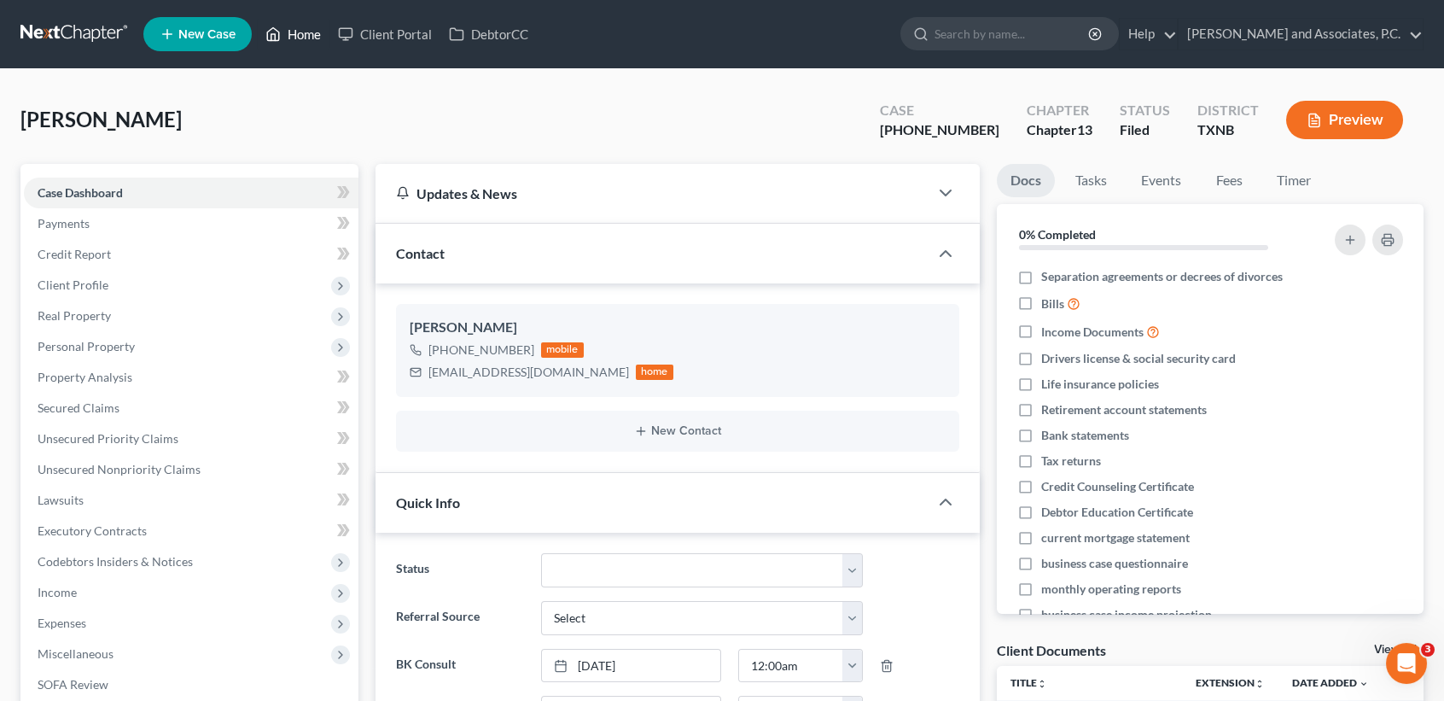
click at [269, 34] on icon at bounding box center [272, 34] width 15 height 20
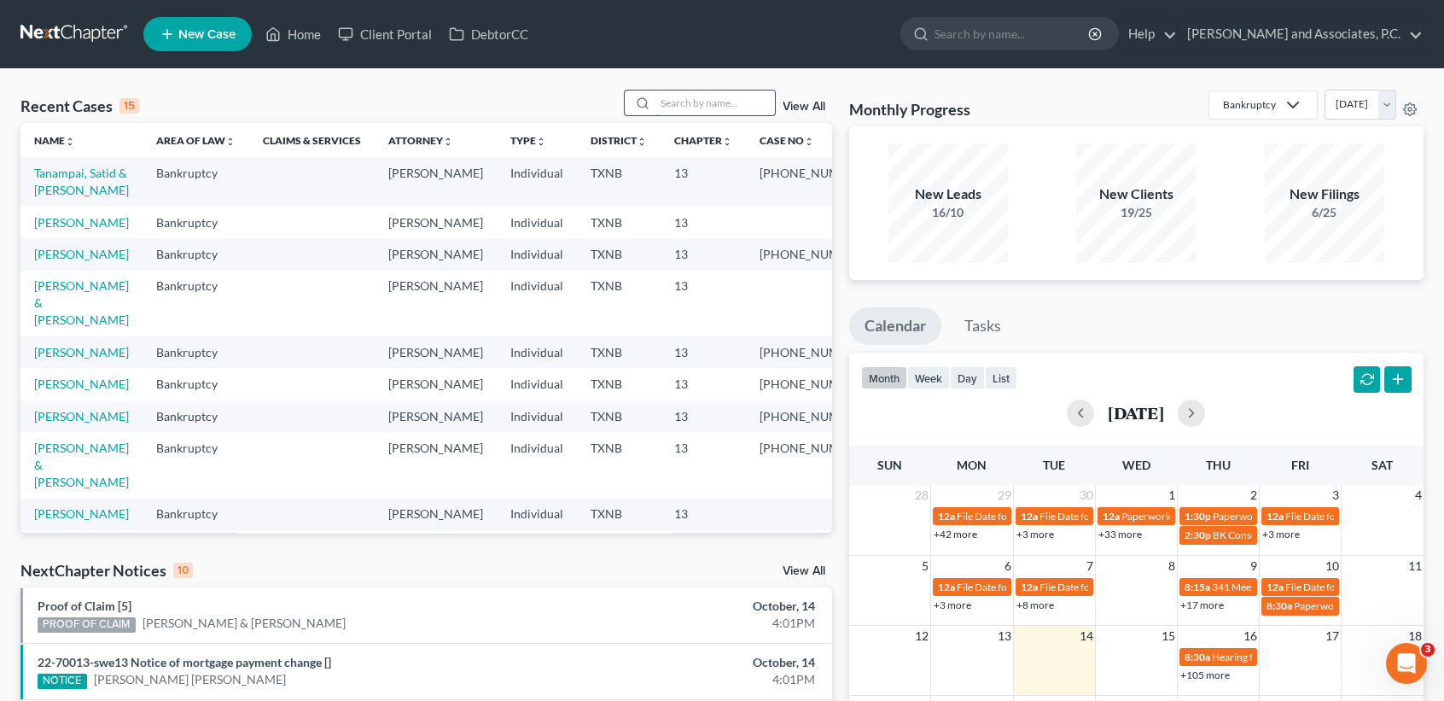
click at [707, 104] on input "search" at bounding box center [716, 102] width 120 height 25
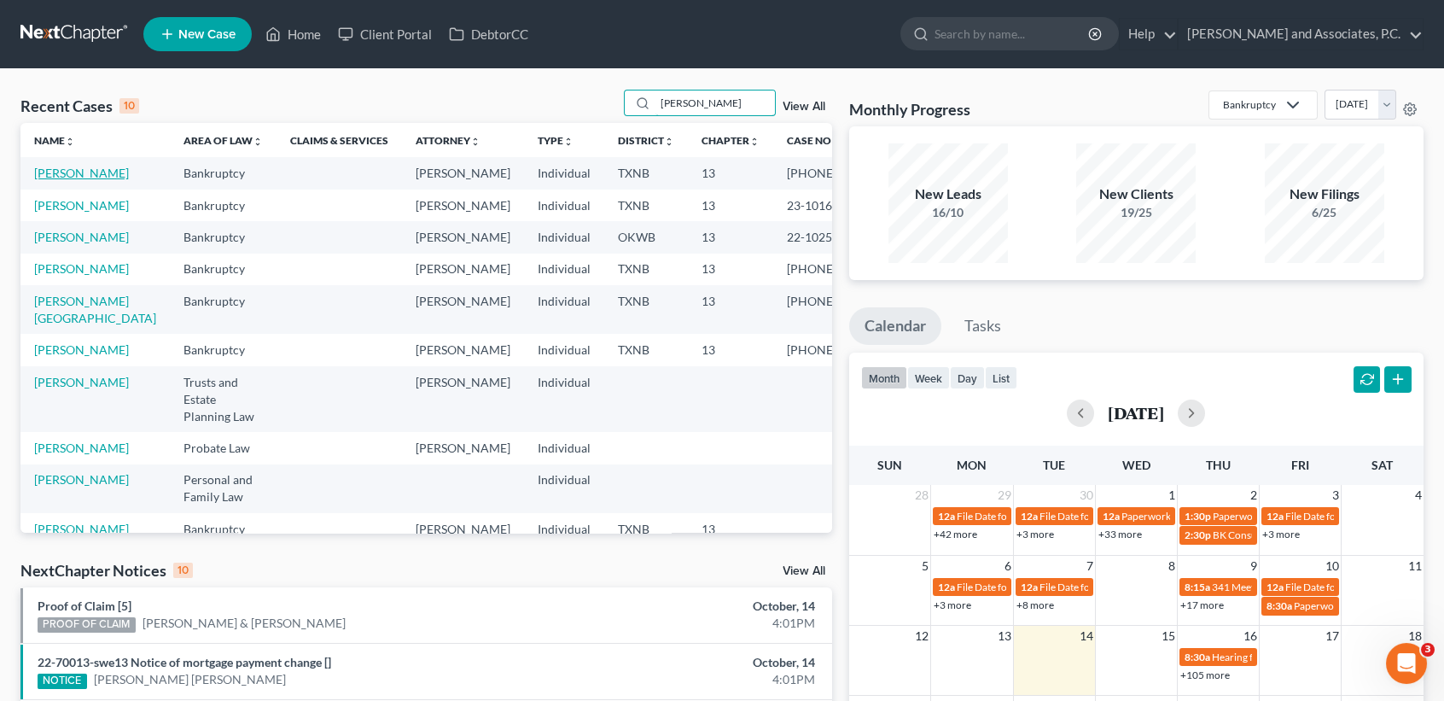
type input "andrews"
click at [52, 175] on link "[PERSON_NAME]" at bounding box center [81, 173] width 95 height 15
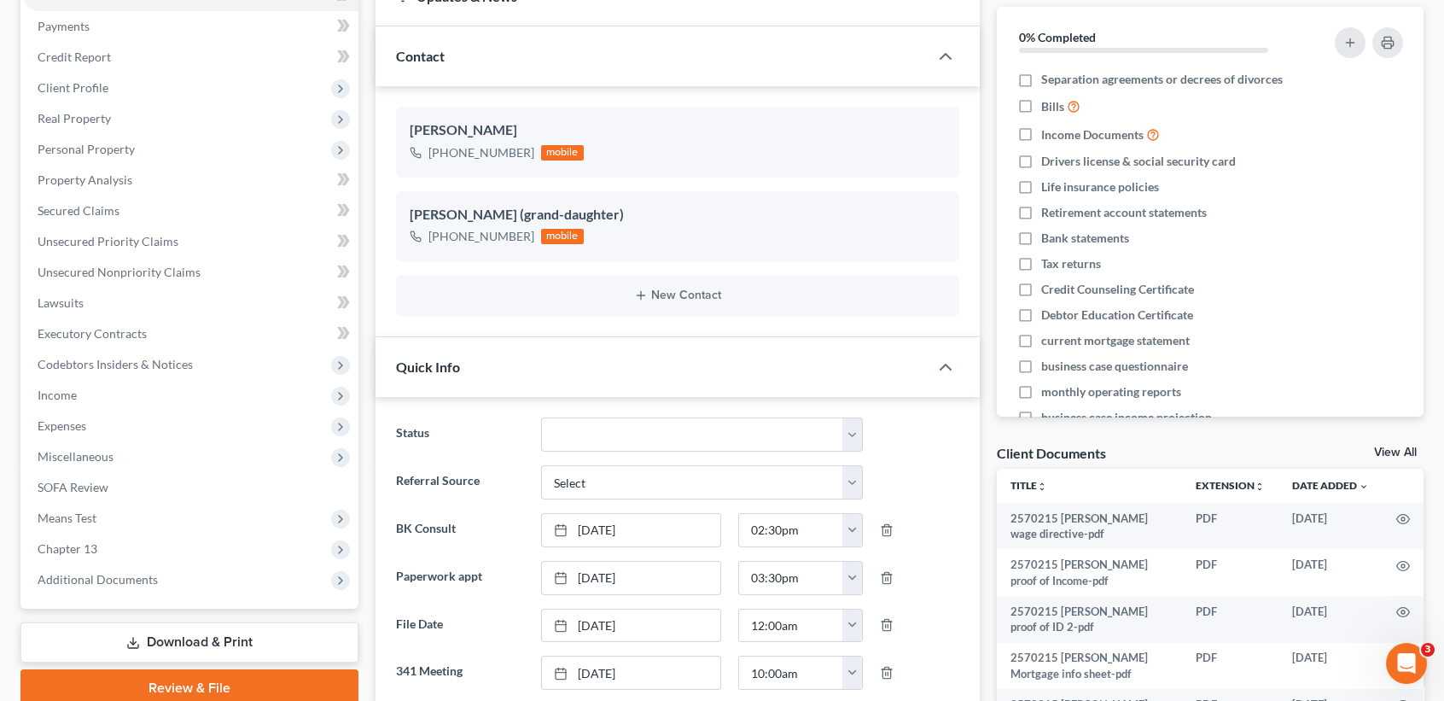
scroll to position [227, 0]
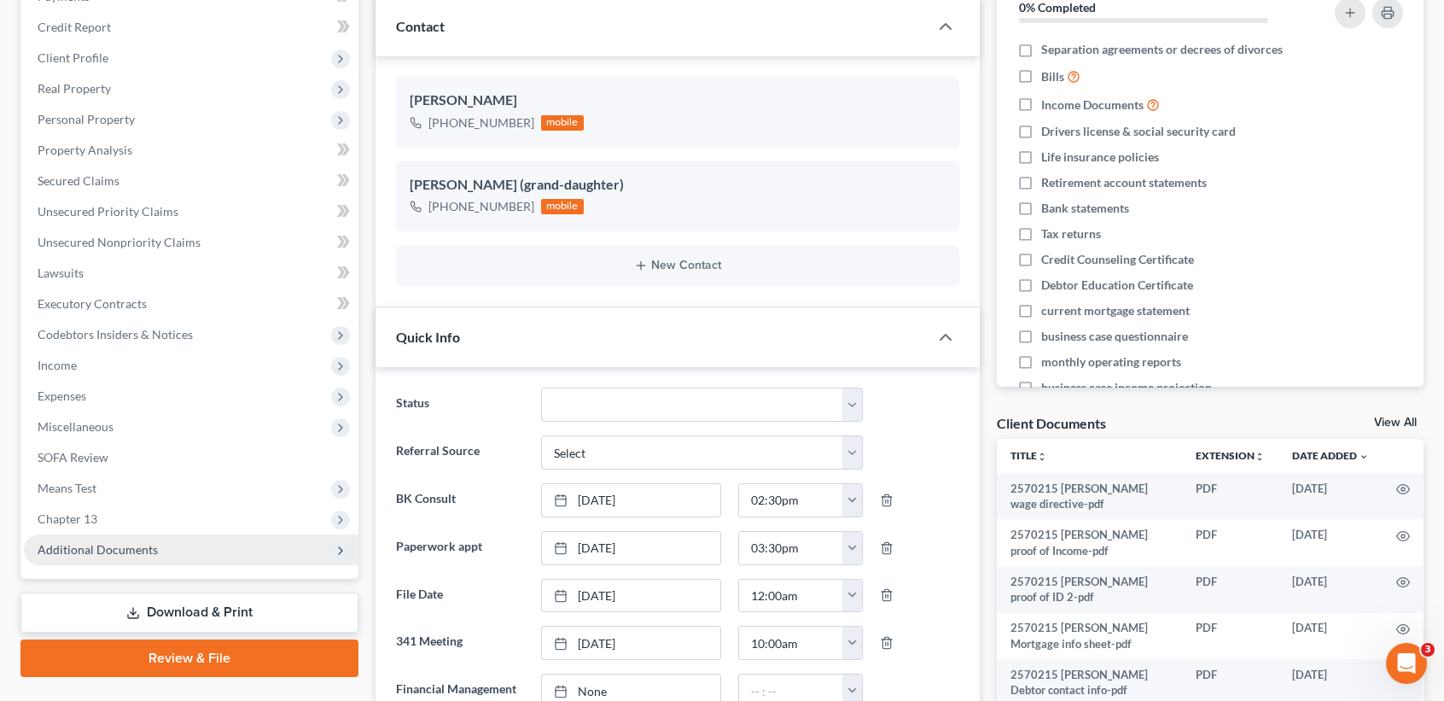
click at [67, 547] on span "Additional Documents" at bounding box center [98, 549] width 120 height 15
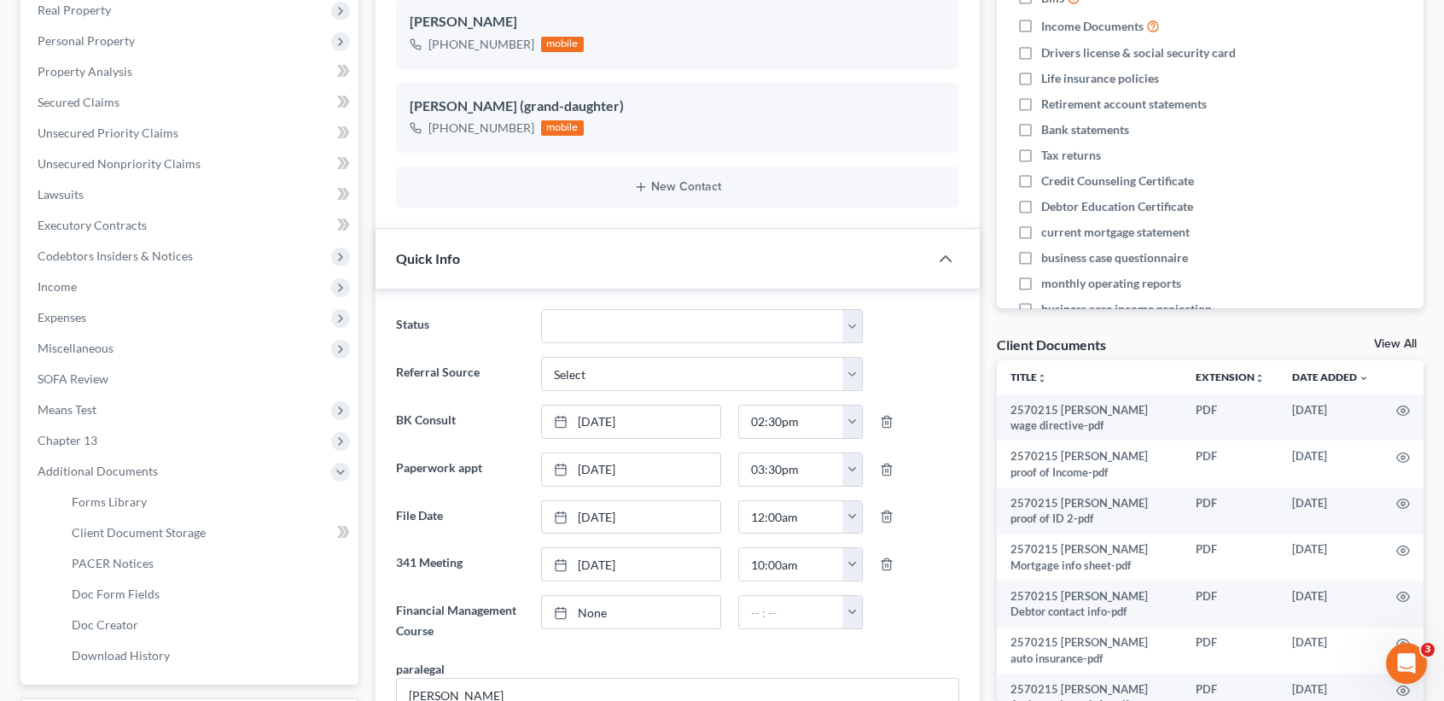
scroll to position [341, 0]
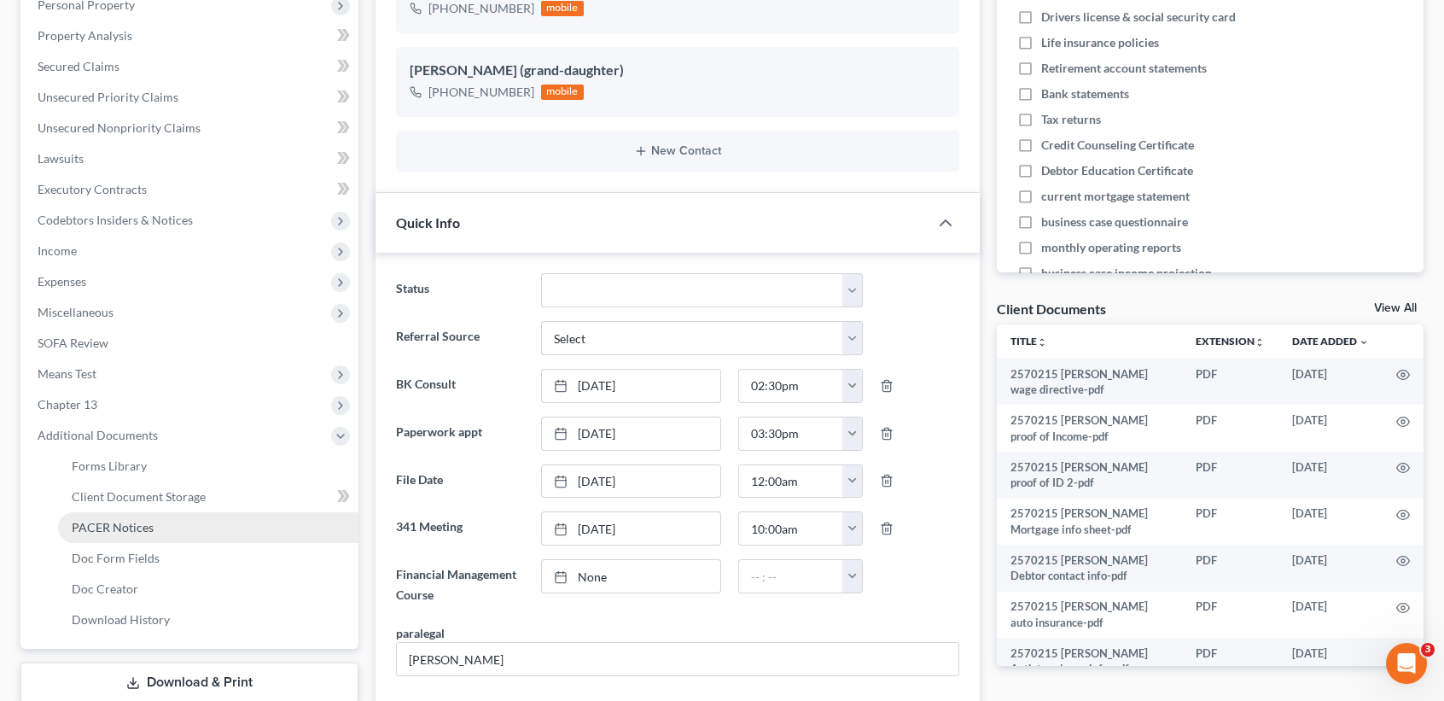
click at [103, 536] on link "PACER Notices" at bounding box center [208, 527] width 300 height 31
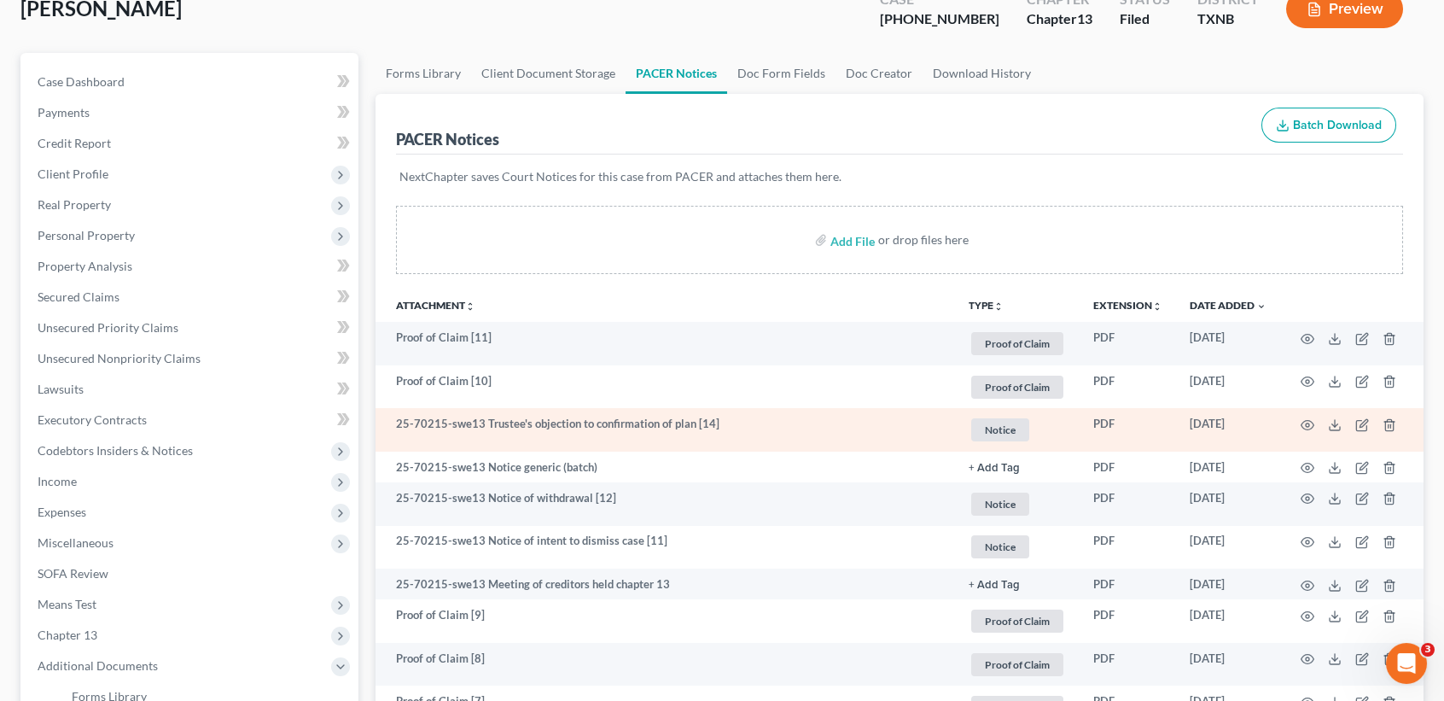
scroll to position [114, 0]
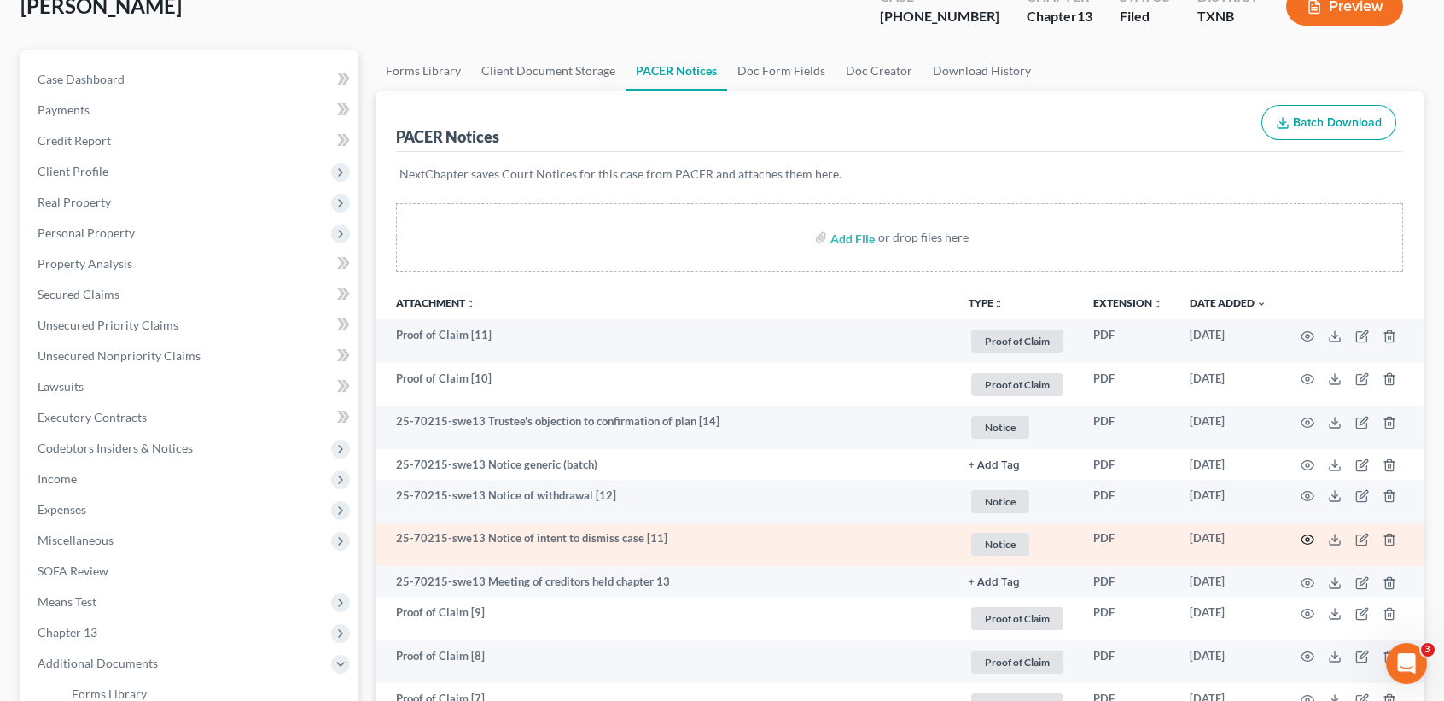
click at [1305, 540] on icon "button" at bounding box center [1308, 540] width 14 height 14
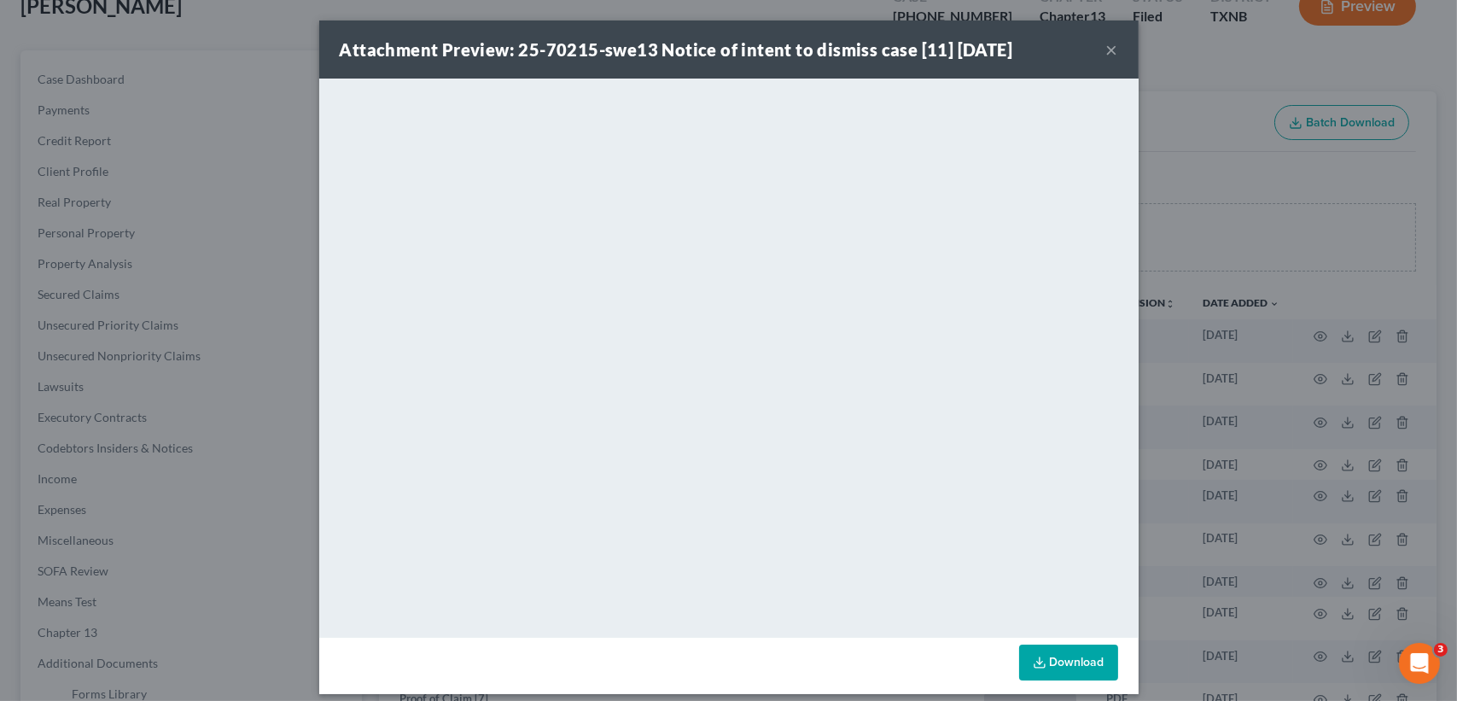
click at [1106, 45] on button "×" at bounding box center [1112, 49] width 12 height 20
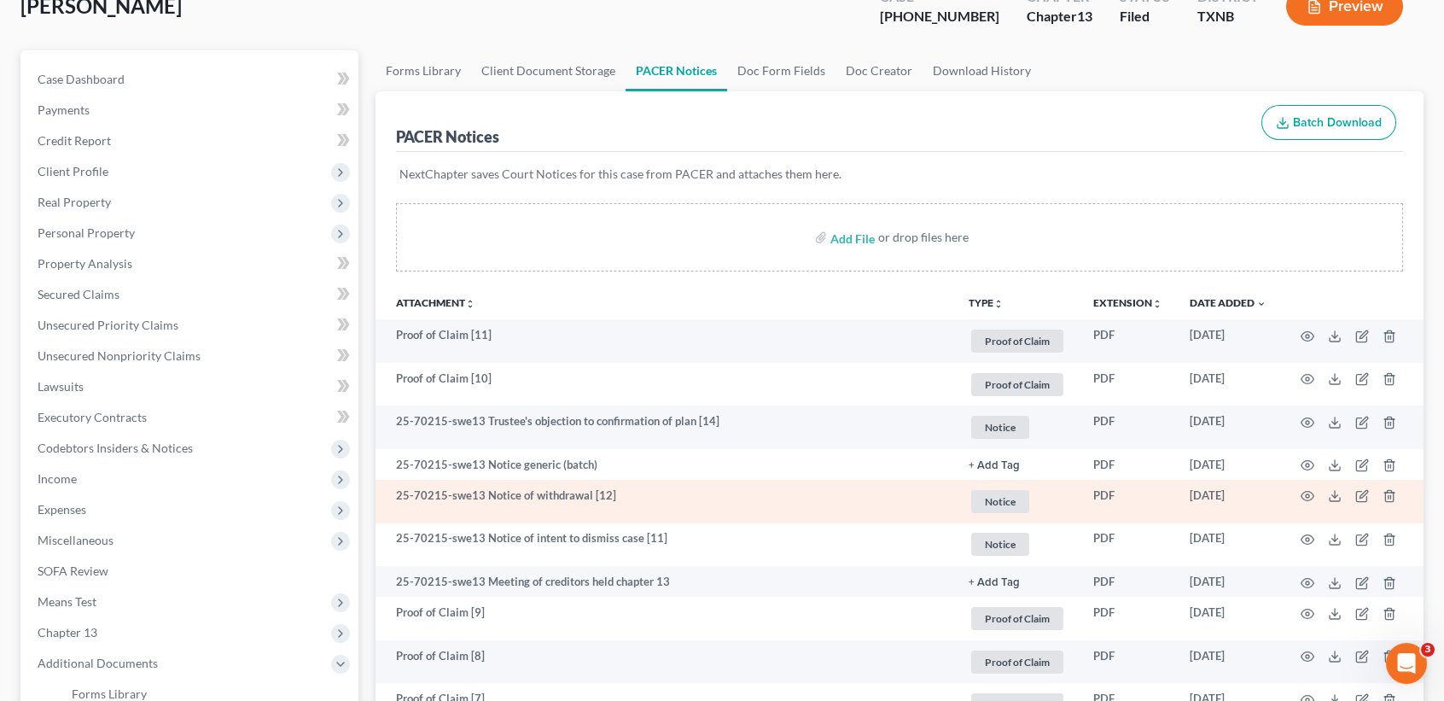
click at [621, 509] on td "25-70215-swe13 Notice of withdrawal [12]" at bounding box center [666, 502] width 580 height 44
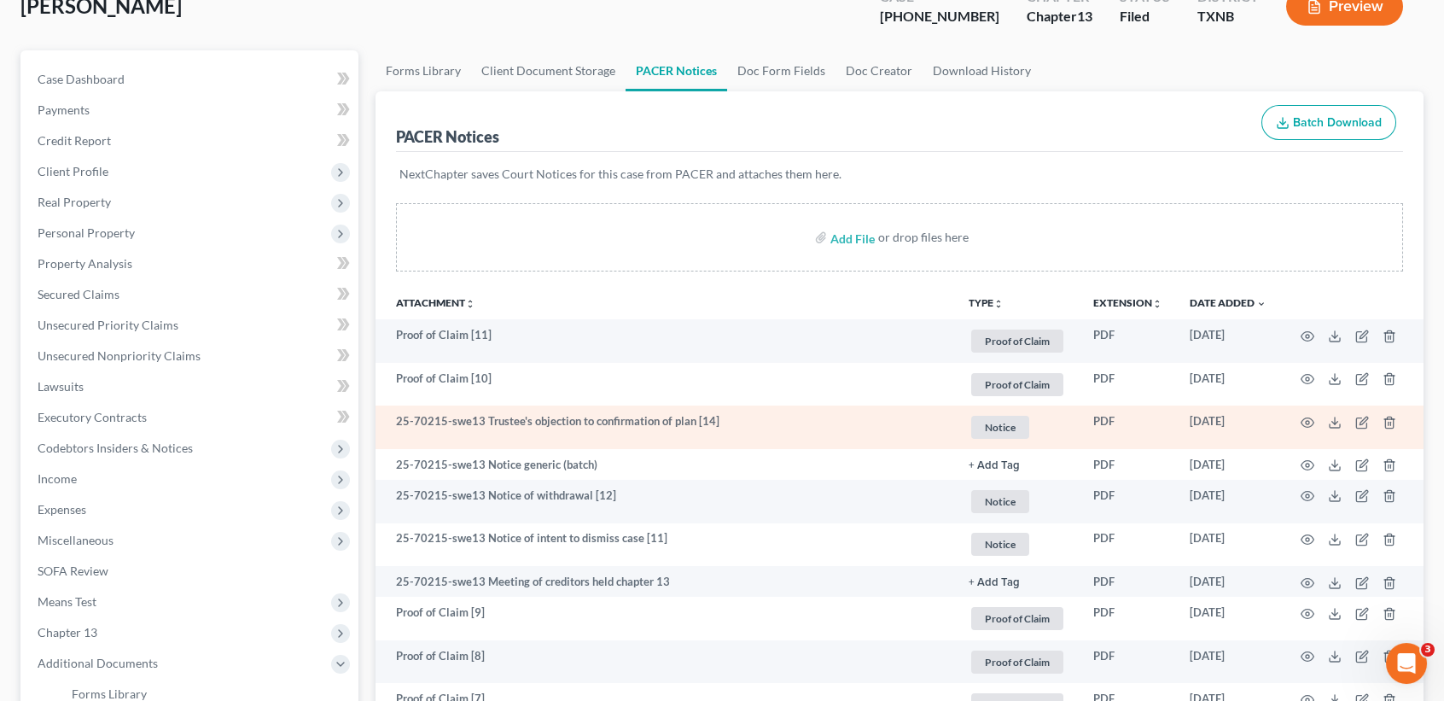
click at [621, 429] on td "25-70215-swe13 Trustee's objection to confirmation of plan [14]" at bounding box center [666, 427] width 580 height 44
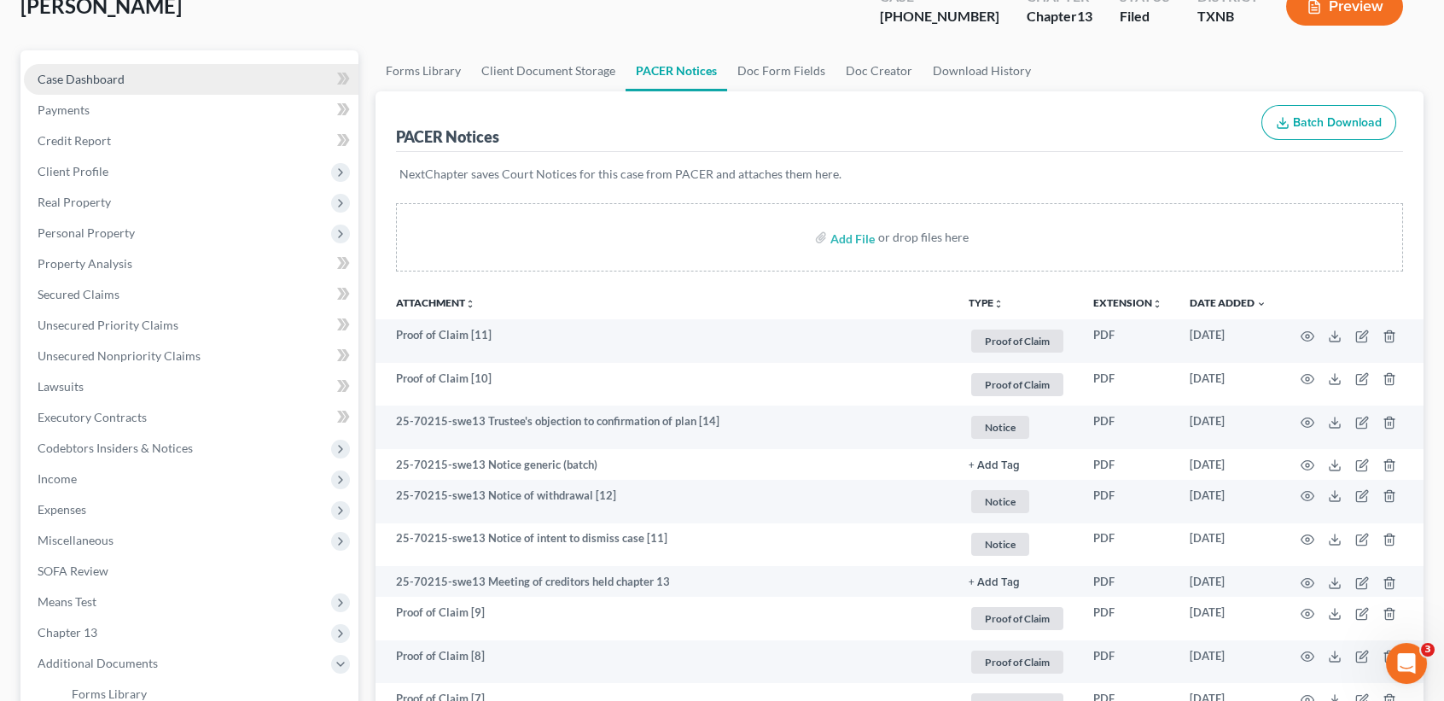
click at [120, 90] on link "Case Dashboard" at bounding box center [191, 79] width 335 height 31
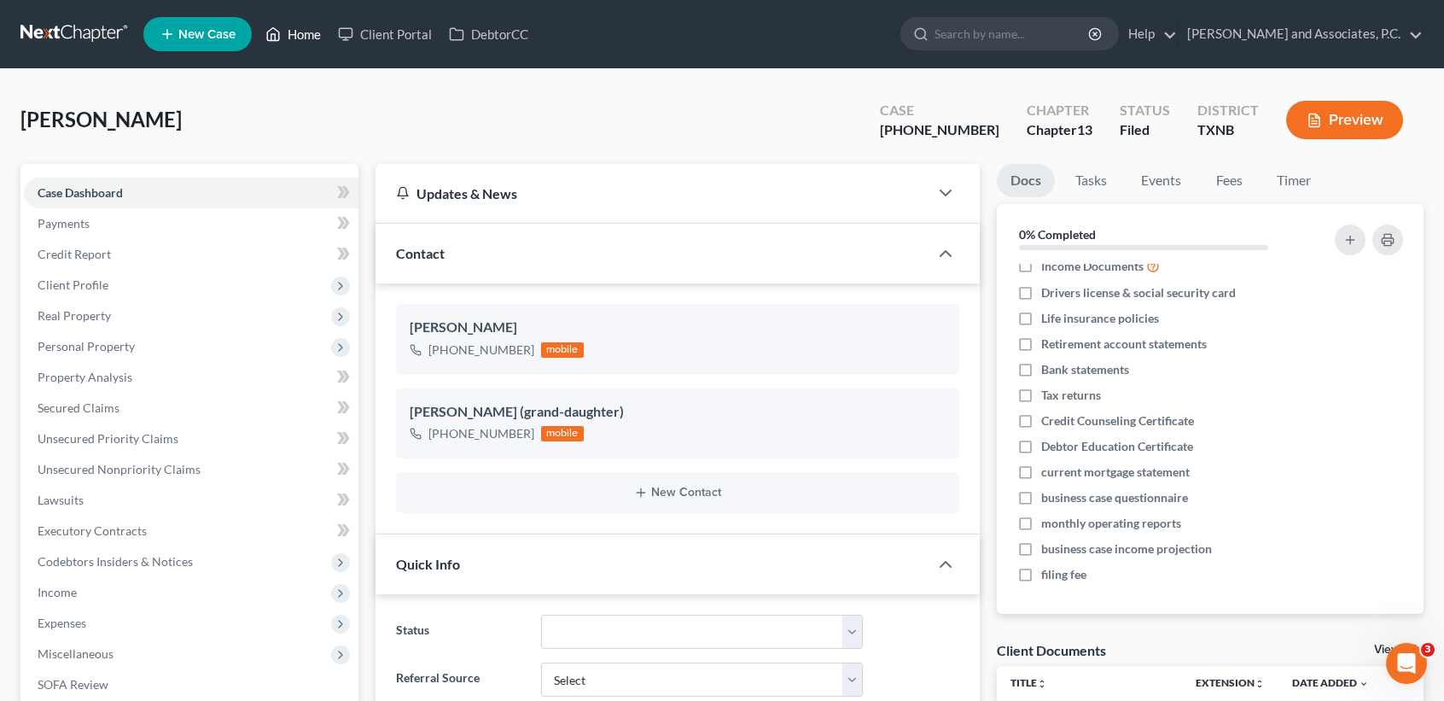
click at [318, 29] on link "Home" at bounding box center [293, 34] width 73 height 31
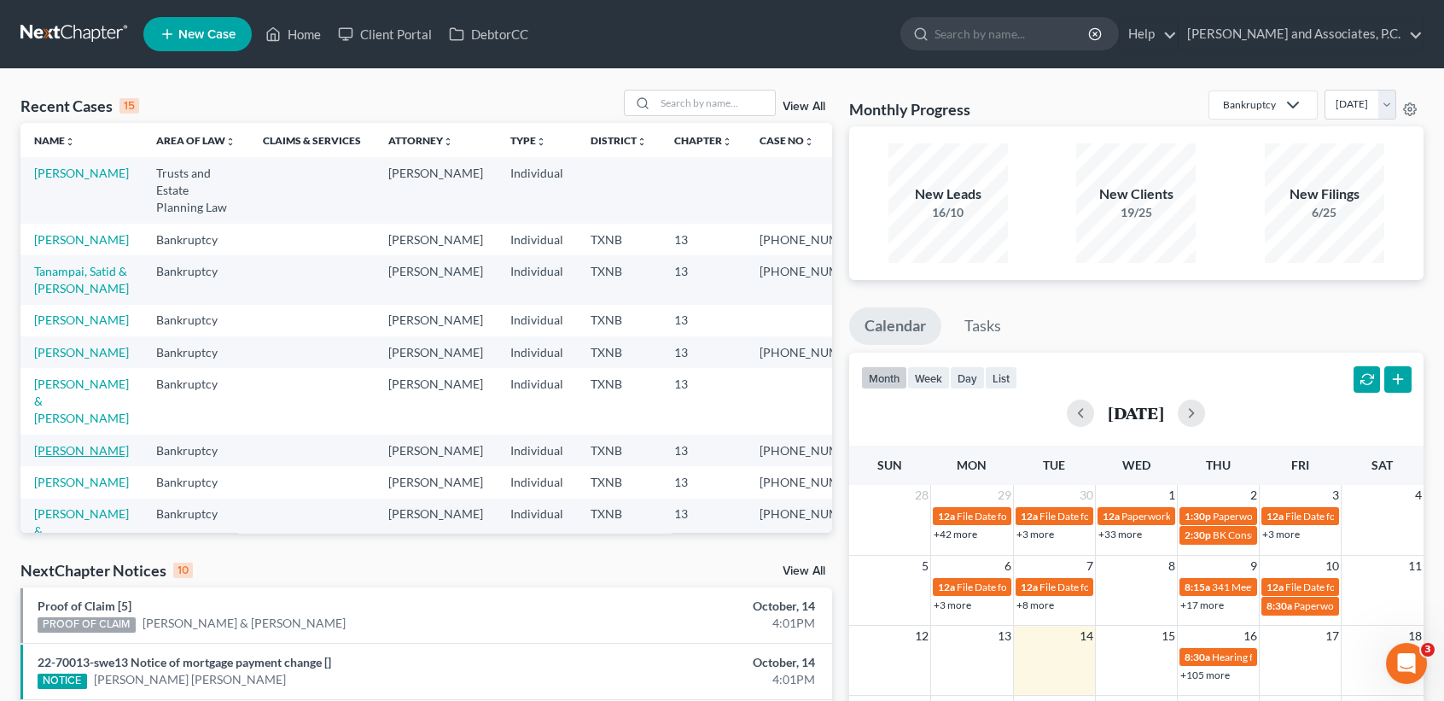
click at [48, 458] on link "[PERSON_NAME]" at bounding box center [81, 450] width 95 height 15
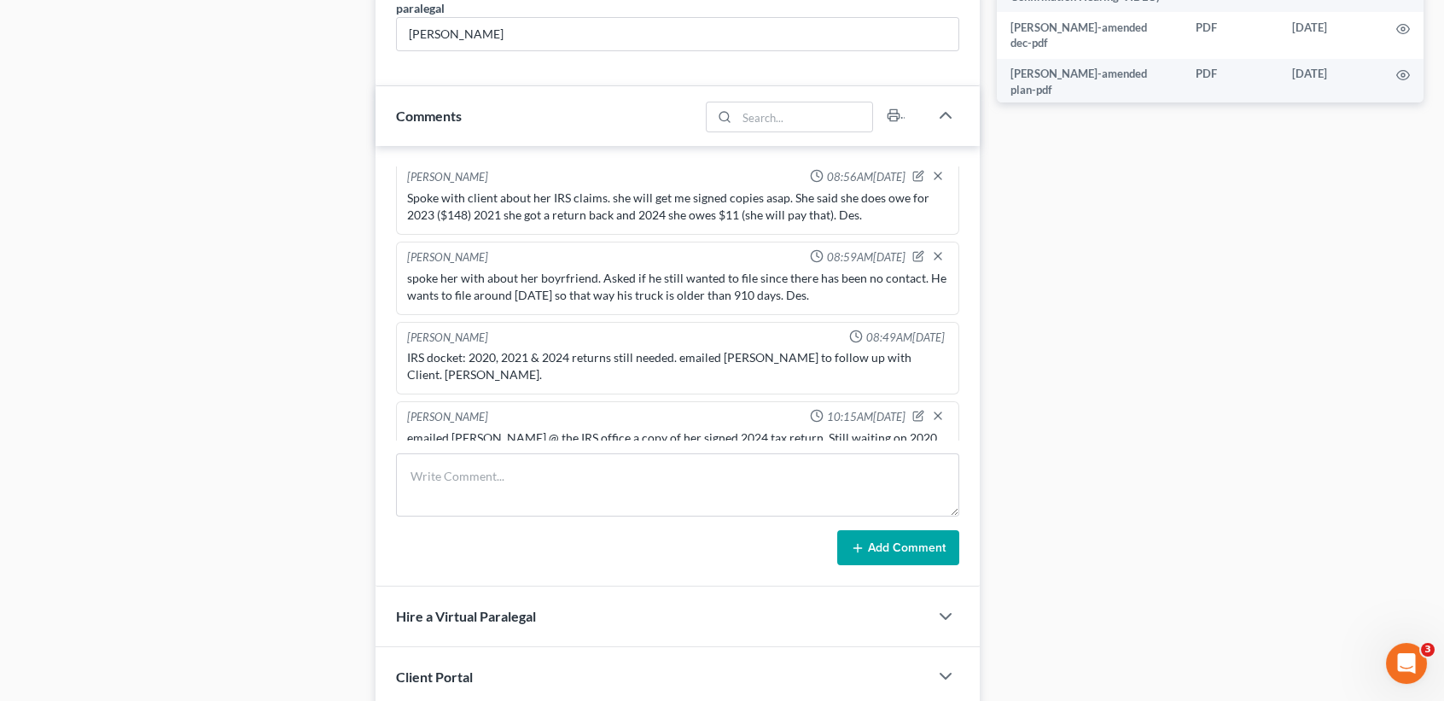
scroll to position [495, 0]
